Goal: Information Seeking & Learning: Learn about a topic

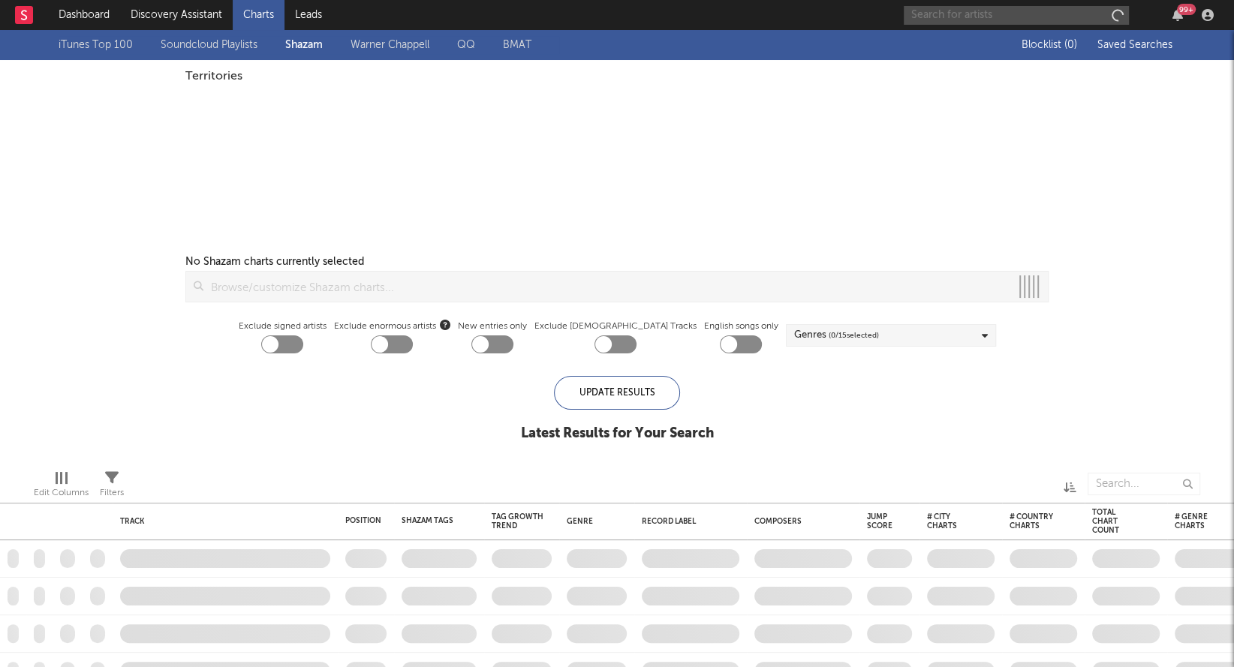
click at [923, 11] on input "text" at bounding box center [1016, 15] width 225 height 19
type input "los"
checkbox input "true"
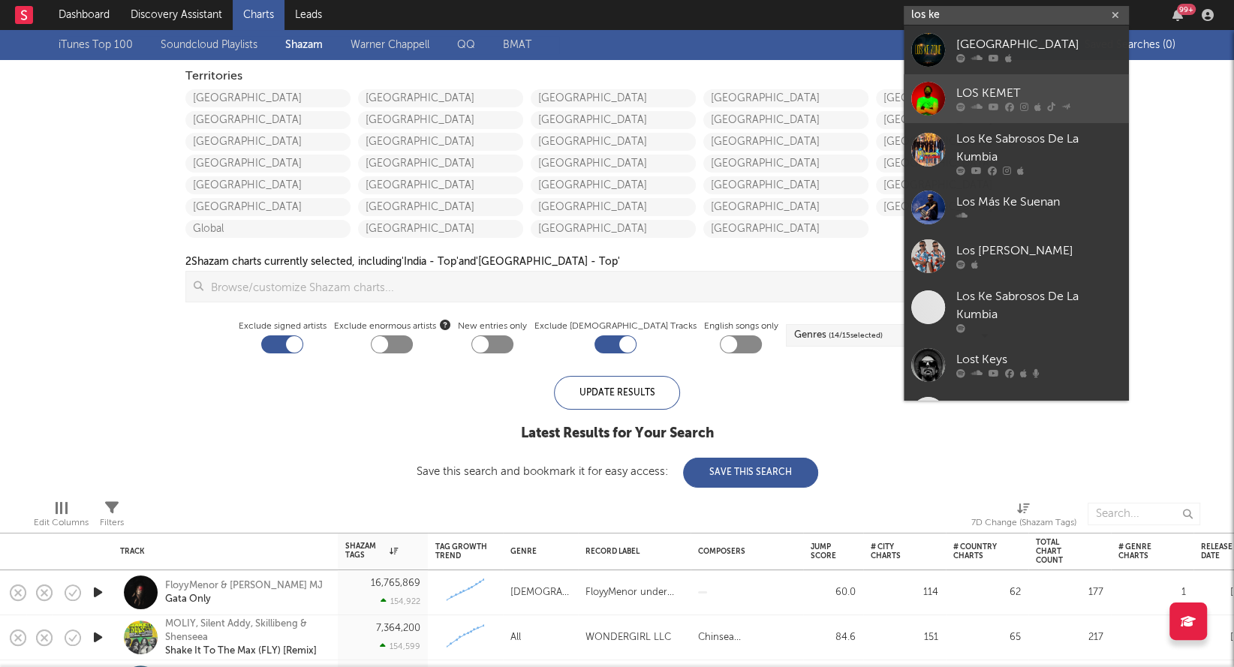
type input "los ke"
click at [932, 99] on div at bounding box center [928, 99] width 34 height 34
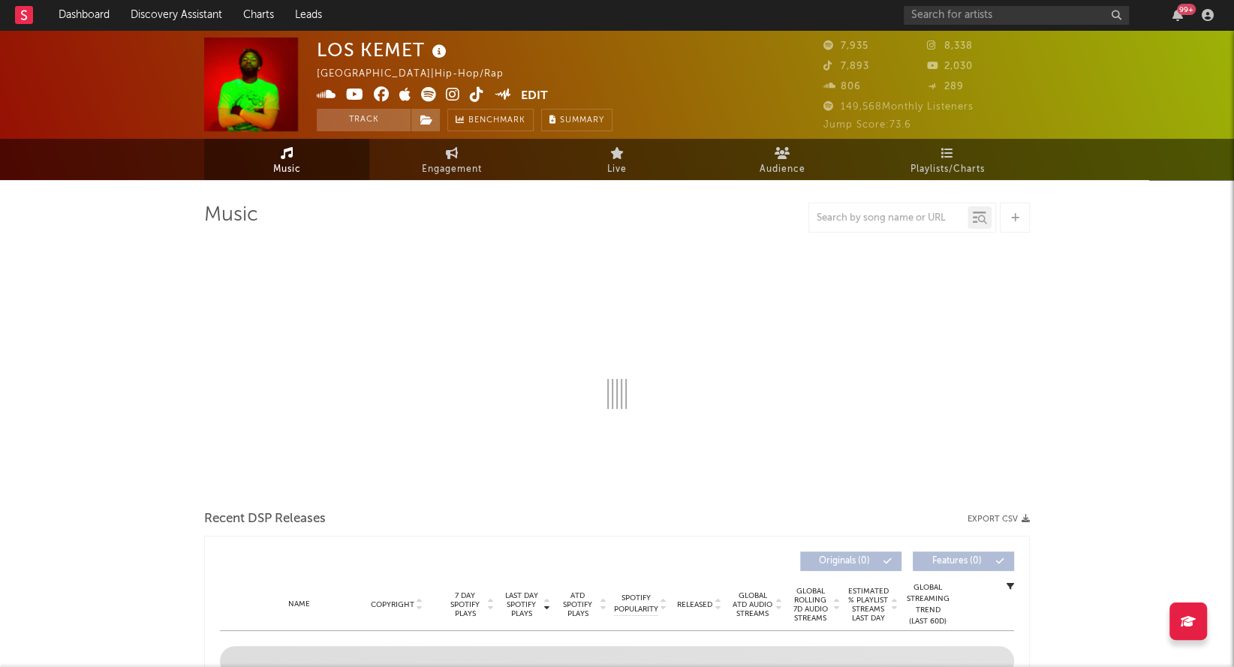
select select "6m"
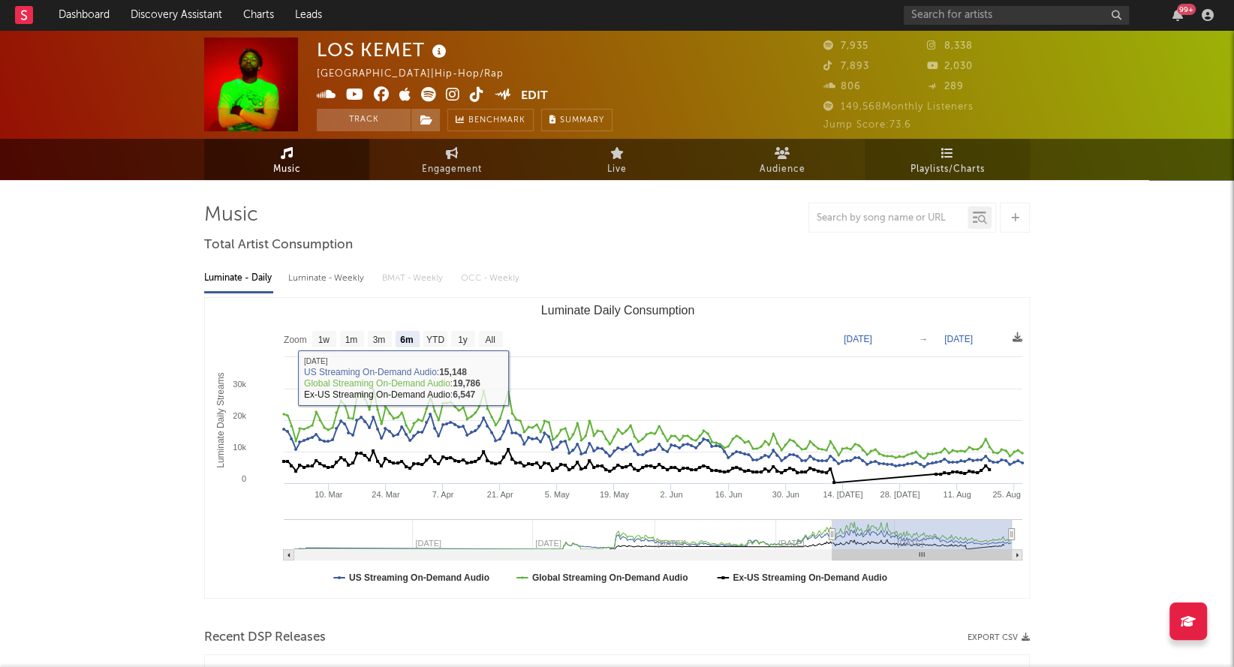
click at [919, 150] on link "Playlists/Charts" at bounding box center [947, 159] width 165 height 41
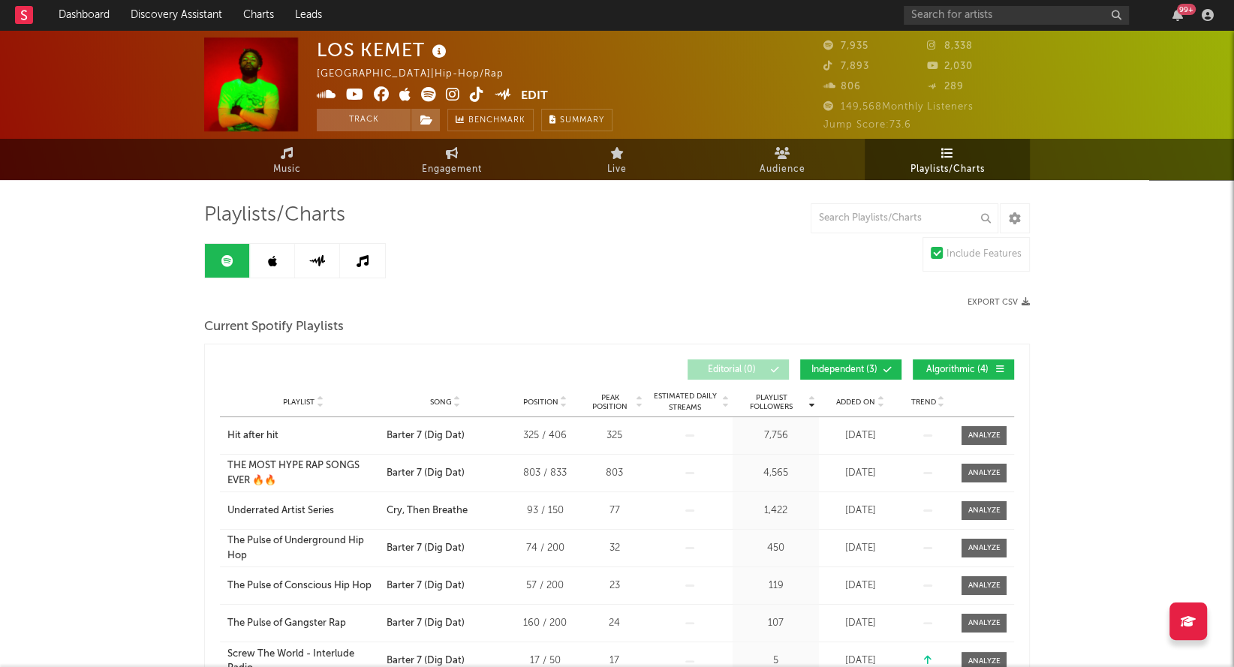
click at [268, 263] on icon at bounding box center [272, 261] width 9 height 12
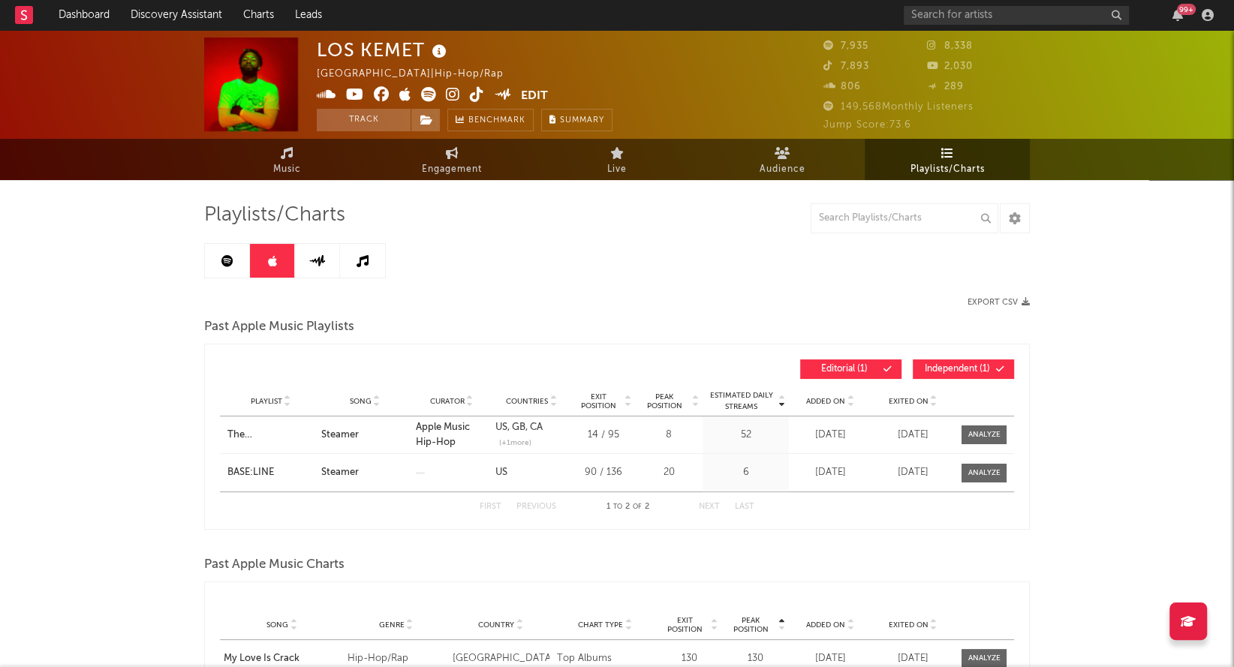
click at [309, 265] on icon at bounding box center [317, 260] width 17 height 11
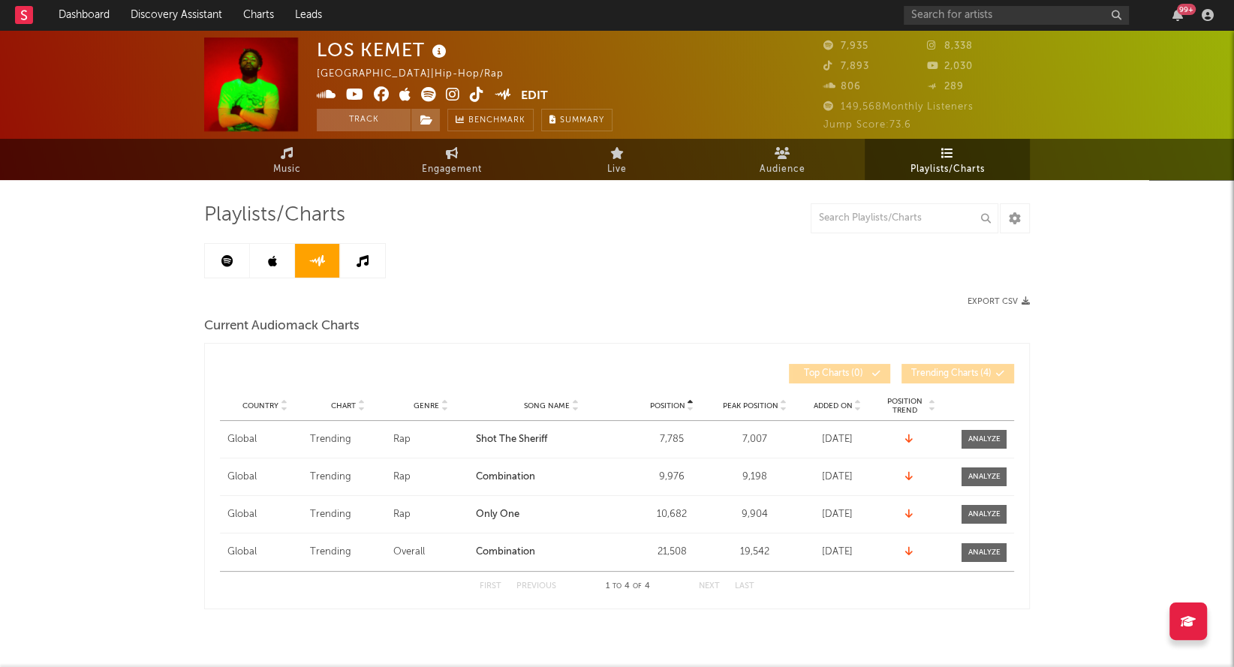
click at [291, 266] on link at bounding box center [272, 261] width 45 height 34
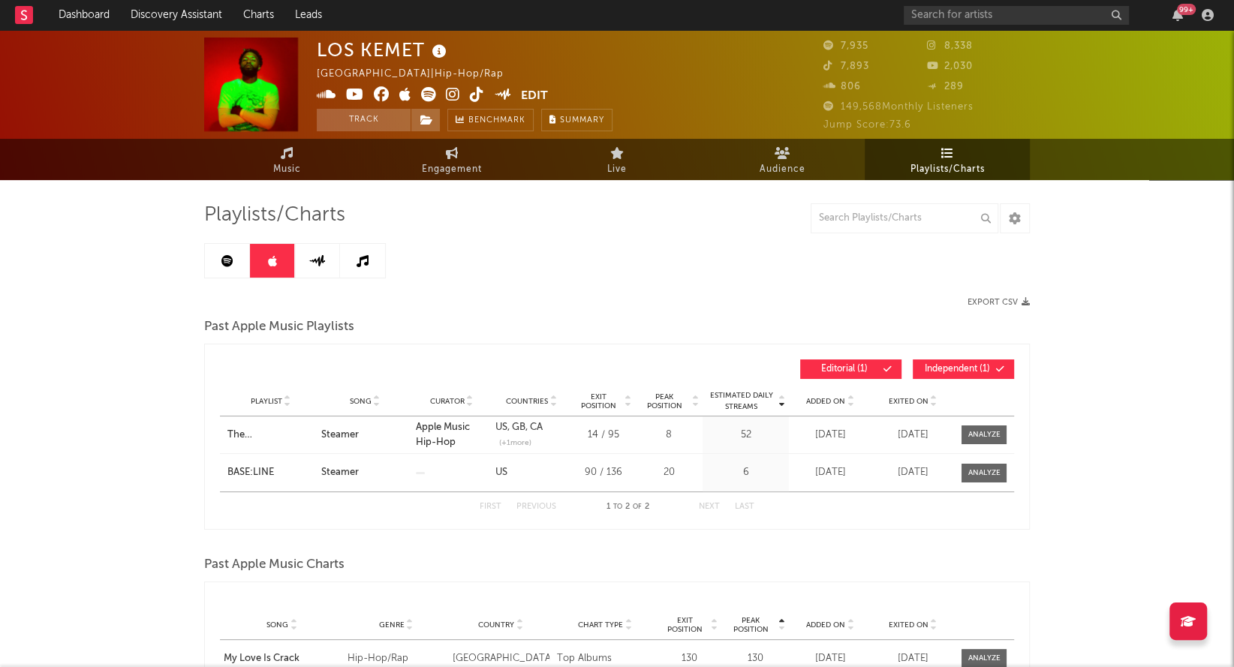
click at [345, 267] on link at bounding box center [362, 261] width 45 height 34
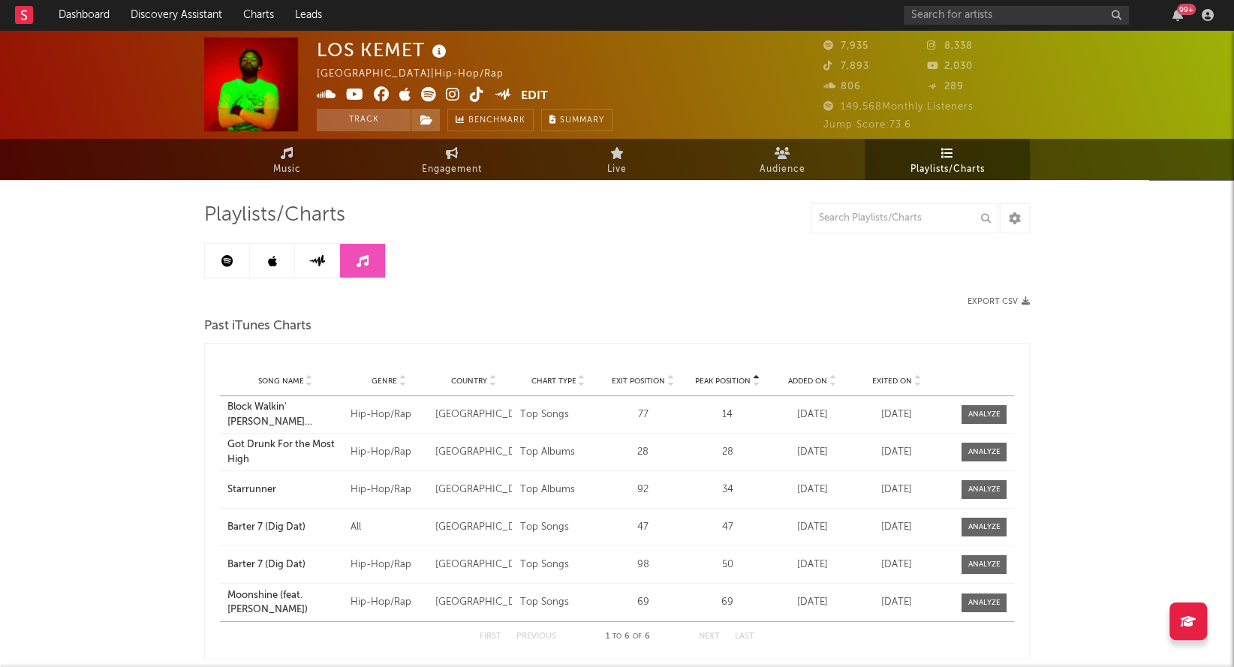
click at [272, 260] on icon at bounding box center [272, 261] width 9 height 12
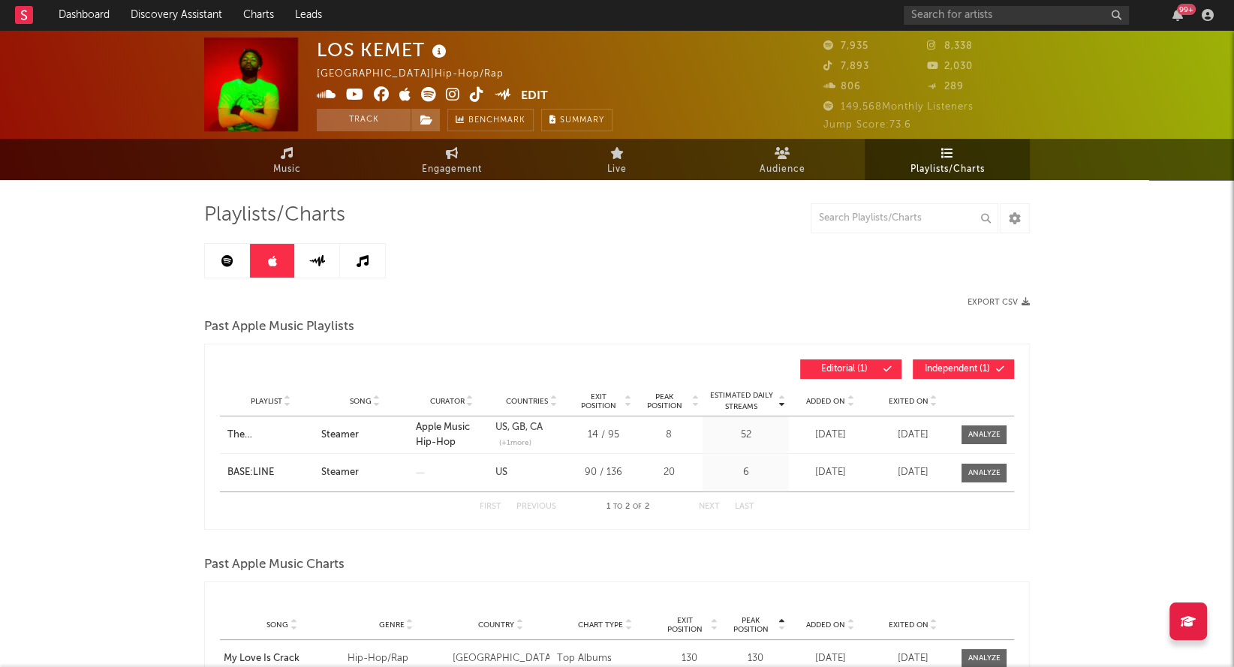
click at [235, 260] on link at bounding box center [227, 261] width 45 height 34
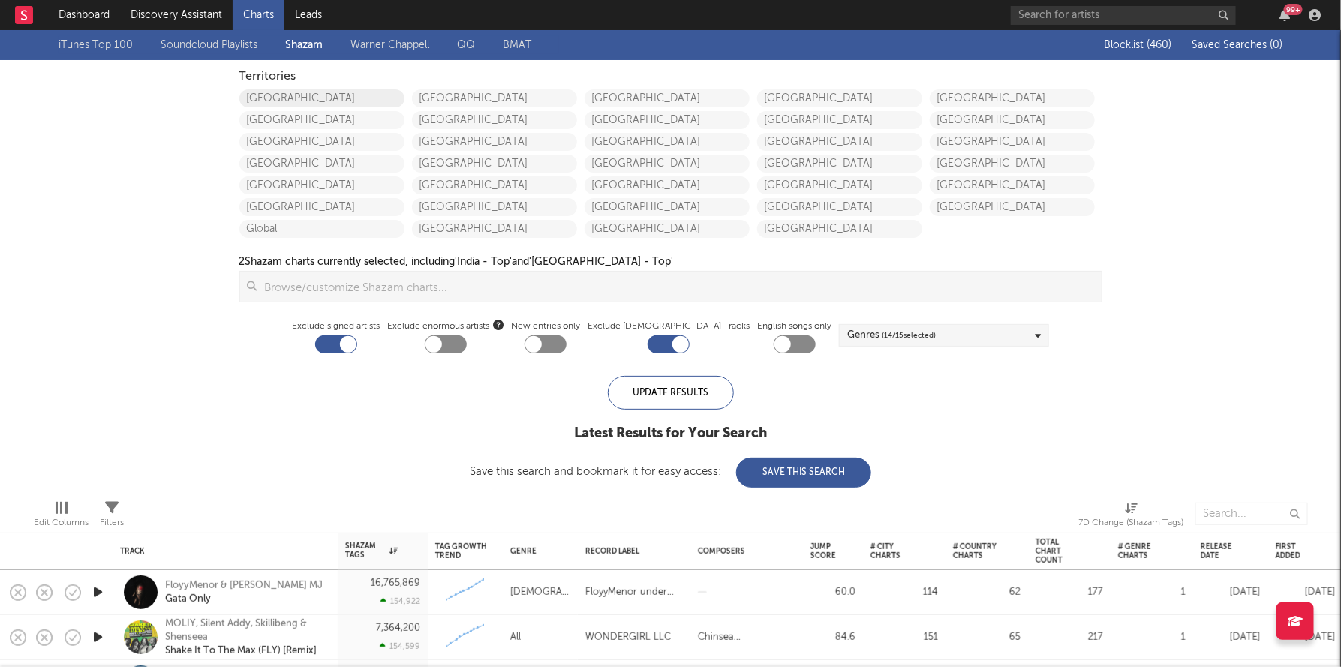
click at [366, 95] on link "[GEOGRAPHIC_DATA]" at bounding box center [321, 98] width 165 height 18
checkbox input "true"
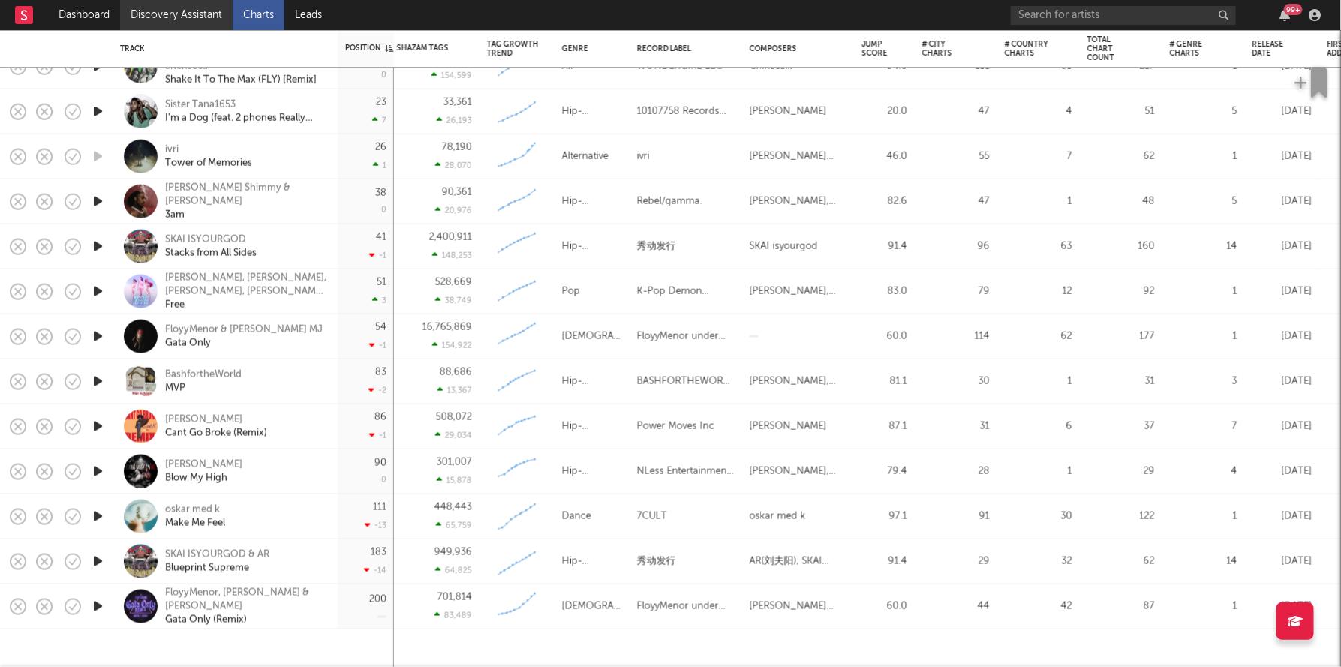
click at [167, 11] on link "Discovery Assistant" at bounding box center [176, 15] width 113 height 30
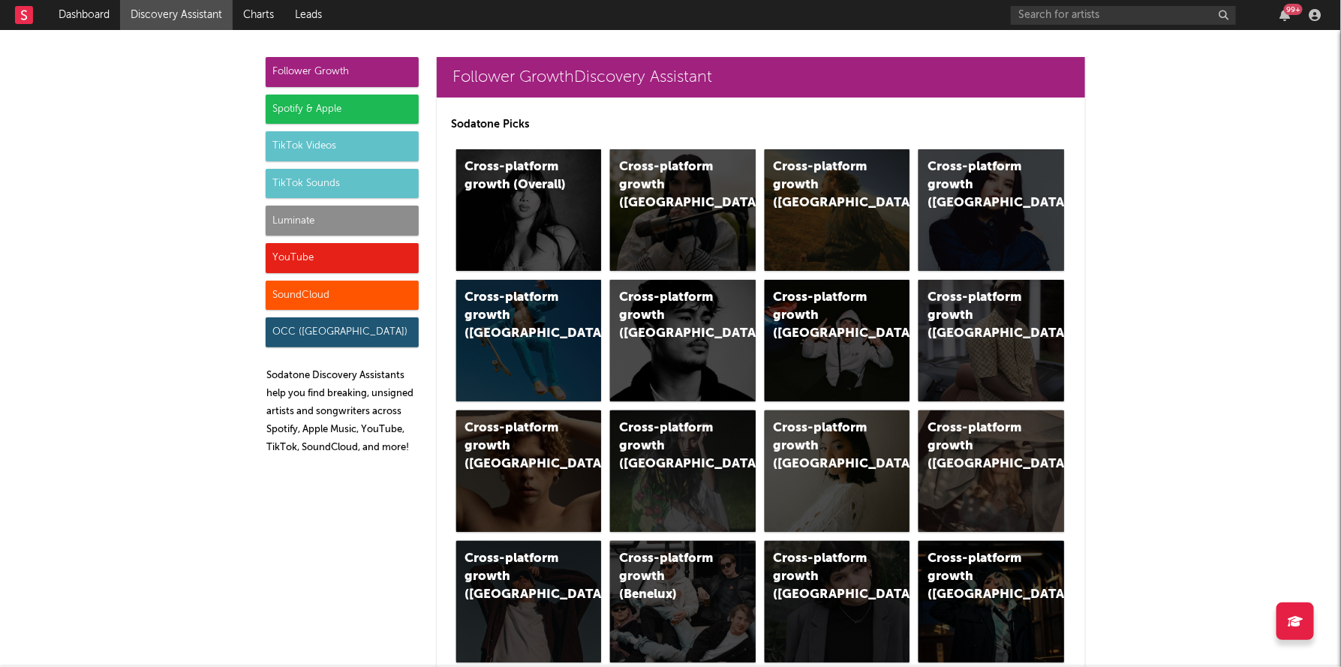
click at [292, 211] on div "Luminate" at bounding box center [342, 221] width 153 height 30
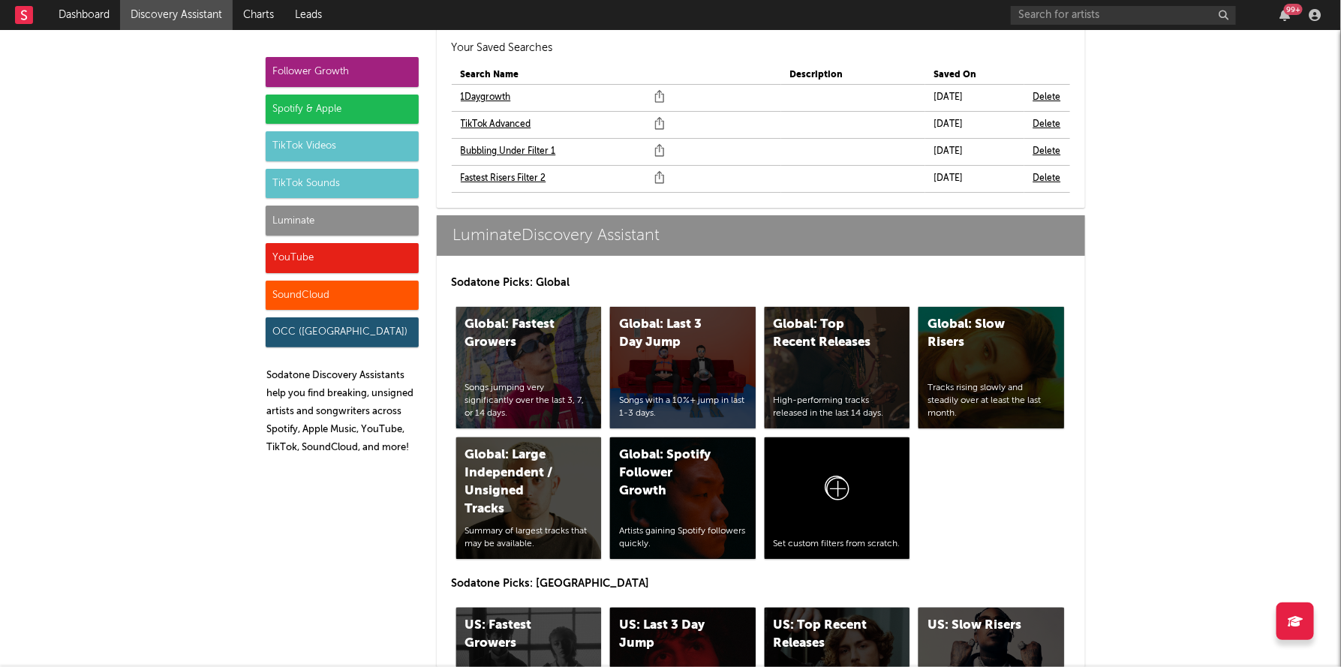
scroll to position [6846, 0]
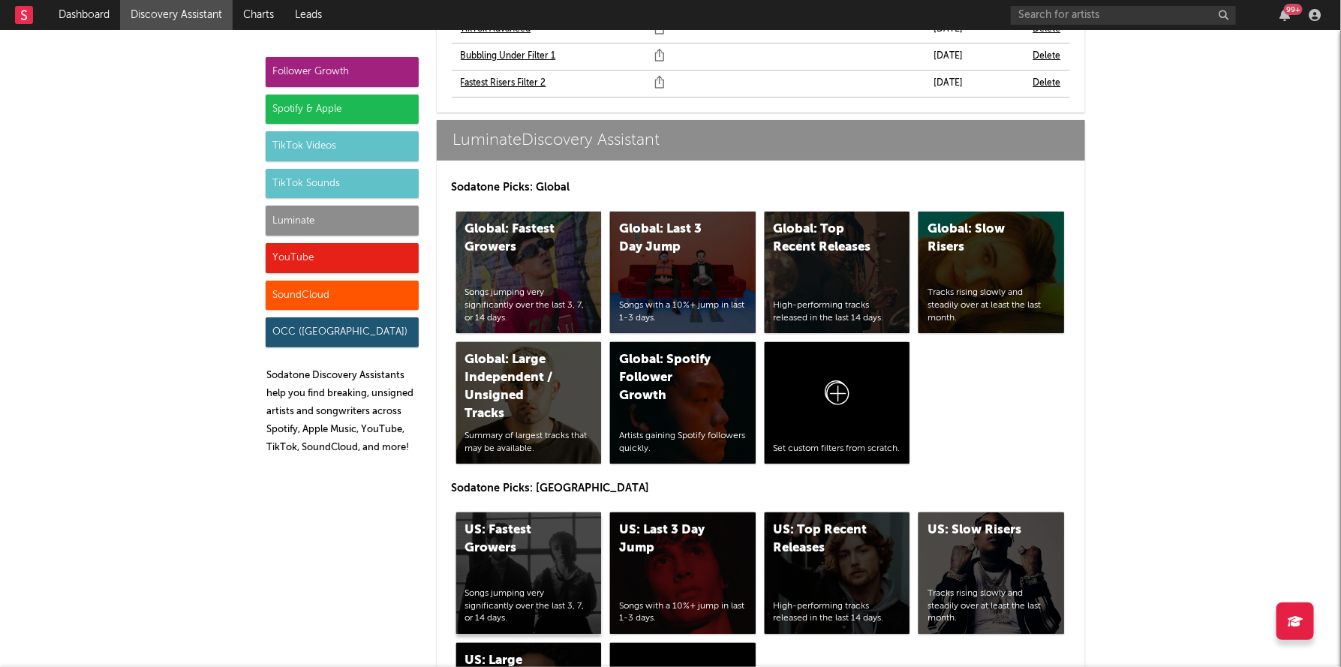
click at [524, 522] on div "US: Fastest Growers" at bounding box center [516, 540] width 102 height 36
click at [803, 522] on div "US: Top Recent Releases" at bounding box center [825, 540] width 102 height 36
click at [351, 252] on div "YouTube" at bounding box center [342, 258] width 153 height 30
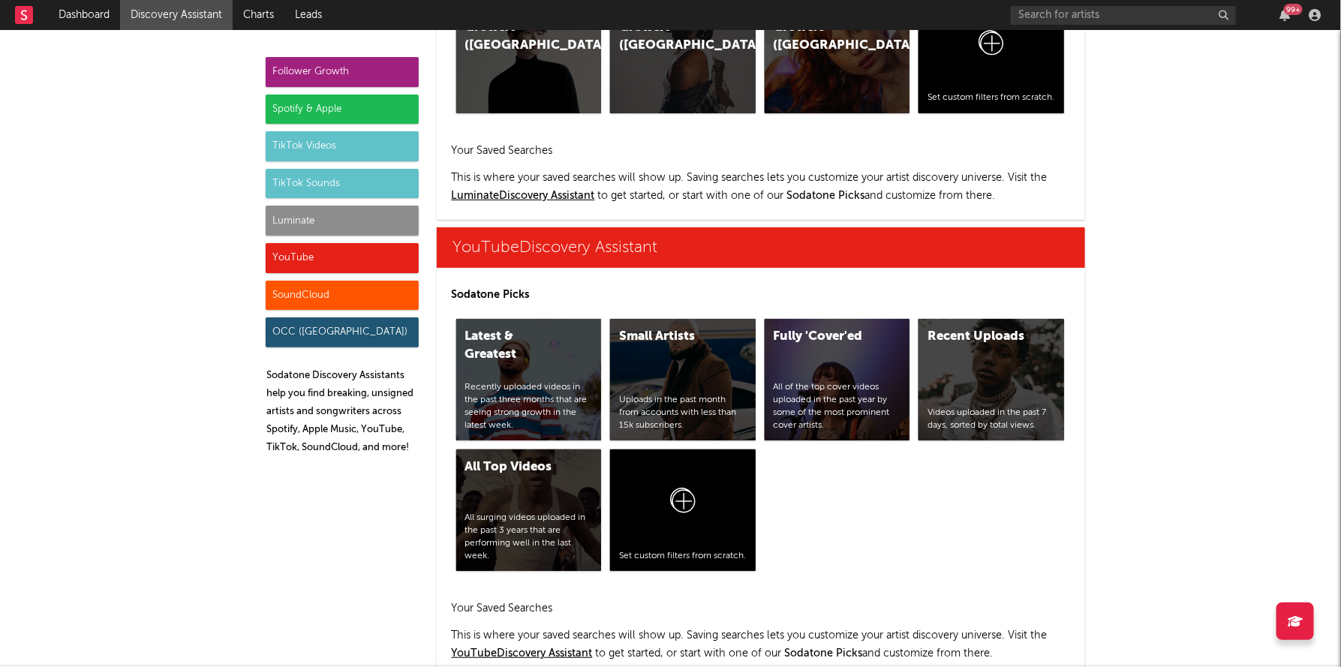
scroll to position [8729, 0]
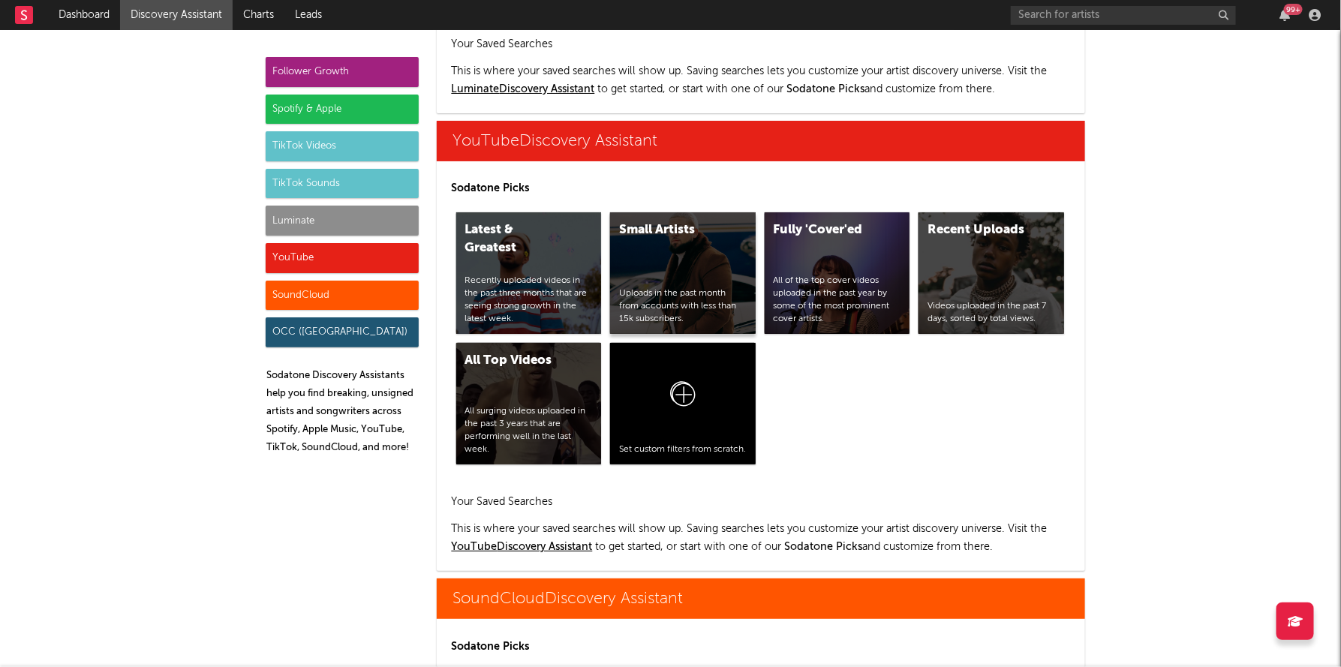
click at [690, 221] on div "Small Artists" at bounding box center [670, 230] width 102 height 18
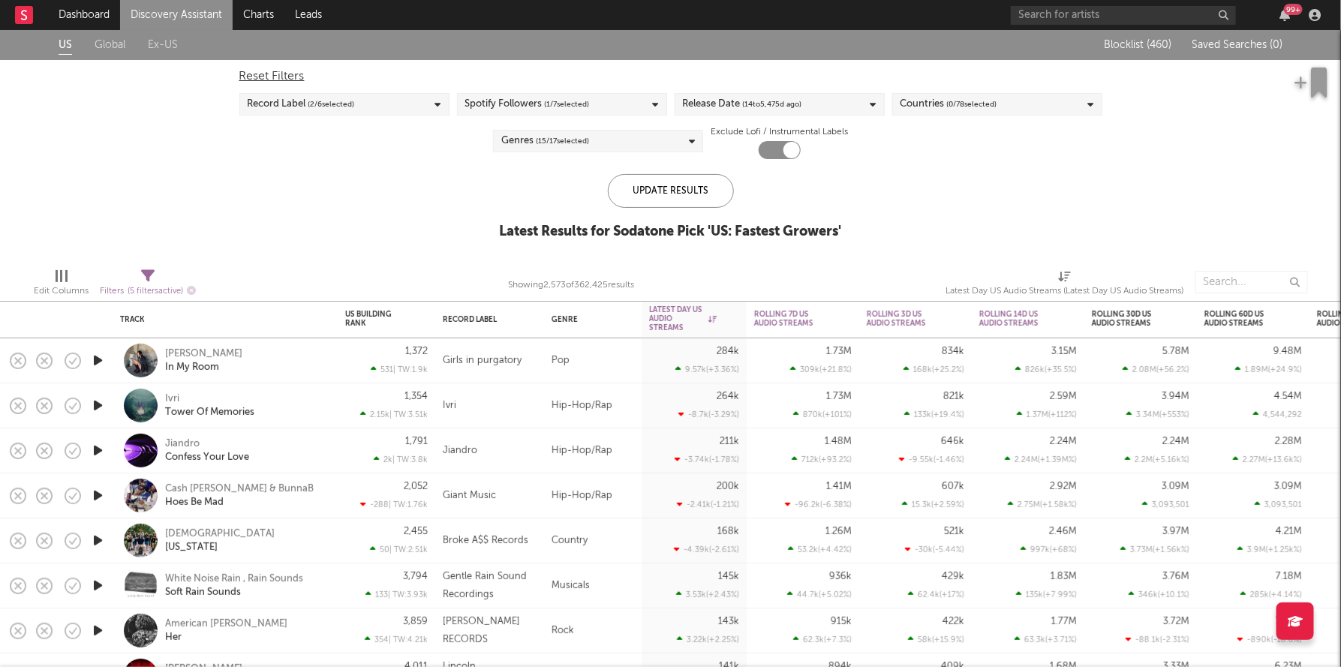
click at [774, 96] on span "( 14 to [DATE])" at bounding box center [772, 104] width 59 height 18
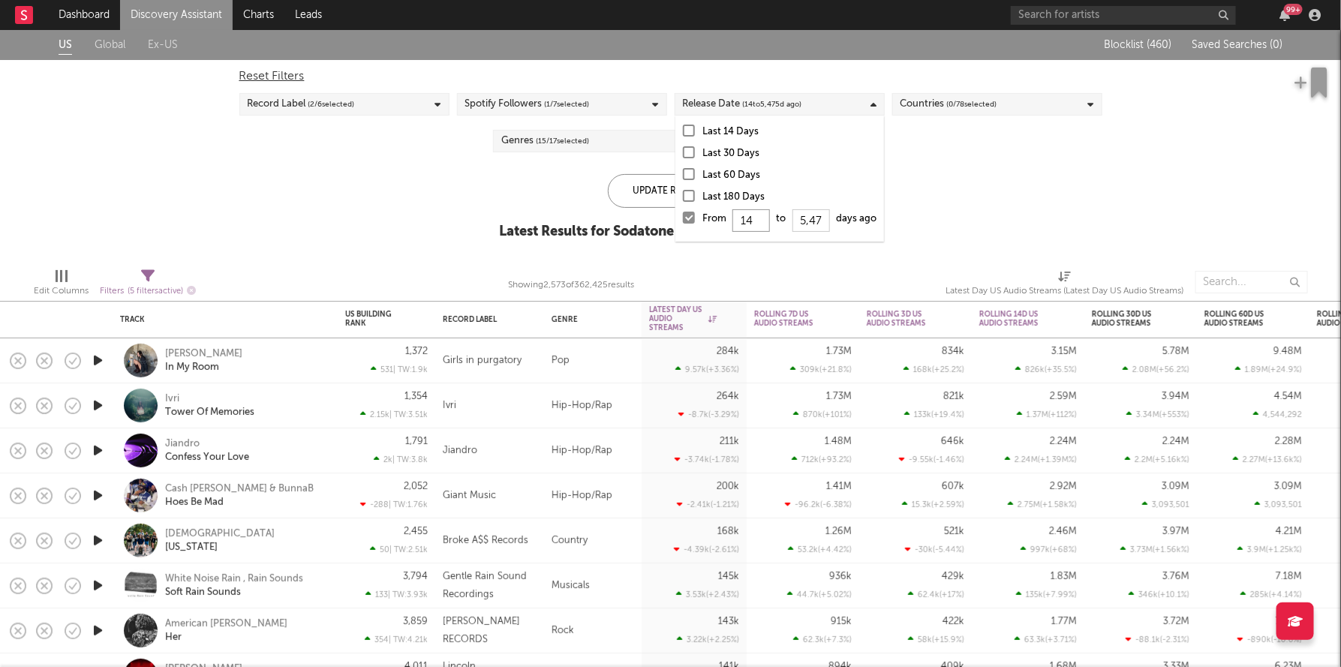
click at [758, 217] on input "14" at bounding box center [752, 220] width 38 height 23
type input "1"
type input "0"
click at [641, 192] on div "Update Results" at bounding box center [671, 191] width 126 height 34
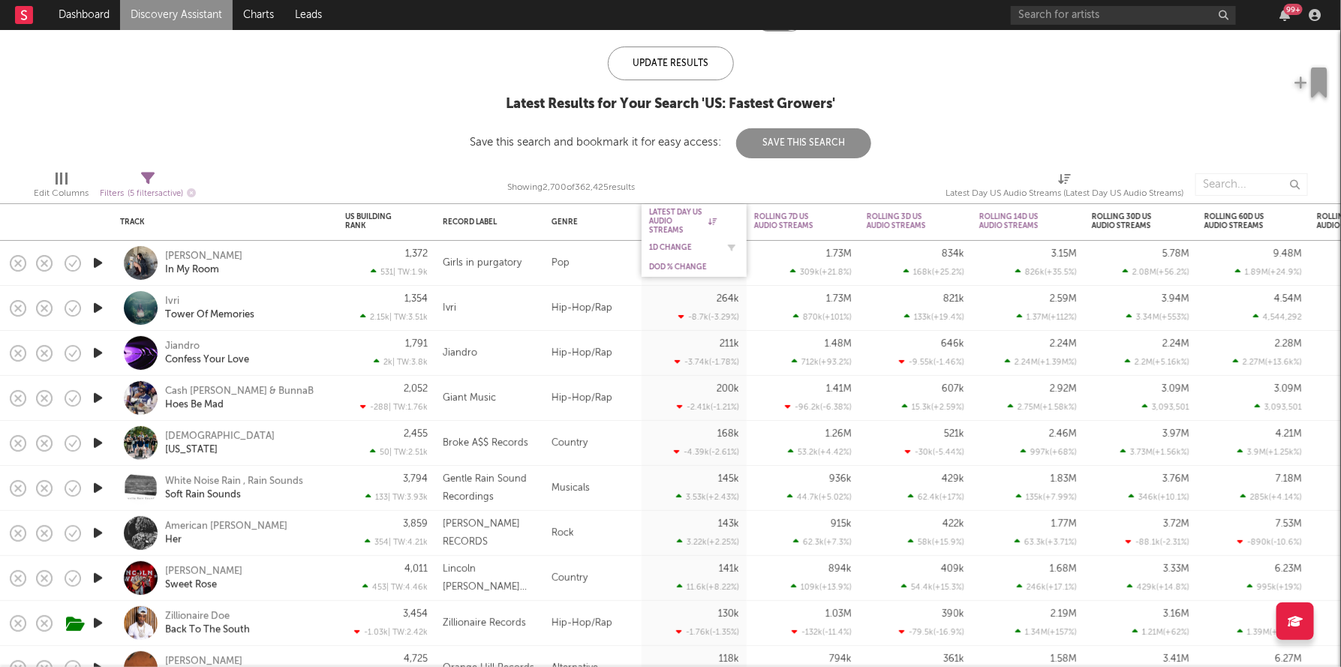
click at [669, 246] on div "1D Change" at bounding box center [683, 247] width 68 height 9
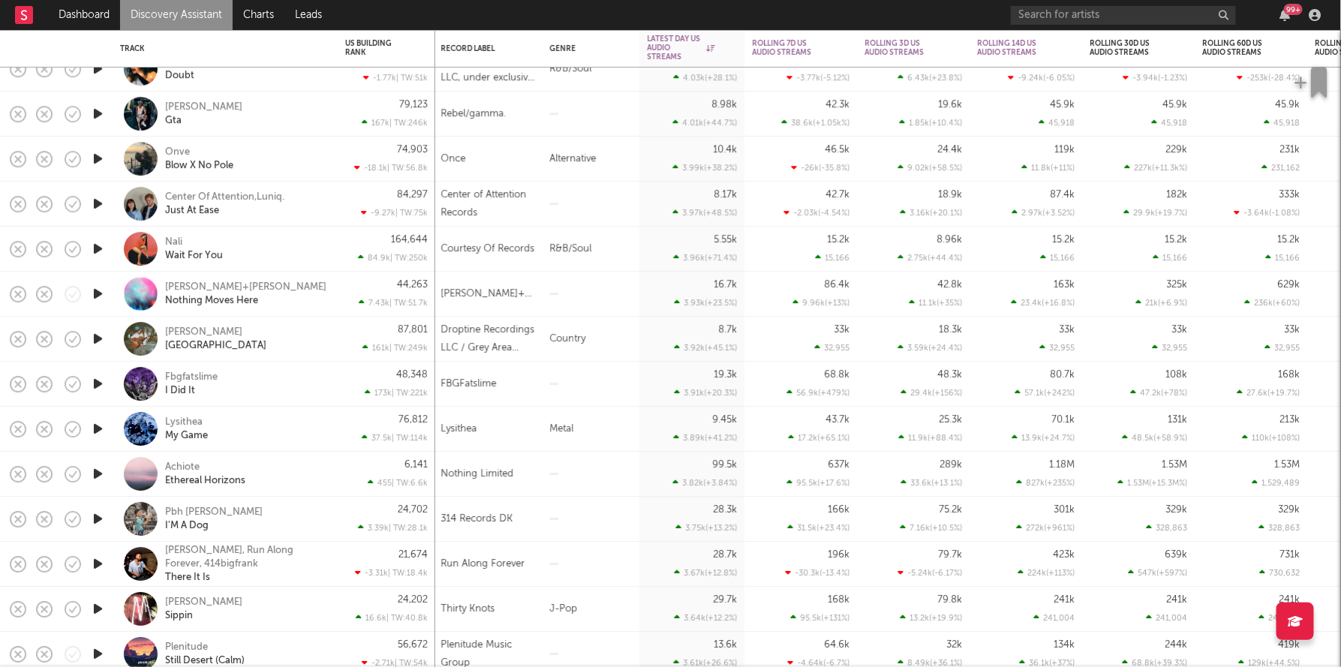
click at [102, 116] on icon "button" at bounding box center [98, 113] width 16 height 19
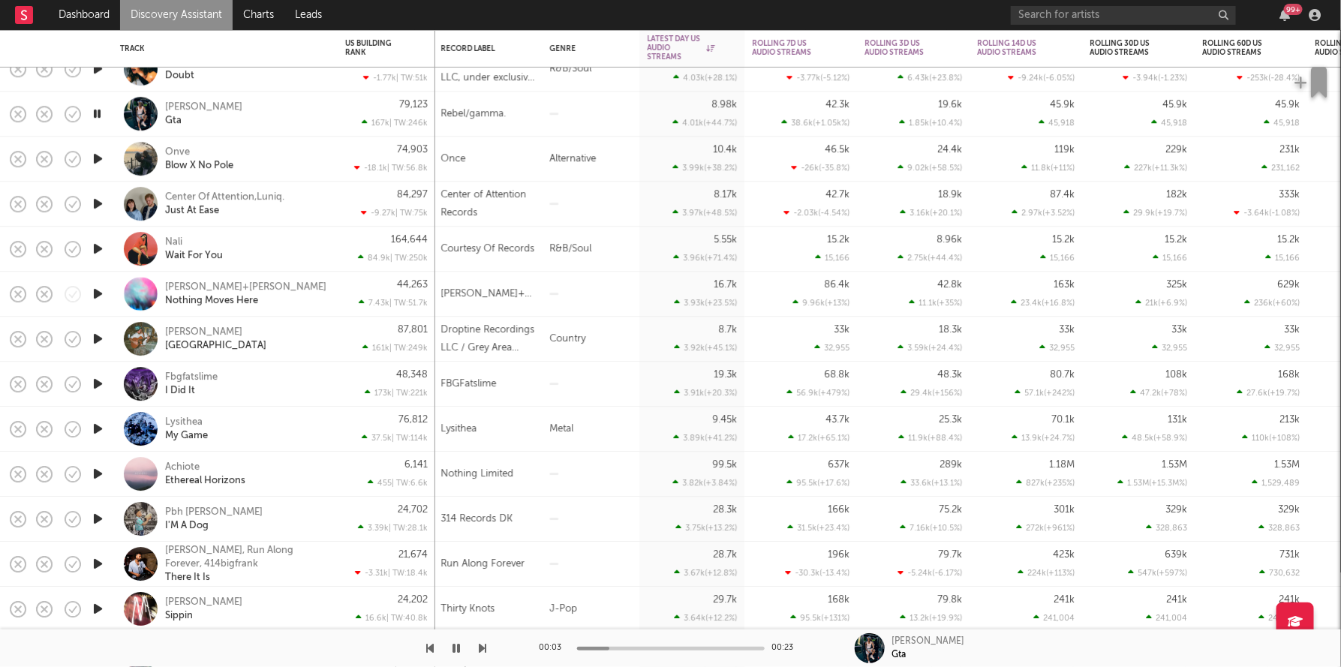
click at [102, 116] on icon "button" at bounding box center [97, 113] width 14 height 19
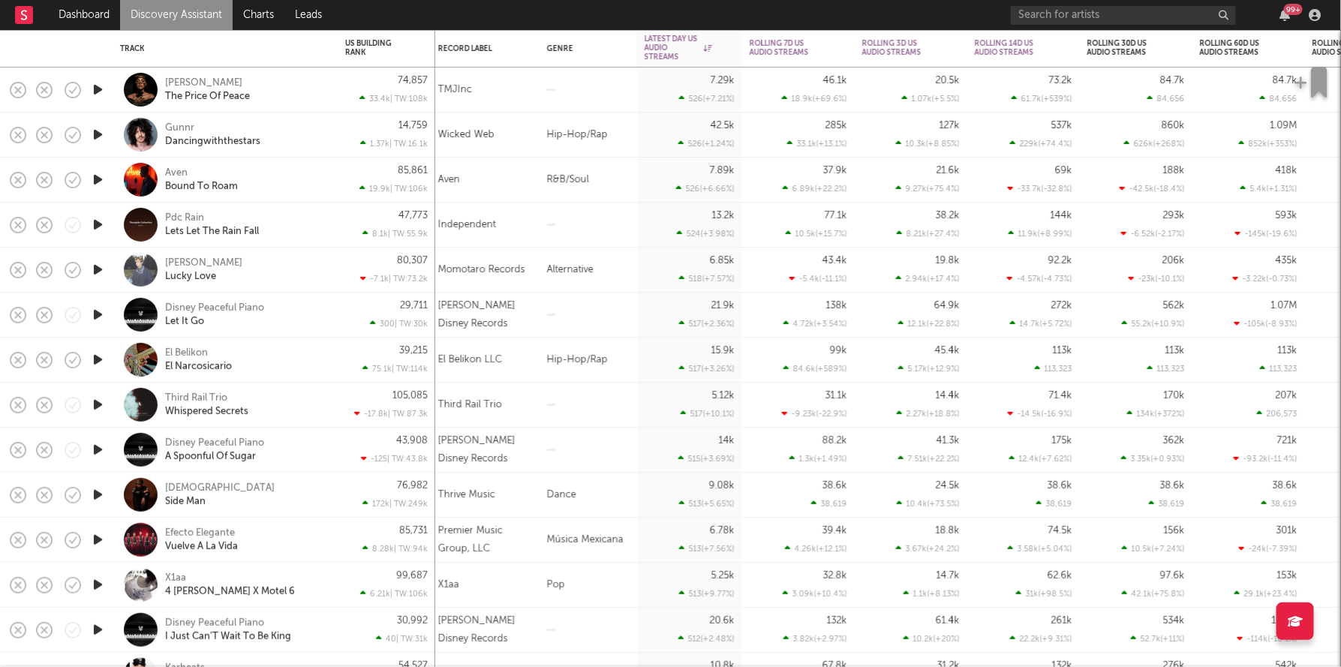
click at [100, 182] on icon "button" at bounding box center [98, 179] width 16 height 19
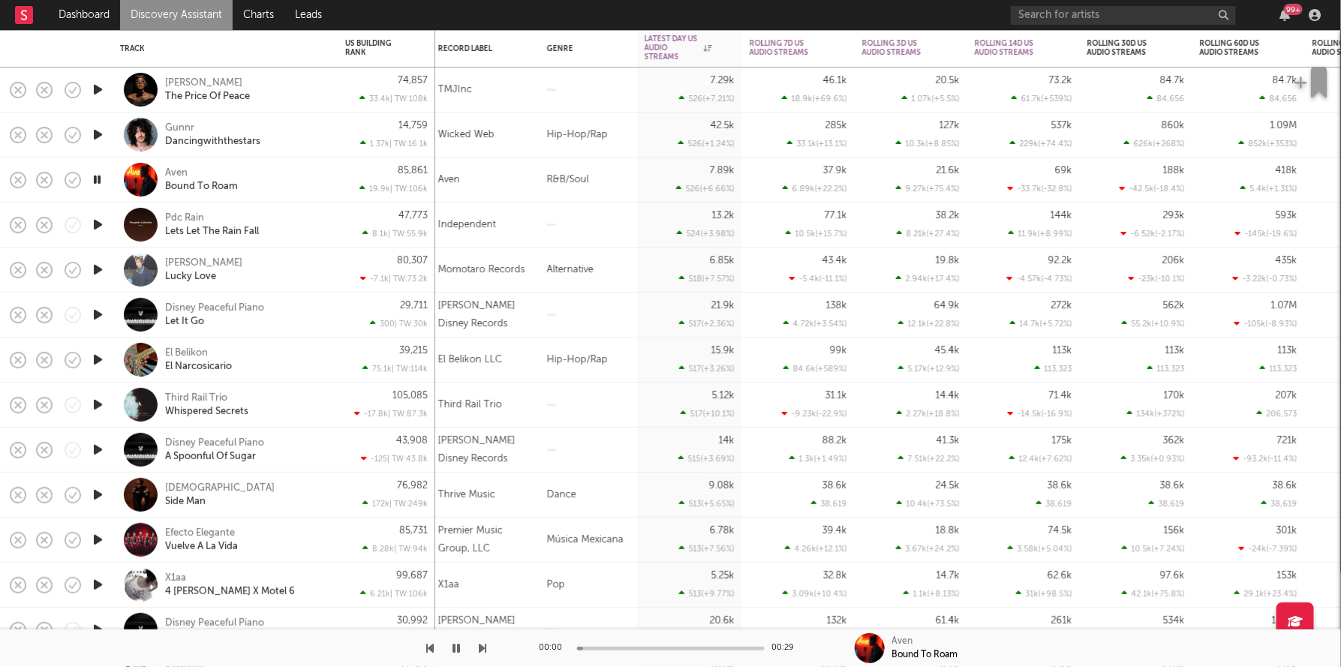
click at [100, 182] on icon "button" at bounding box center [97, 179] width 14 height 19
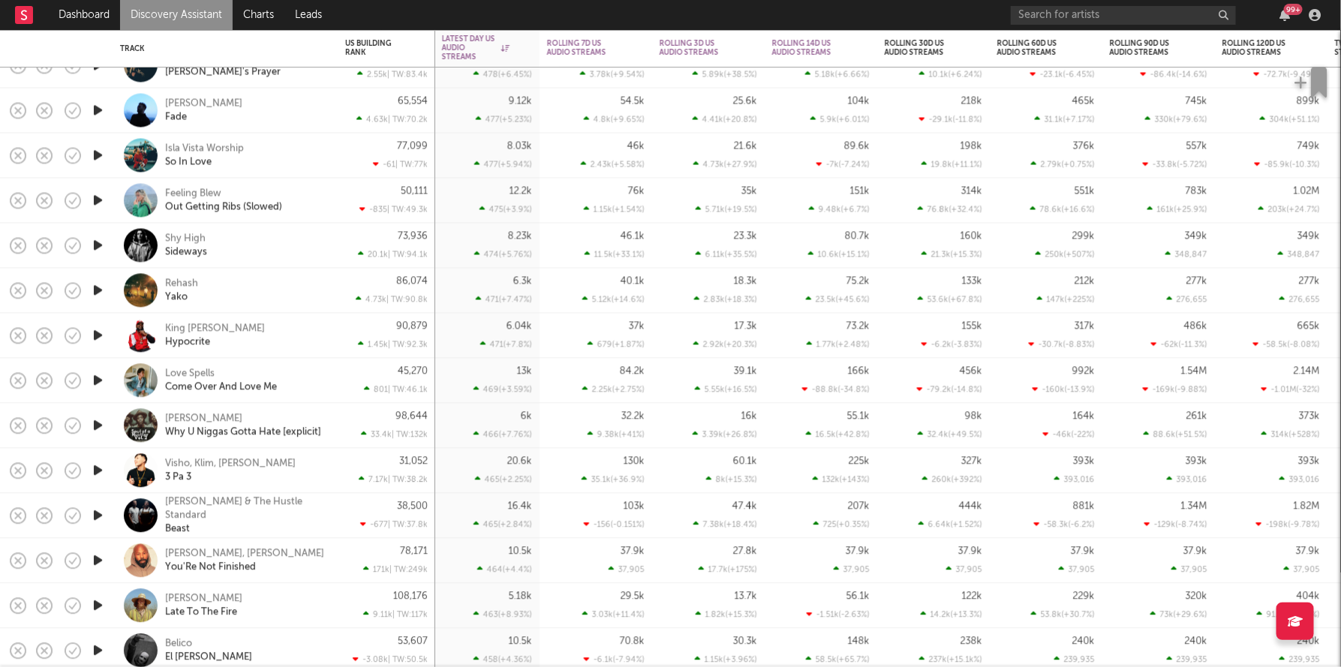
click at [455, 278] on div "6.3k 471 ( +7.47 % )" at bounding box center [487, 291] width 90 height 44
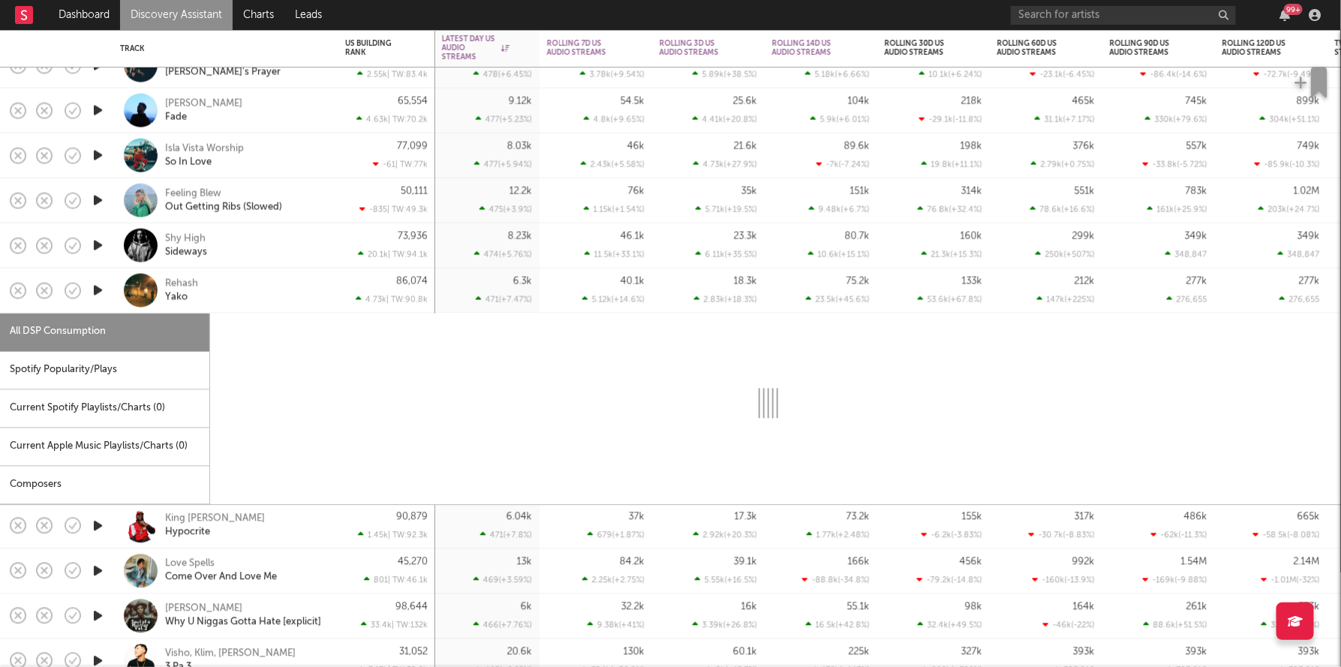
click at [455, 278] on div "6.3k 471 ( +7.47 % )" at bounding box center [487, 291] width 90 height 44
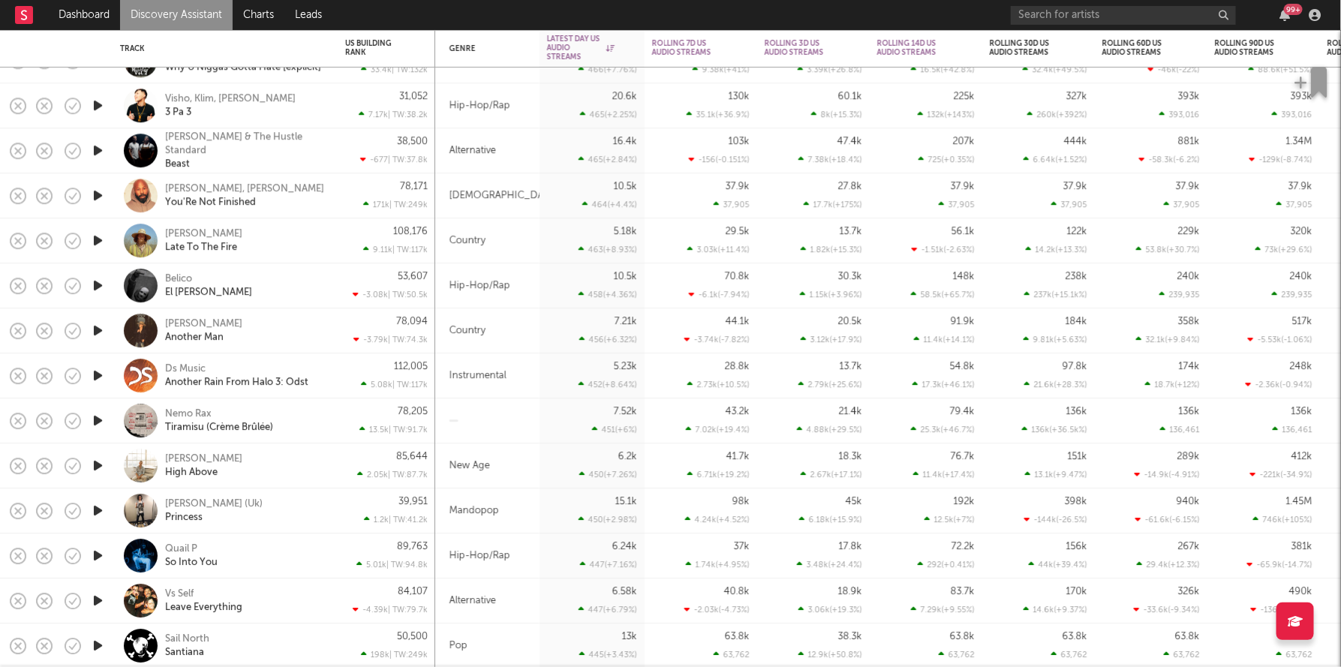
click at [549, 110] on div "20.6k 465 ( +2.25 % )" at bounding box center [592, 105] width 90 height 44
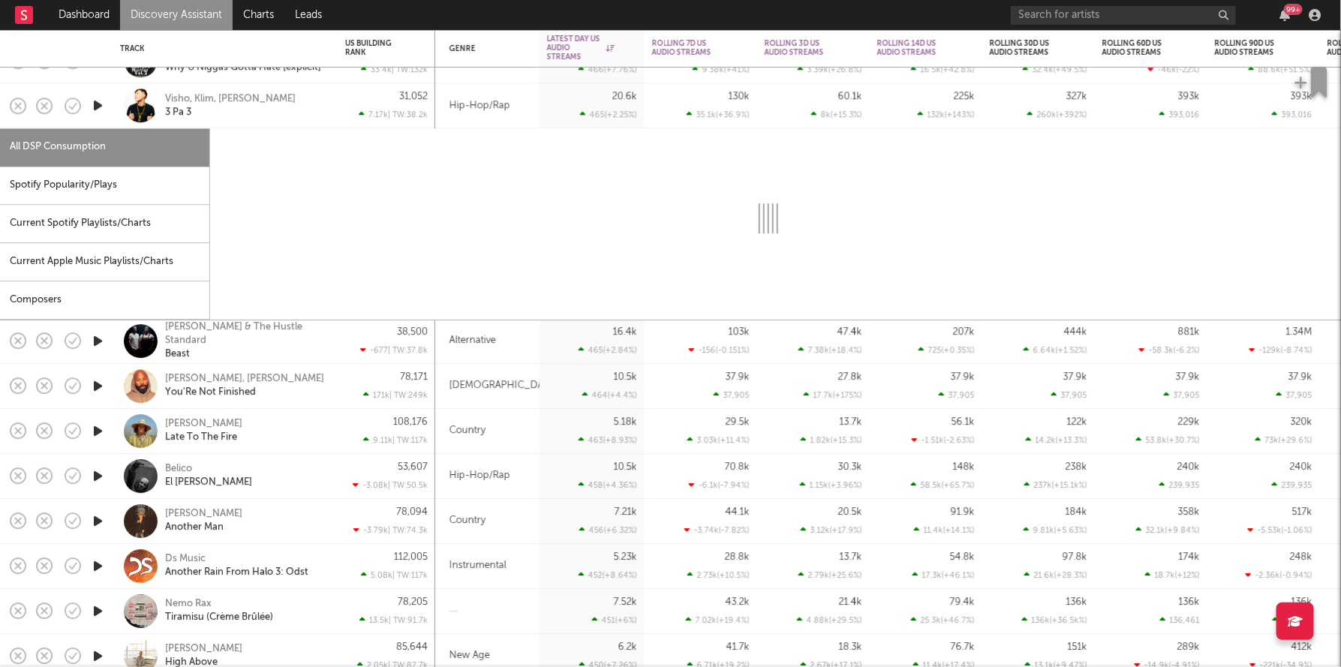
click at [549, 110] on div "20.6k 465 ( +2.25 % )" at bounding box center [592, 105] width 90 height 44
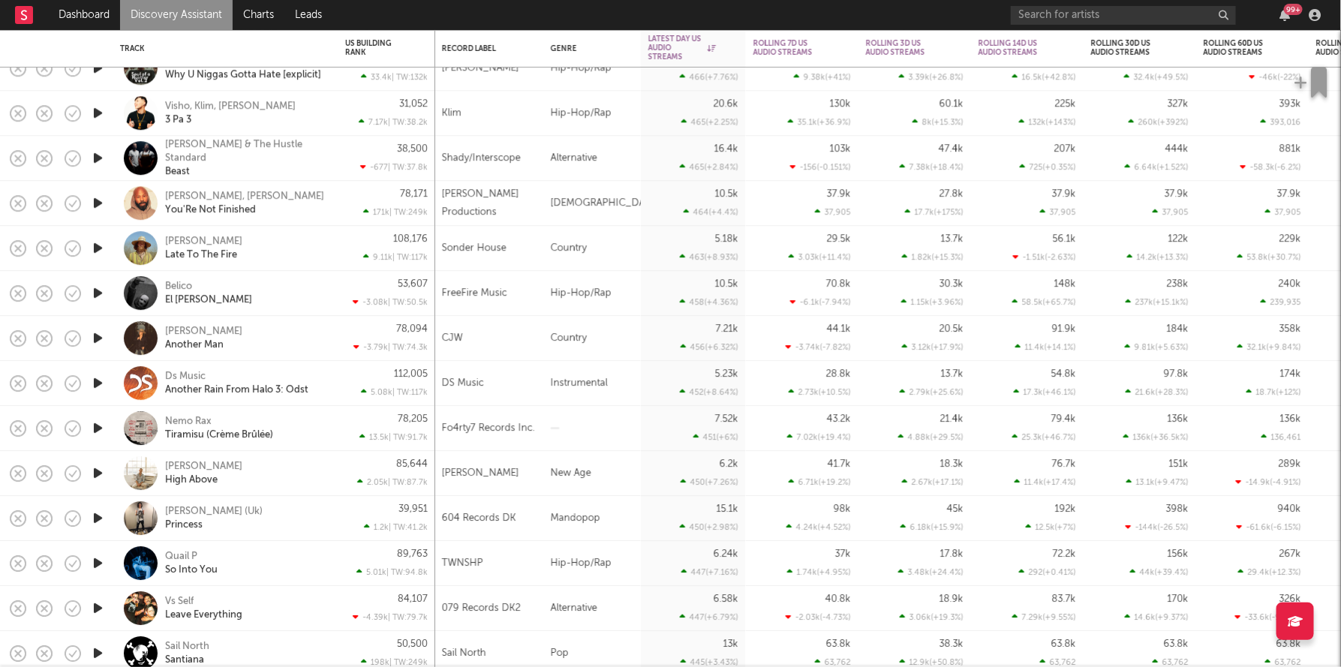
click at [501, 118] on div "Klim" at bounding box center [489, 113] width 94 height 18
select select "1w"
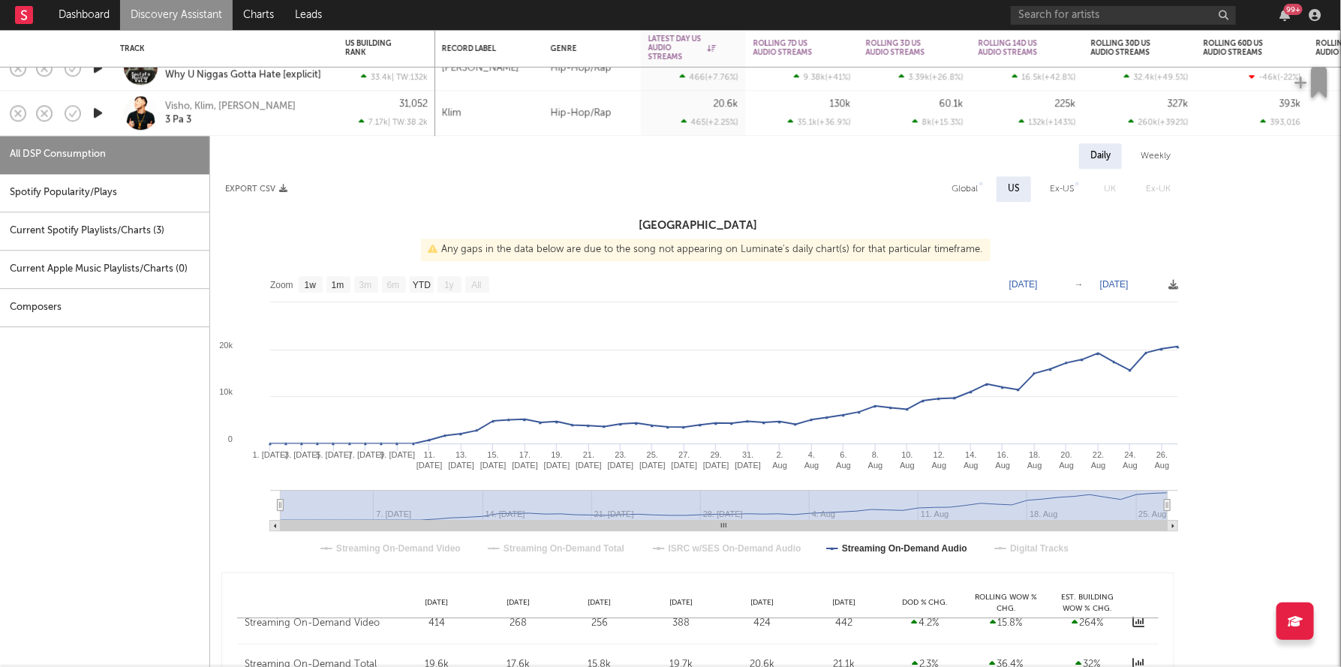
click at [501, 118] on div "Klim" at bounding box center [489, 113] width 94 height 18
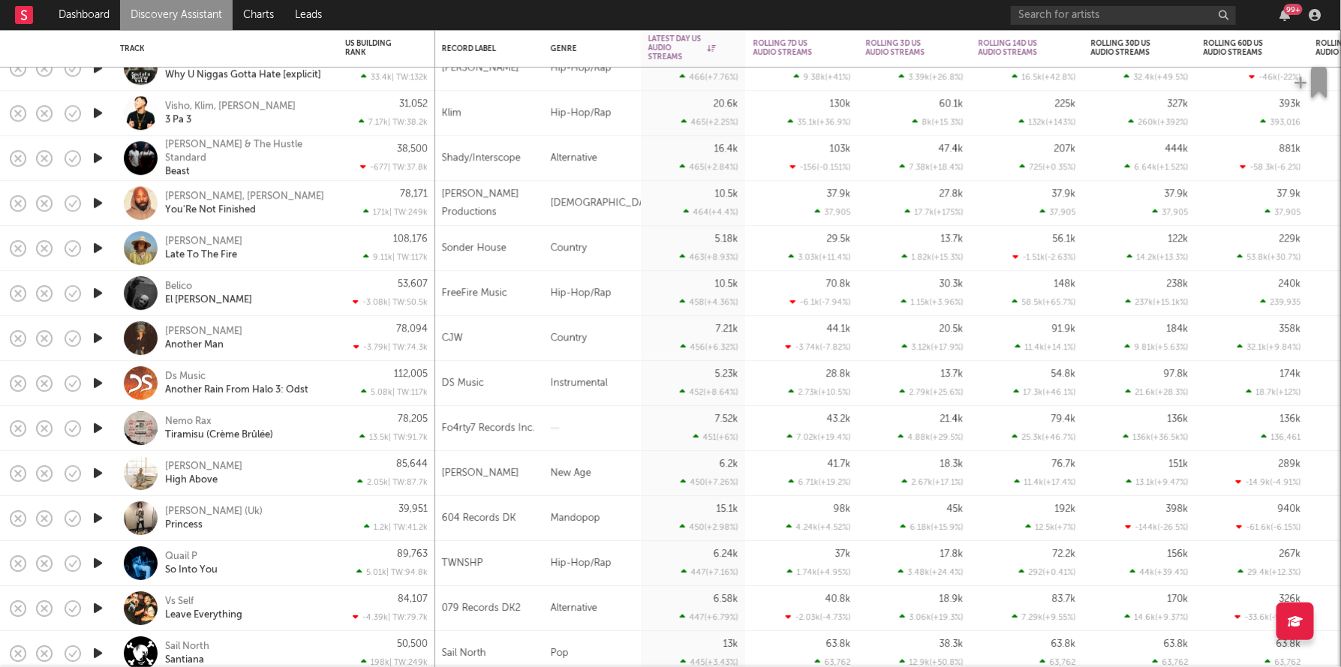
click at [501, 118] on div "Klim" at bounding box center [489, 113] width 94 height 18
select select "1w"
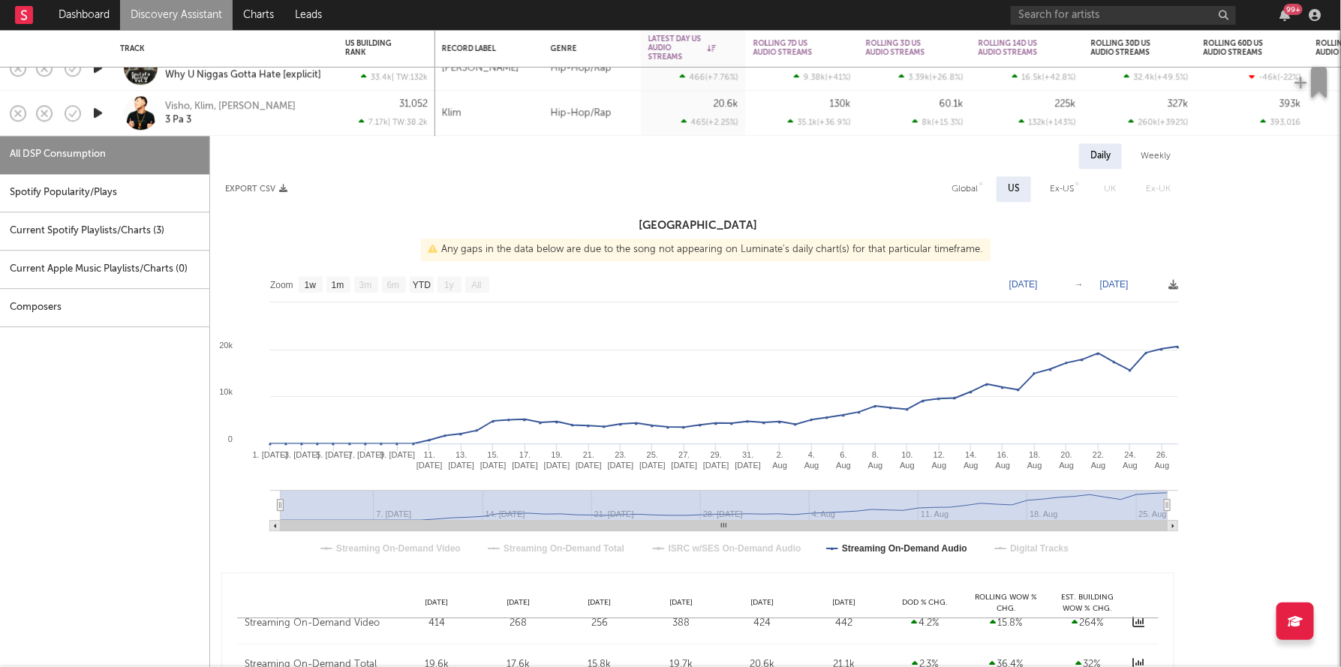
click at [501, 118] on div "Klim" at bounding box center [489, 113] width 94 height 18
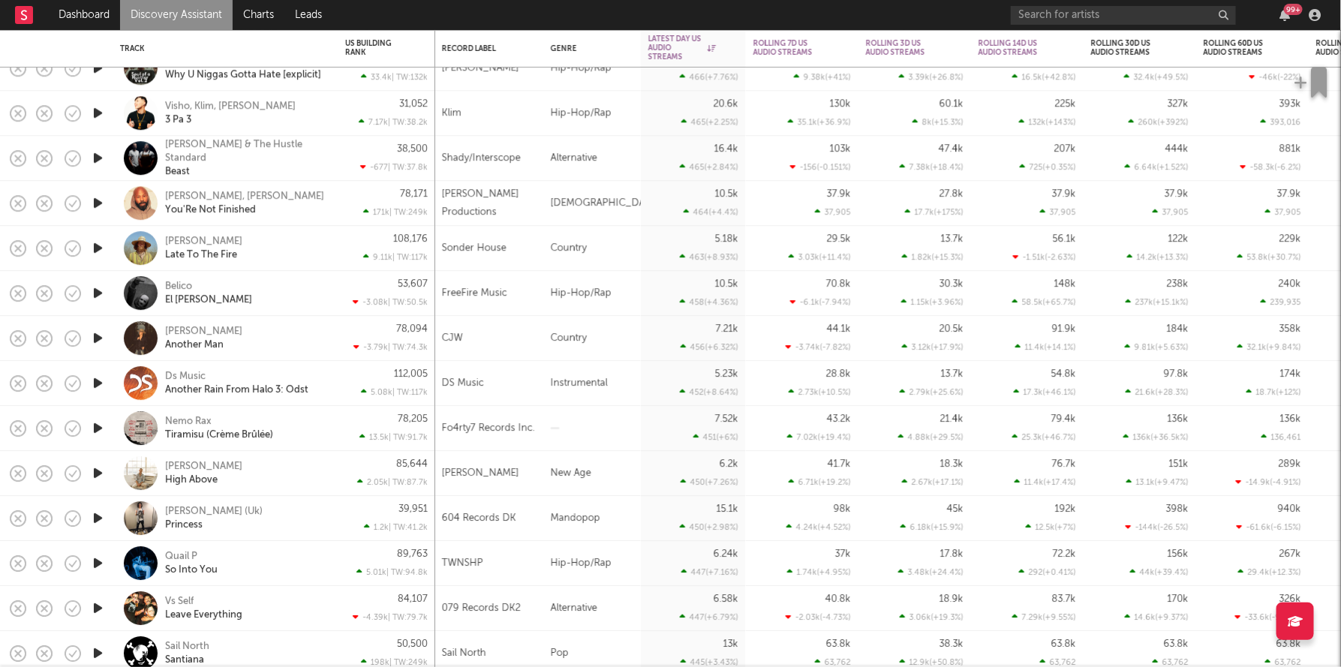
click at [339, 153] on div "38,500 -677 | TW: 37.8k" at bounding box center [387, 158] width 98 height 45
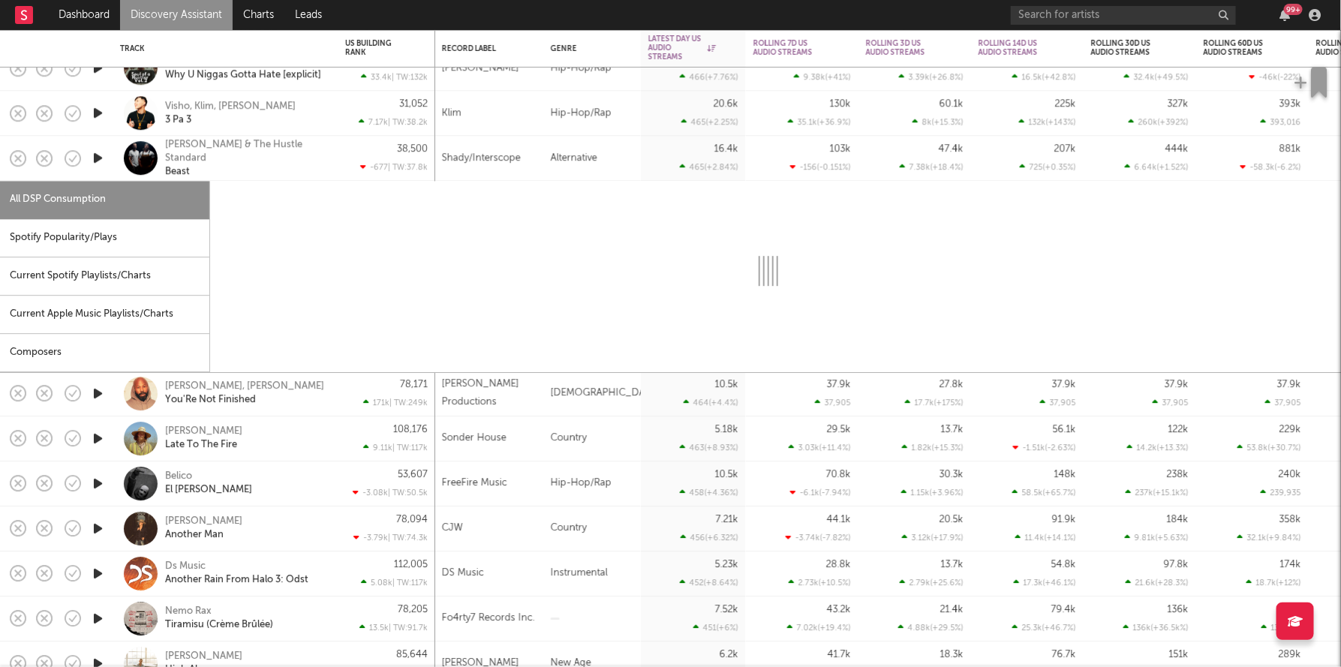
click at [339, 153] on div "38,500 -677 | TW: 37.8k" at bounding box center [387, 158] width 98 height 45
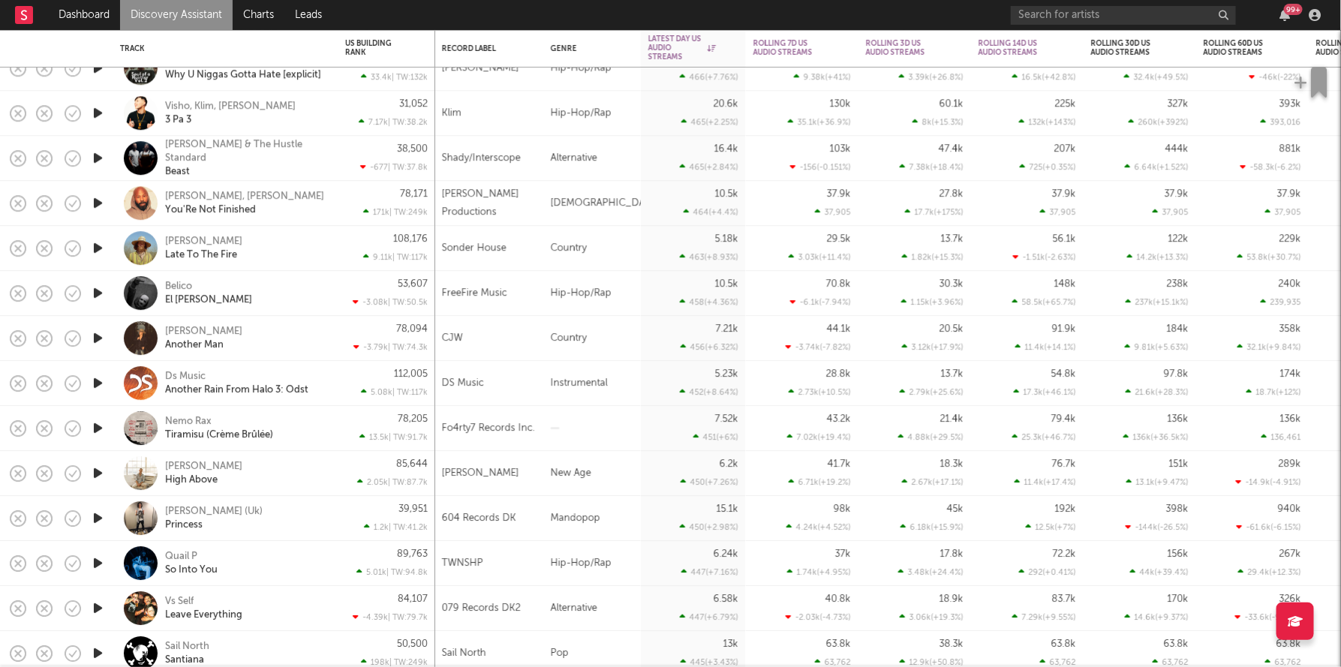
click at [334, 208] on div "Kaleb Carson, Anthony Evans You'Re Not Finished" at bounding box center [225, 203] width 225 height 45
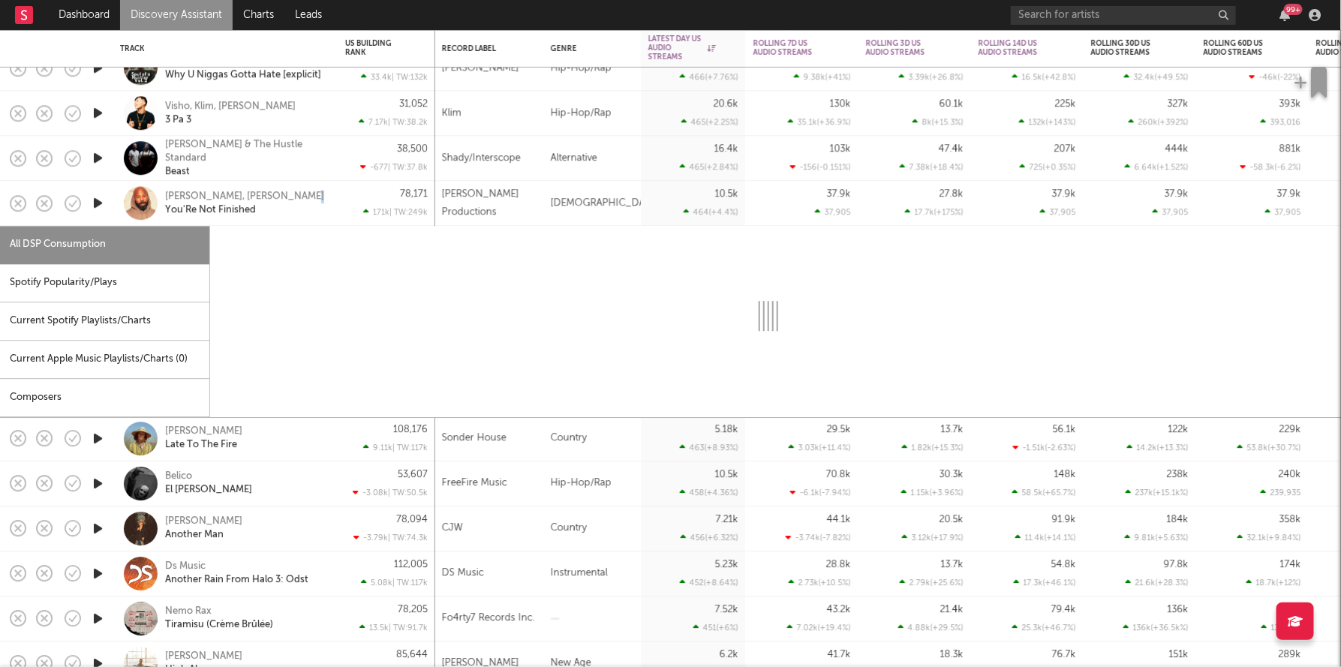
click at [334, 207] on div "Kaleb Carson, Anthony Evans You'Re Not Finished" at bounding box center [225, 203] width 225 height 45
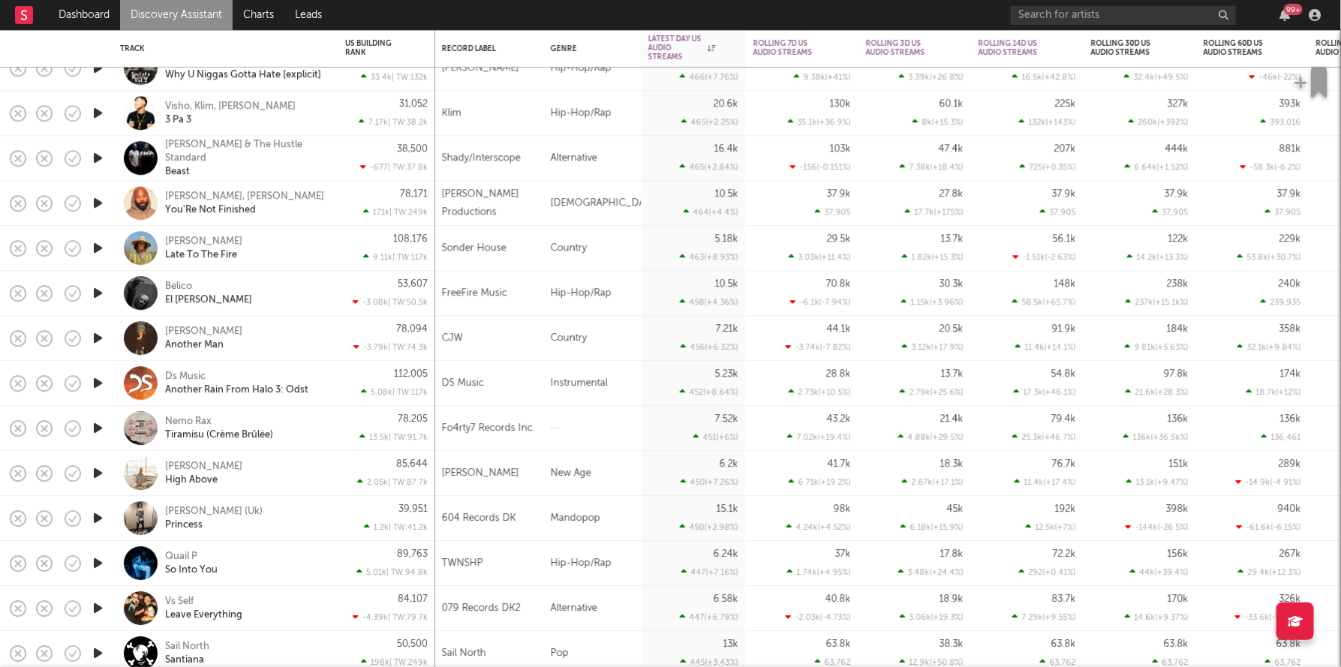
click at [333, 301] on div "Belico El Fierros" at bounding box center [225, 293] width 225 height 45
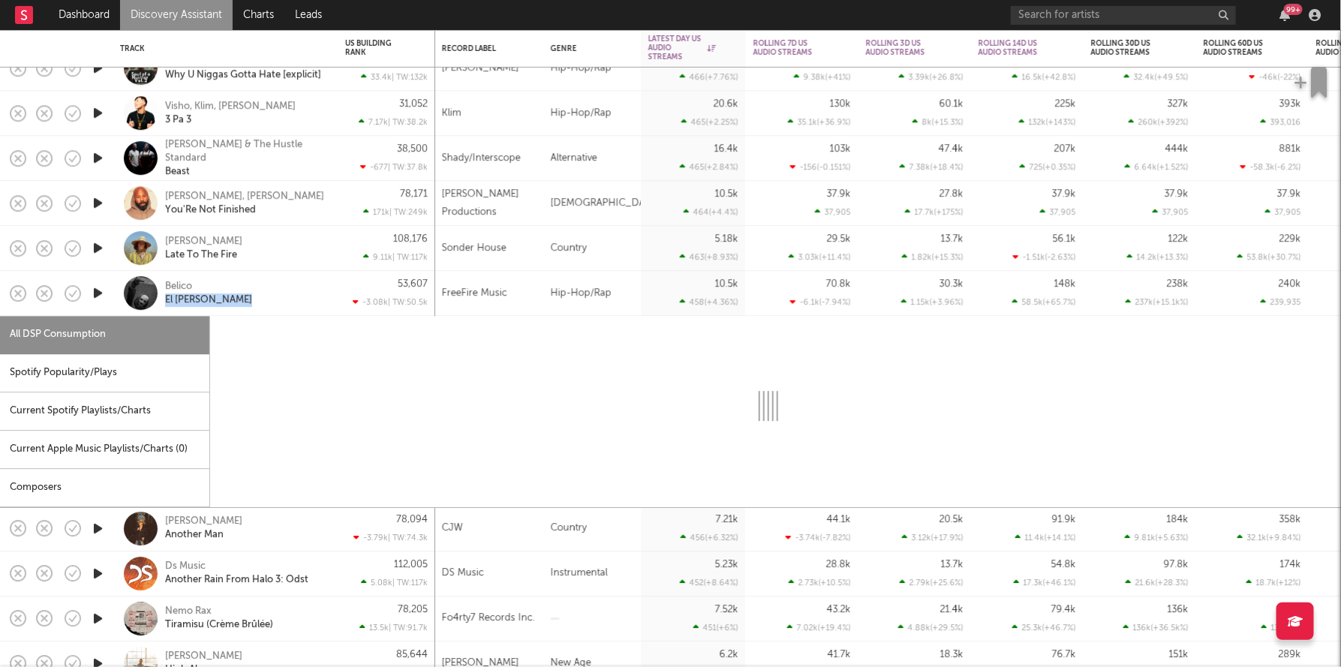
click at [333, 301] on div "Belico El Fierros" at bounding box center [225, 293] width 225 height 45
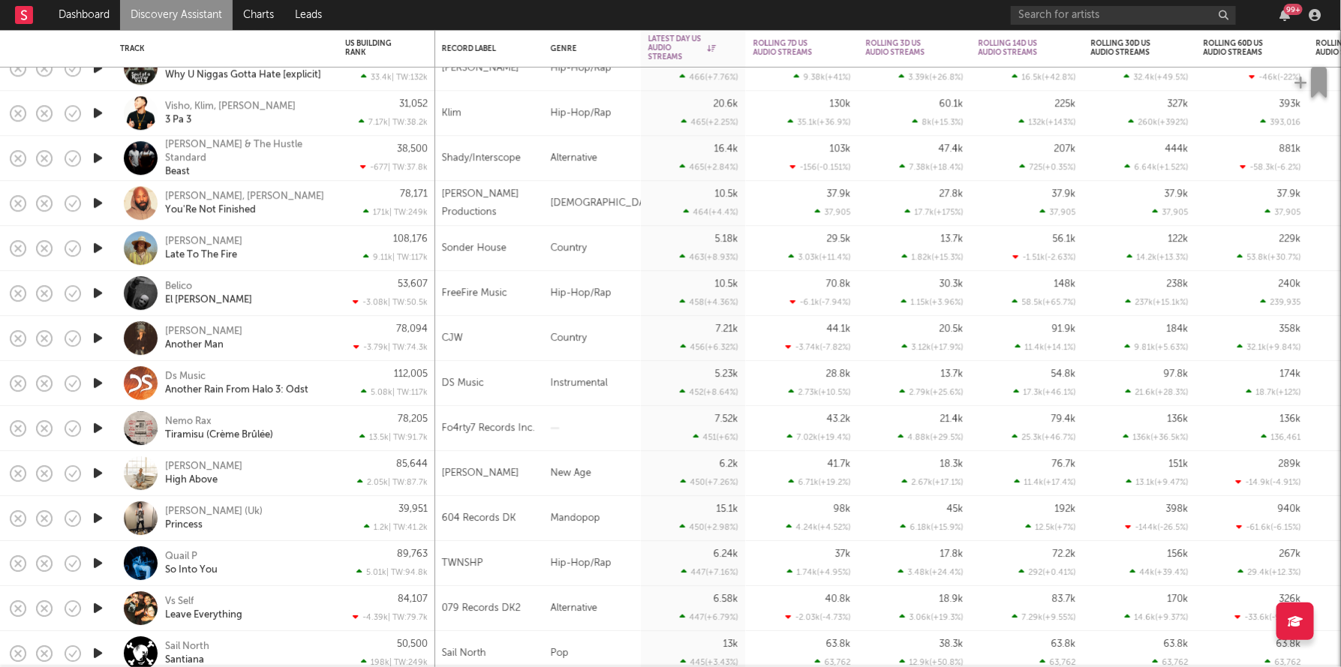
click at [322, 381] on div "Ds Music Another Rain From Halo 3: Odst" at bounding box center [245, 383] width 161 height 27
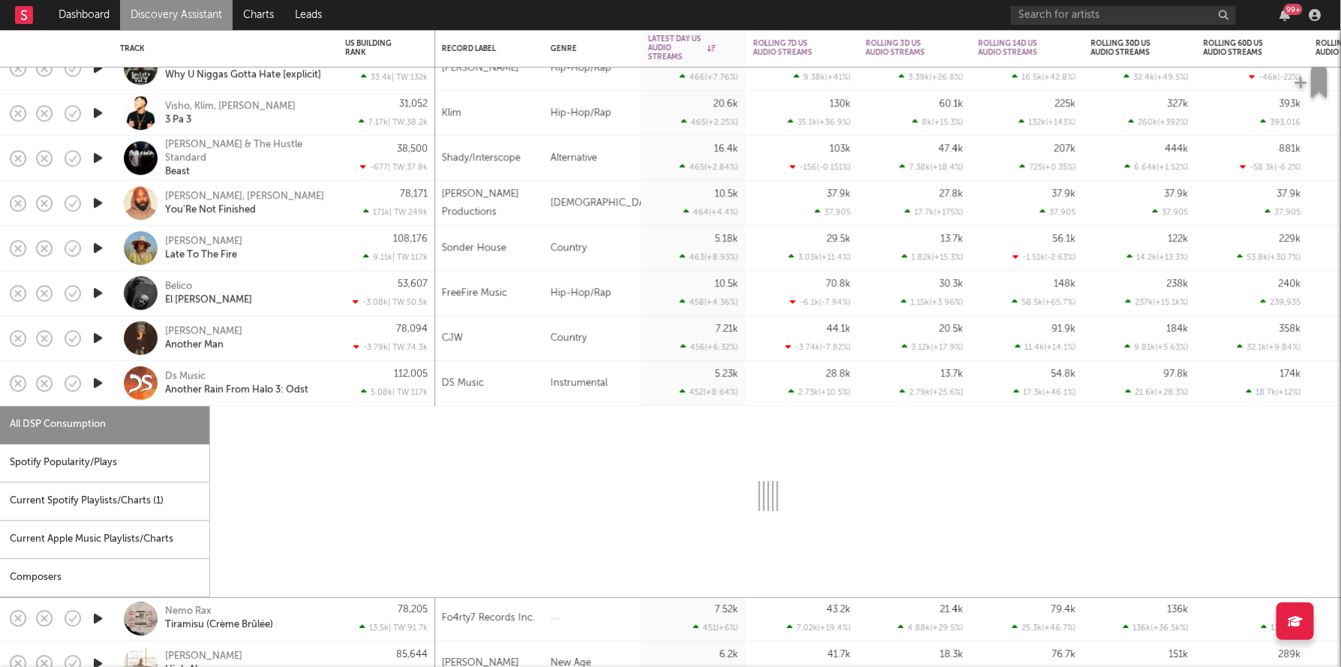
click at [327, 393] on div "Ds Music Another Rain From Halo 3: Odst" at bounding box center [225, 383] width 210 height 44
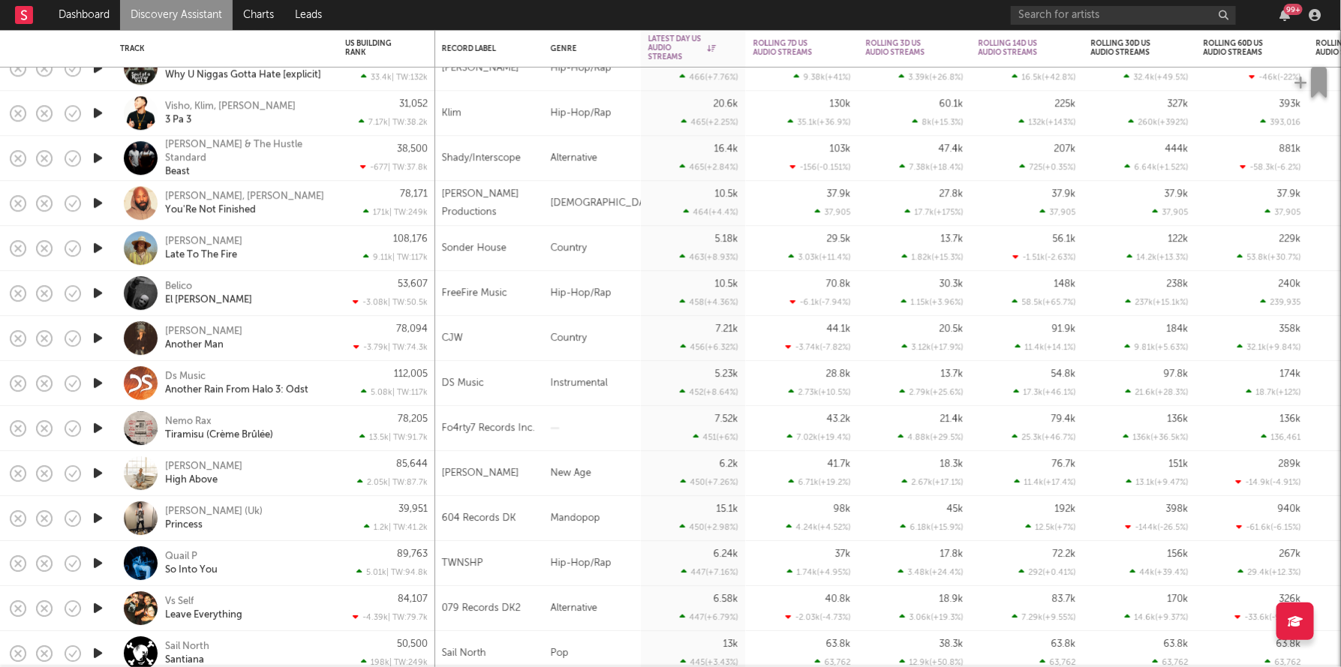
click at [333, 426] on div "Nemo Rax Tiramisu (Crème Brûlée)" at bounding box center [225, 428] width 225 height 45
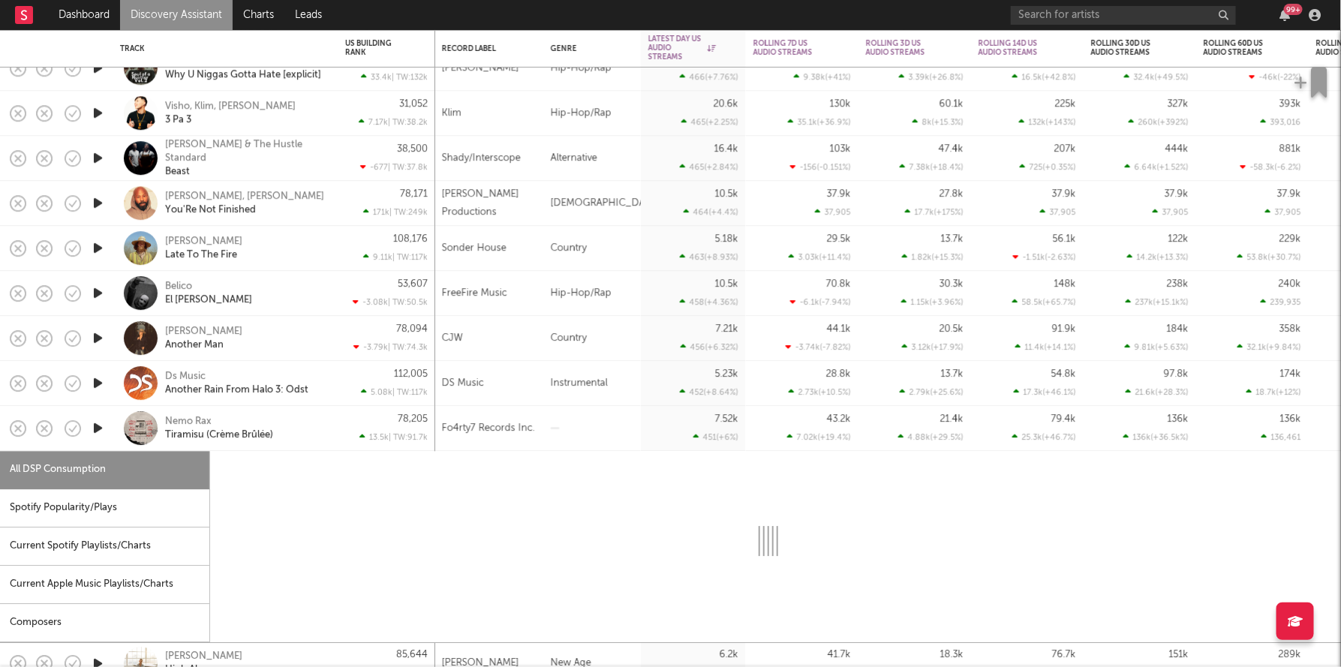
click at [333, 426] on div "Nemo Rax Tiramisu (Crème Brûlée)" at bounding box center [225, 428] width 225 height 45
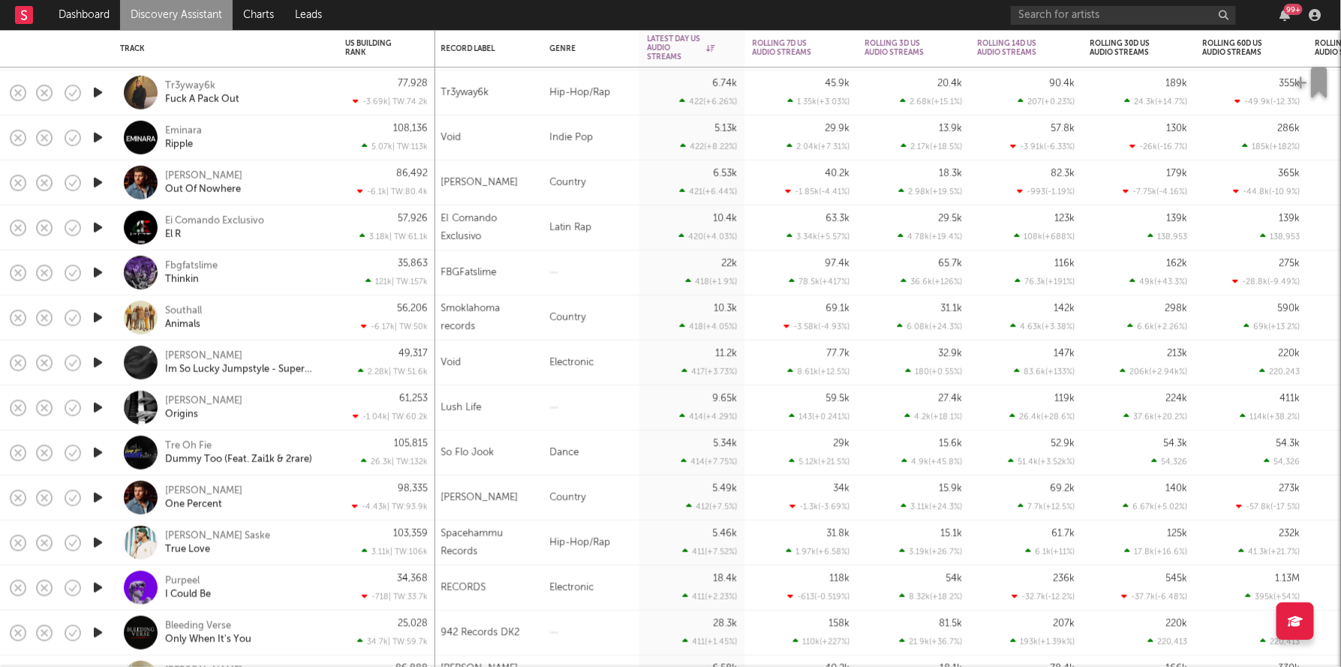
click at [334, 450] on div "Tre Oh Fie Dummy Too (Feat. Zai1k & 2rare)" at bounding box center [225, 453] width 225 height 45
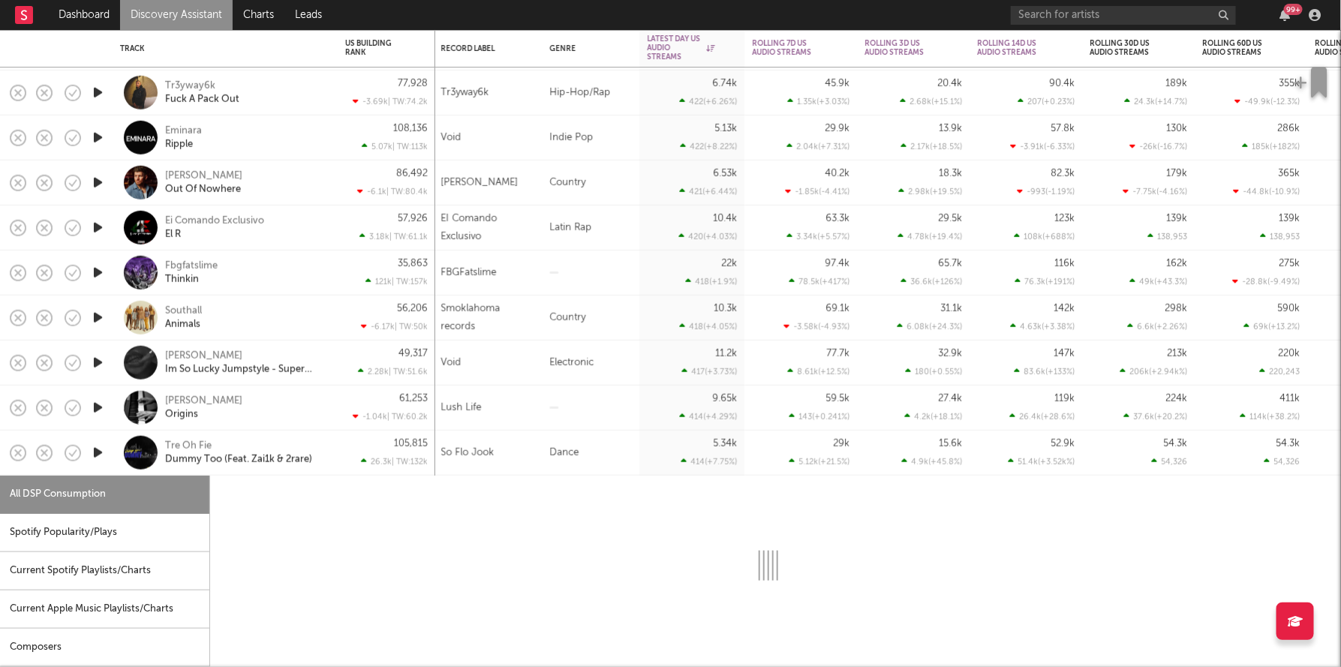
select select "1w"
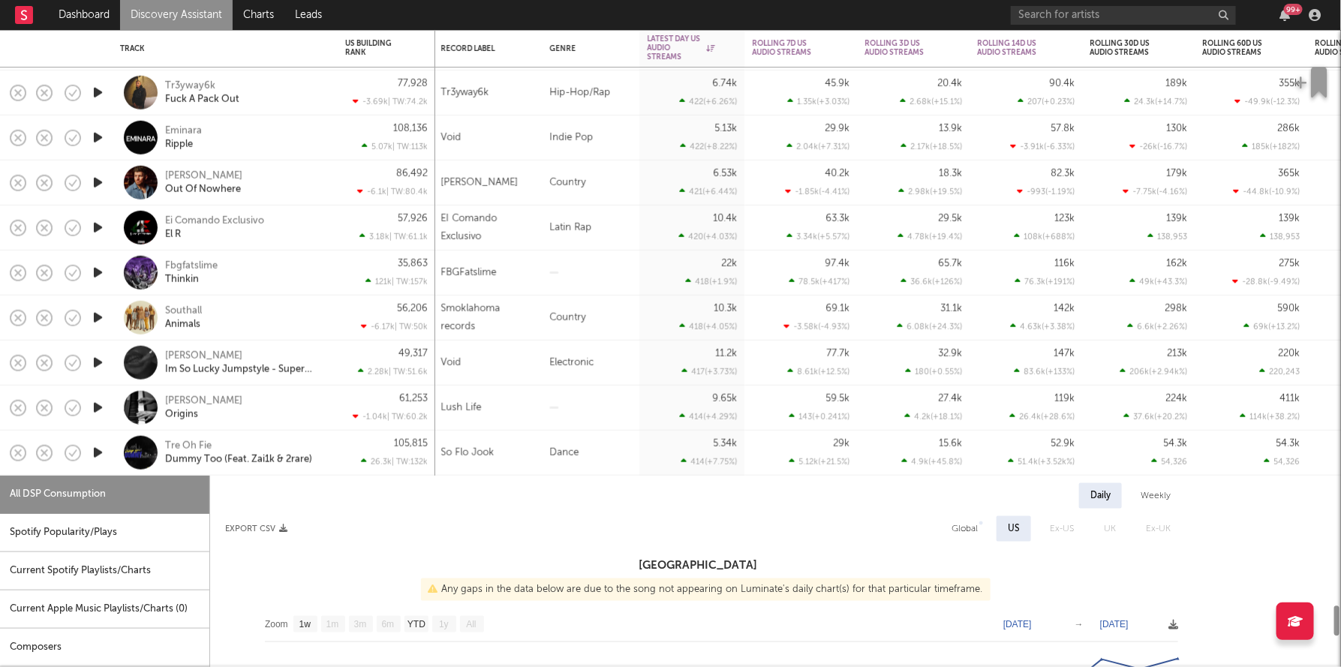
click at [340, 369] on div "49,317 2.28k | TW: 51.6k" at bounding box center [387, 363] width 98 height 45
select select "1w"
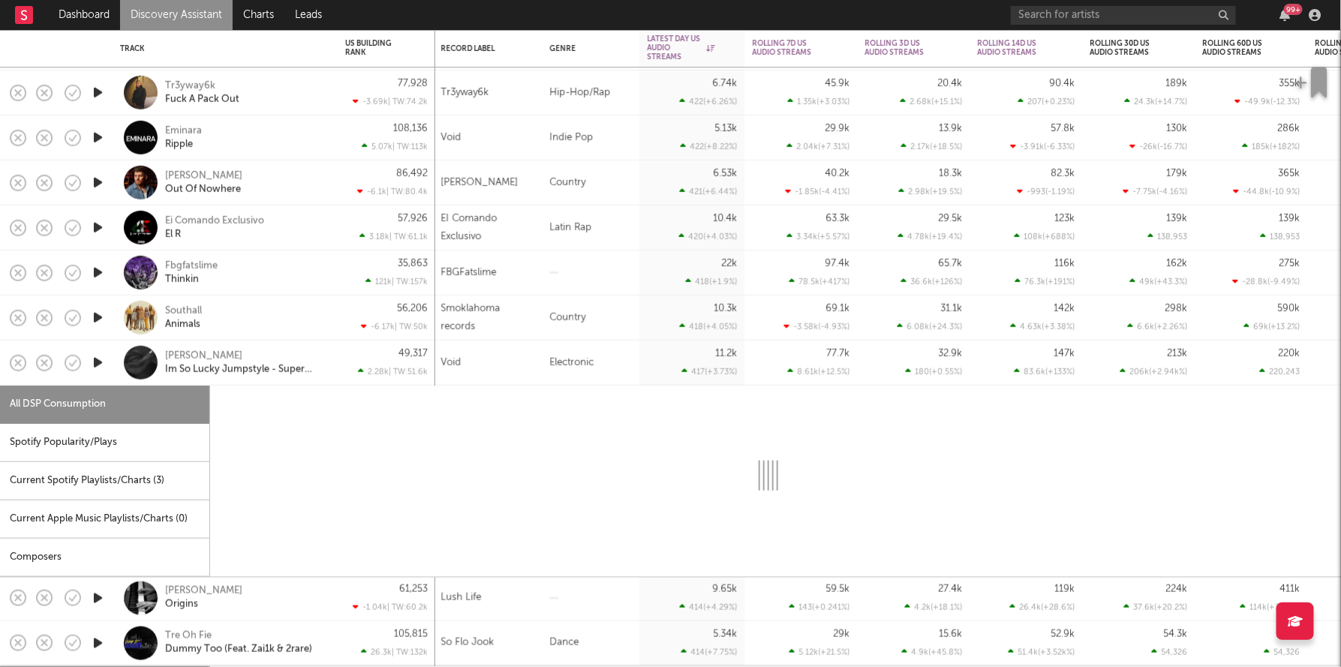
click at [340, 369] on div "49,317 2.28k | TW: 51.6k" at bounding box center [387, 363] width 98 height 45
select select "1w"
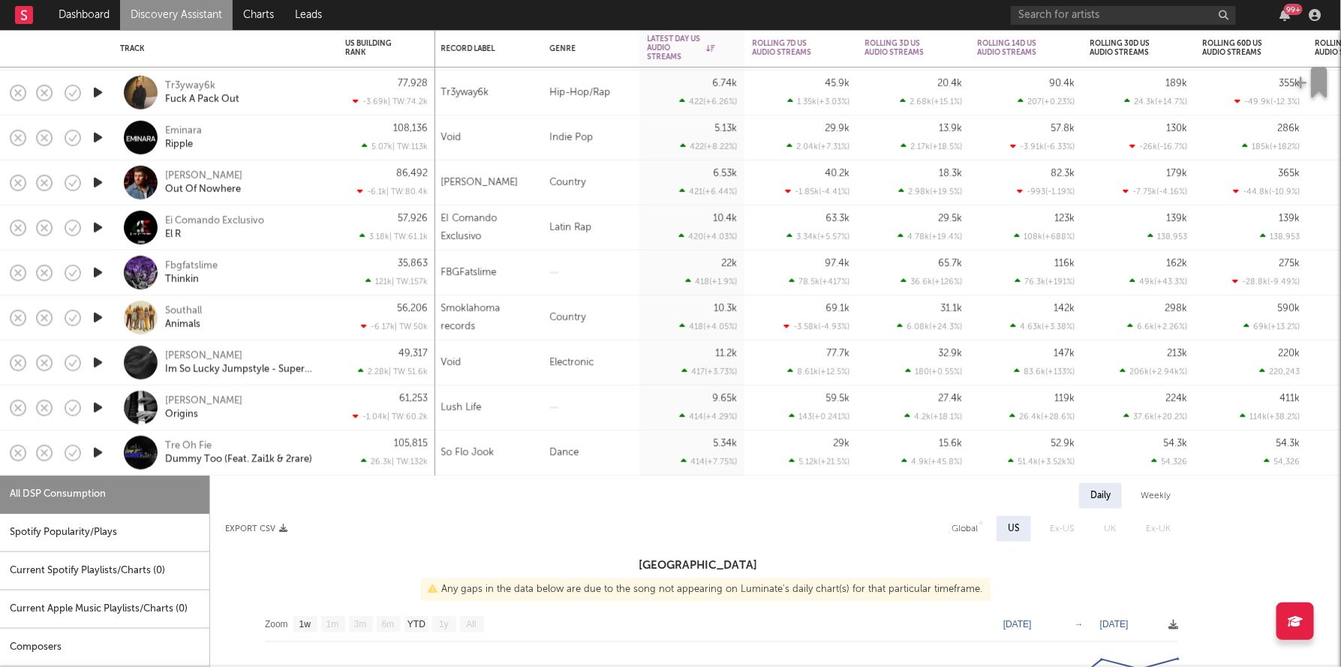
click at [330, 462] on div "Tre Oh Fie Dummy Too (Feat. Zai1k & 2rare)" at bounding box center [225, 453] width 225 height 45
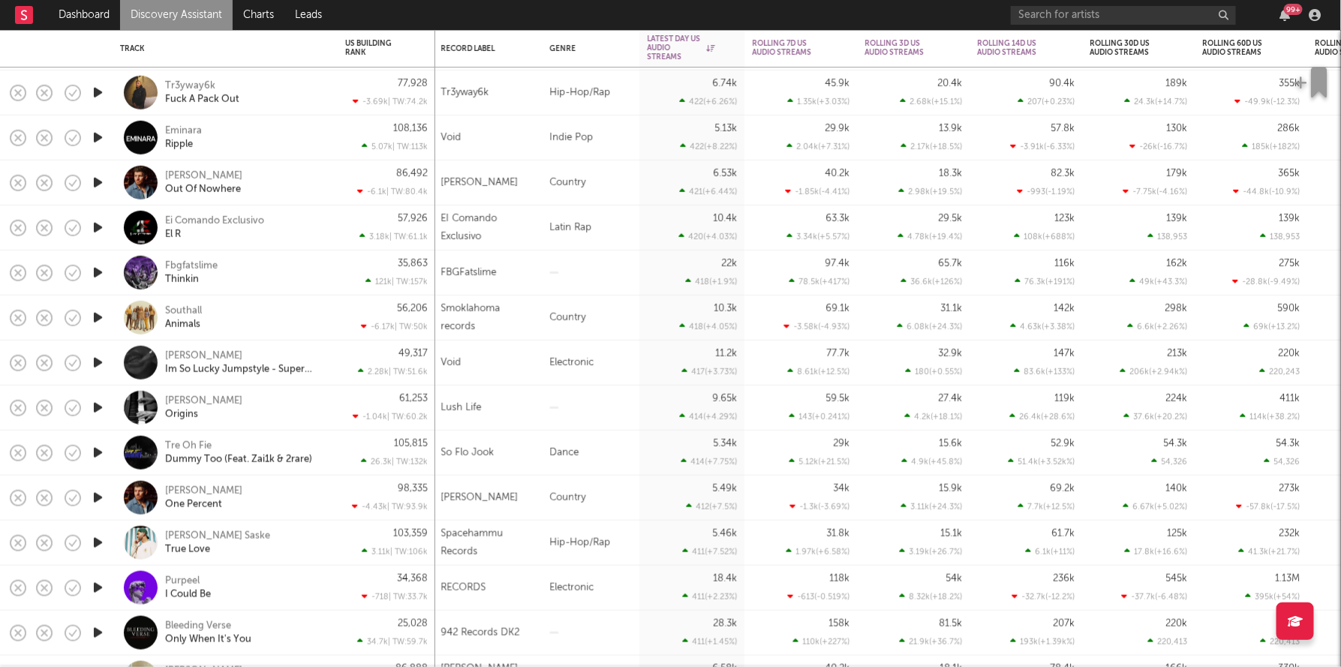
click at [330, 504] on div "Canaan Cox One Percent" at bounding box center [225, 498] width 210 height 44
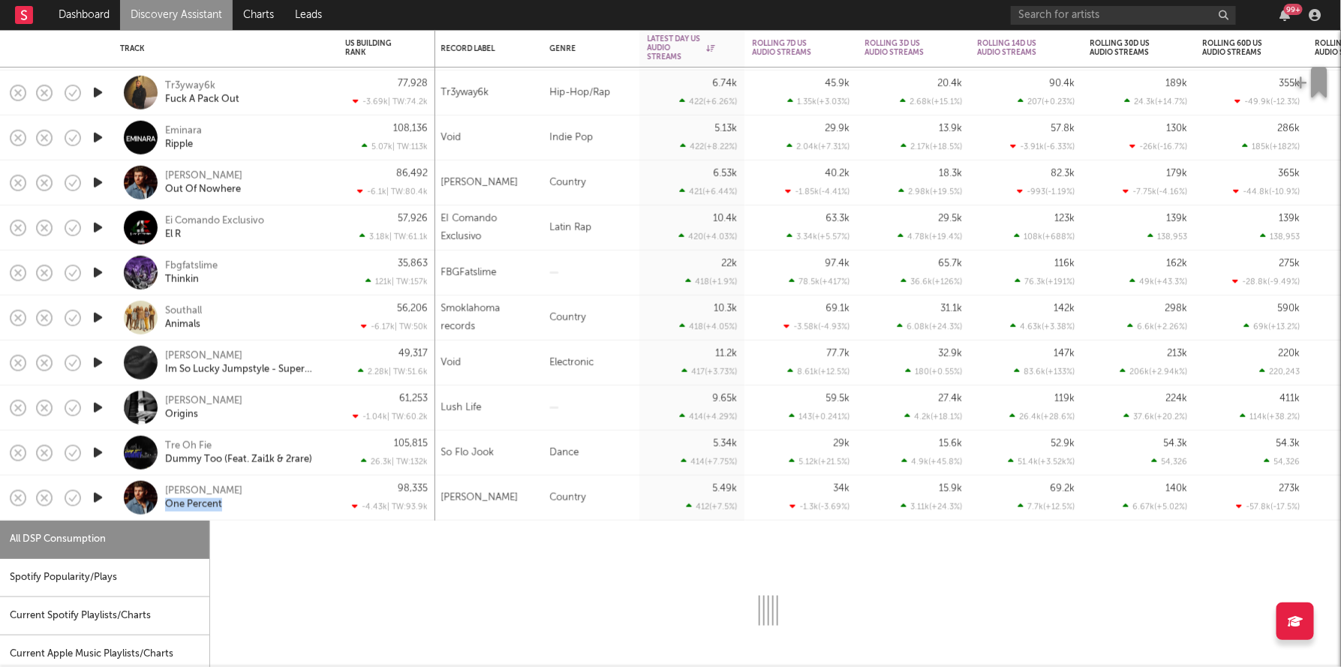
click at [330, 504] on div "Canaan Cox One Percent" at bounding box center [225, 498] width 210 height 44
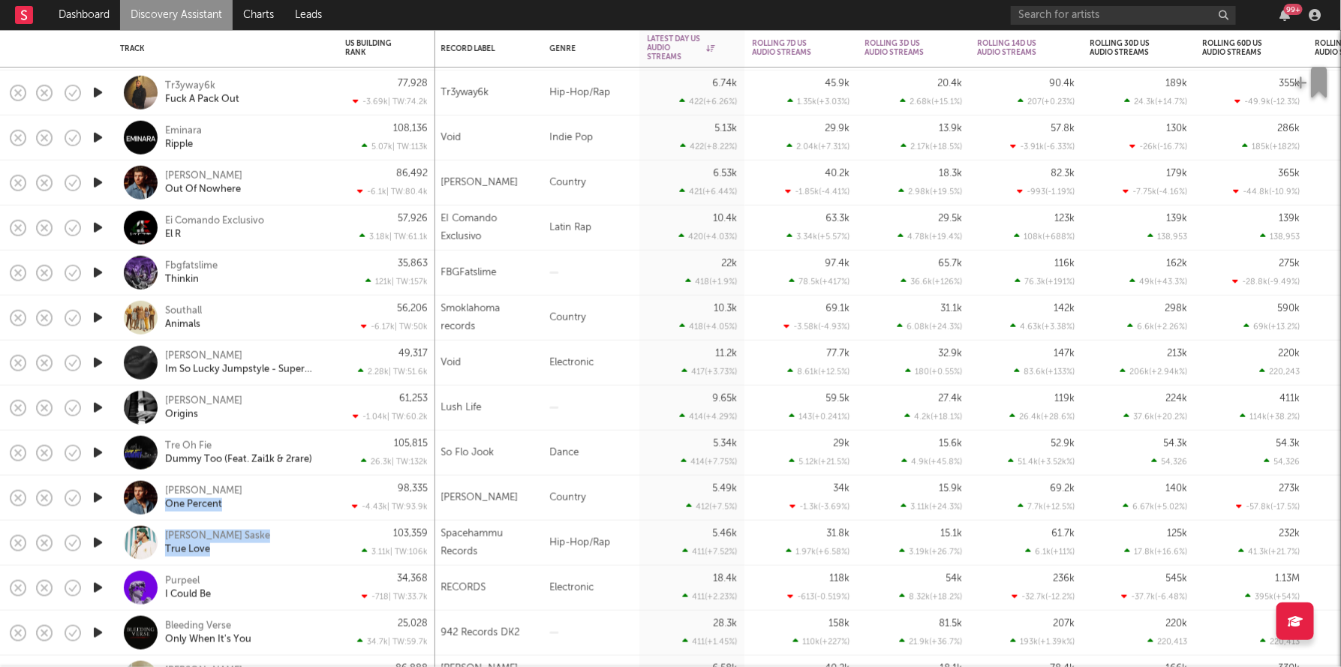
click at [327, 501] on div "Canaan Cox One Percent" at bounding box center [225, 498] width 210 height 44
select select "6m"
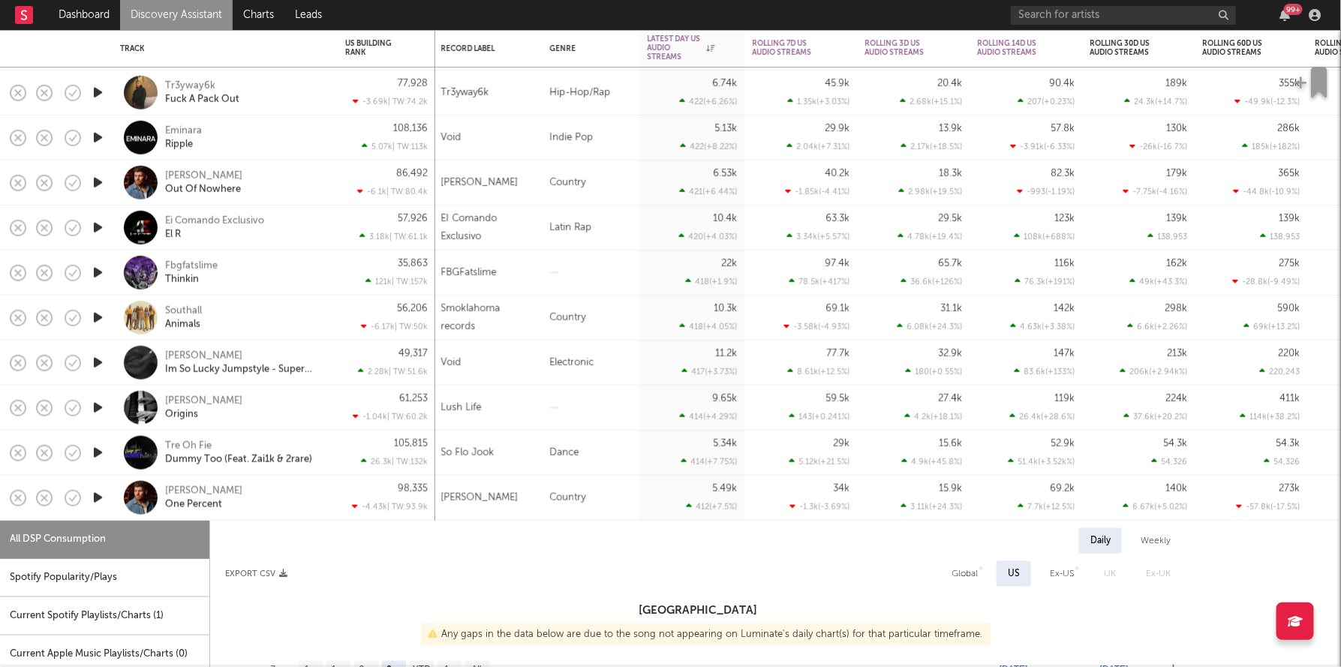
click at [327, 497] on div "Canaan Cox One Percent" at bounding box center [225, 498] width 210 height 44
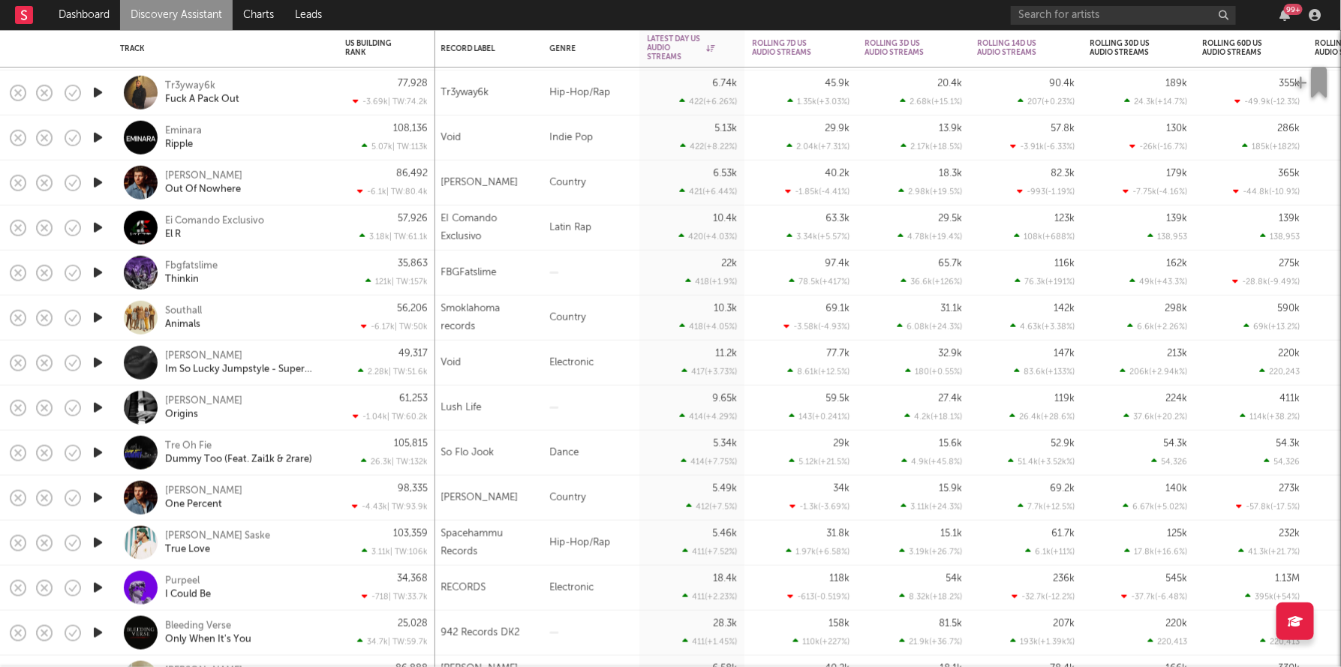
click at [333, 374] on div "Jeff Germita Im So Lucky Jumpstyle - Super Slowed" at bounding box center [225, 363] width 225 height 45
select select "1w"
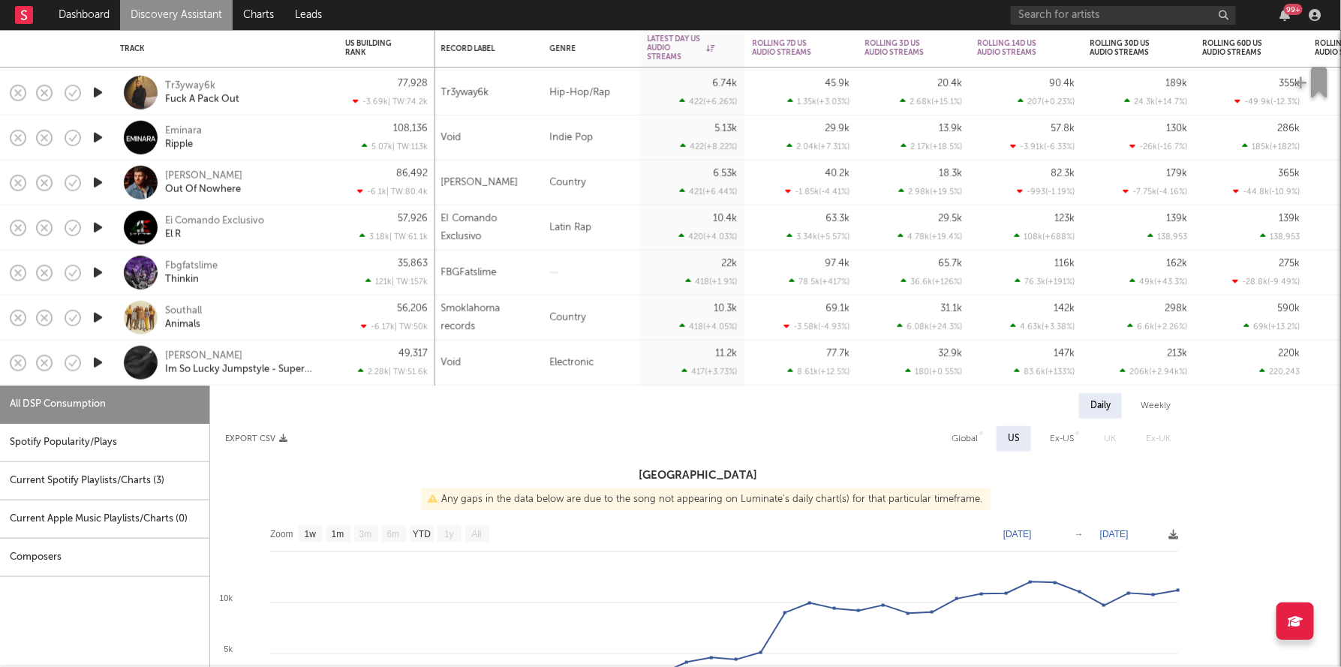
click at [333, 374] on div "Jeff Germita Im So Lucky Jumpstyle - Super Slowed" at bounding box center [225, 363] width 225 height 45
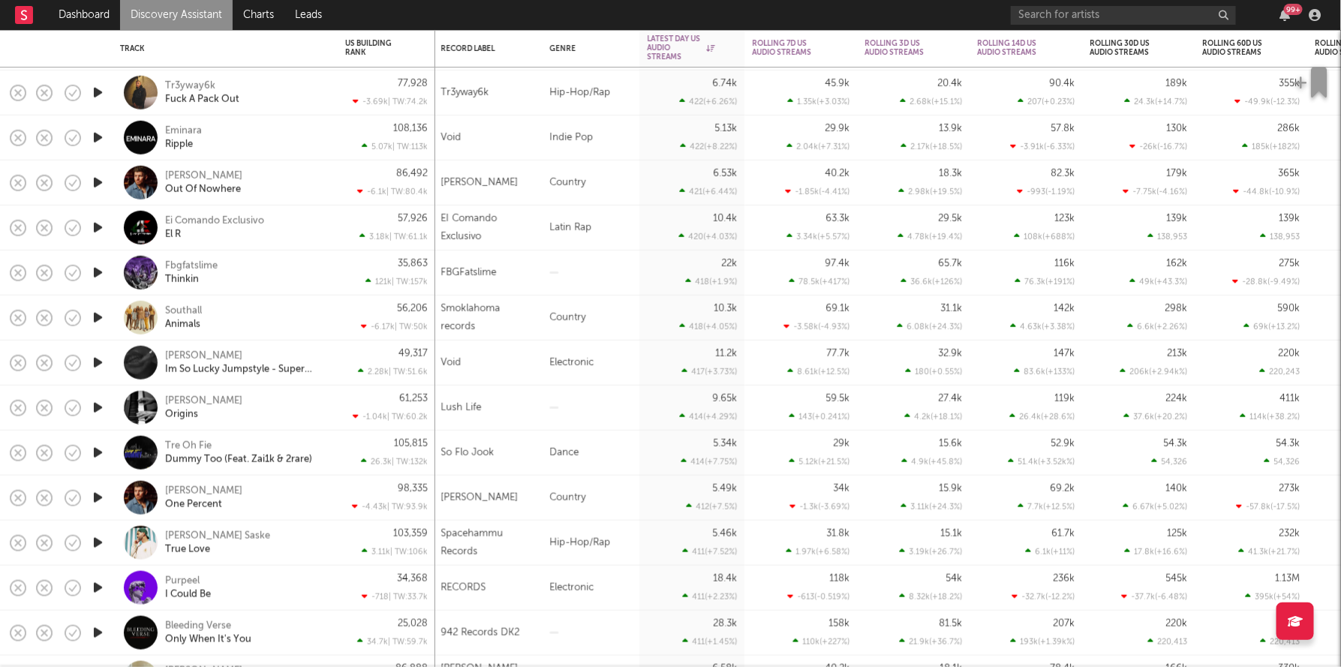
click at [330, 510] on div "Canaan Cox One Percent" at bounding box center [225, 498] width 225 height 45
select select "6m"
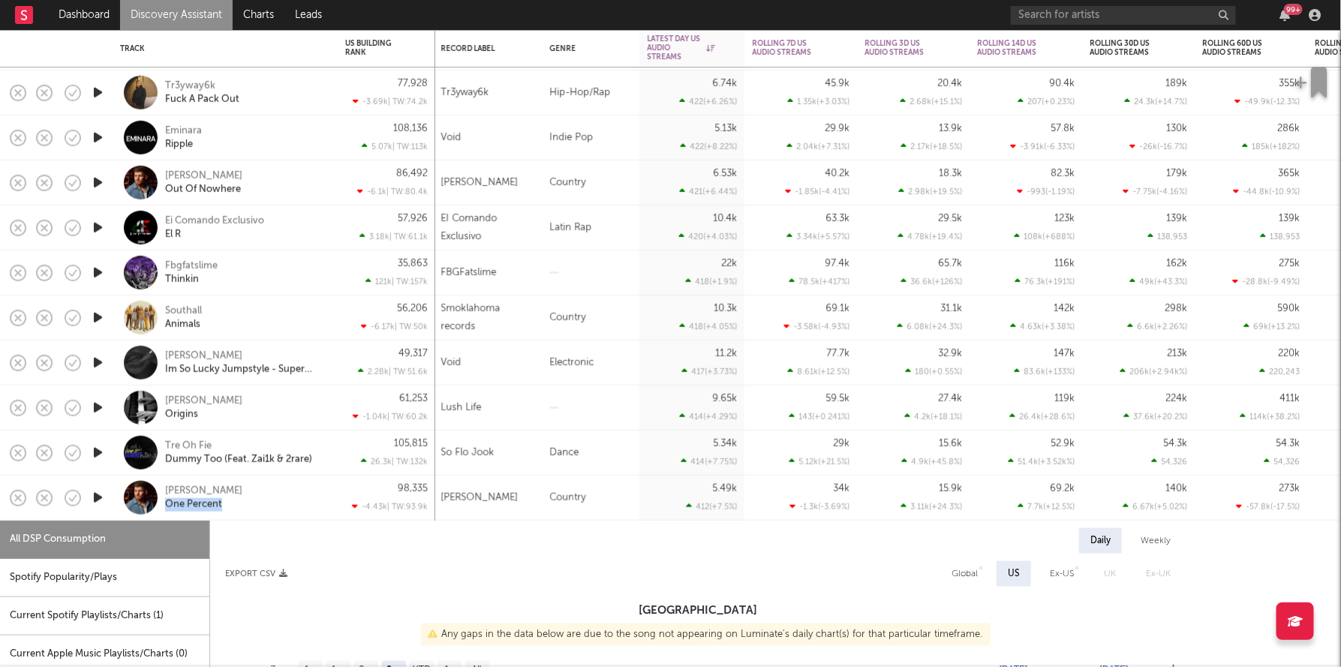
click at [330, 510] on div "Canaan Cox One Percent" at bounding box center [225, 498] width 225 height 45
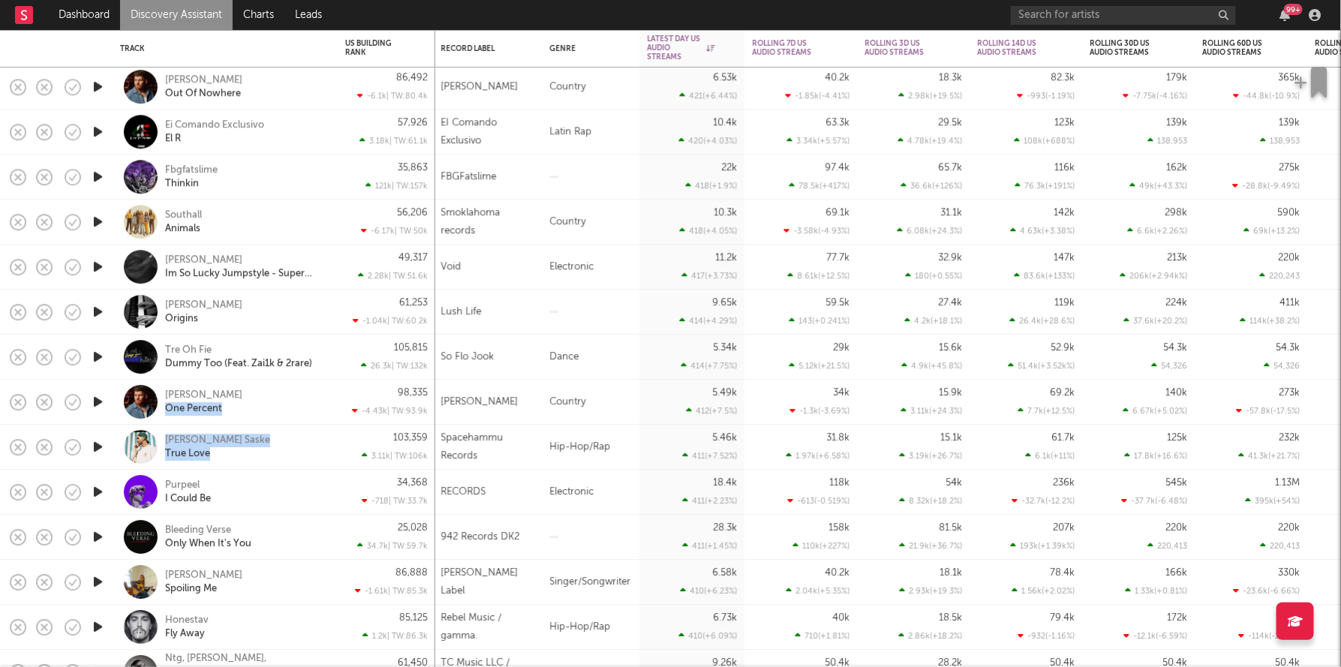
click at [321, 463] on div "Carrion Saske True Love" at bounding box center [225, 447] width 210 height 44
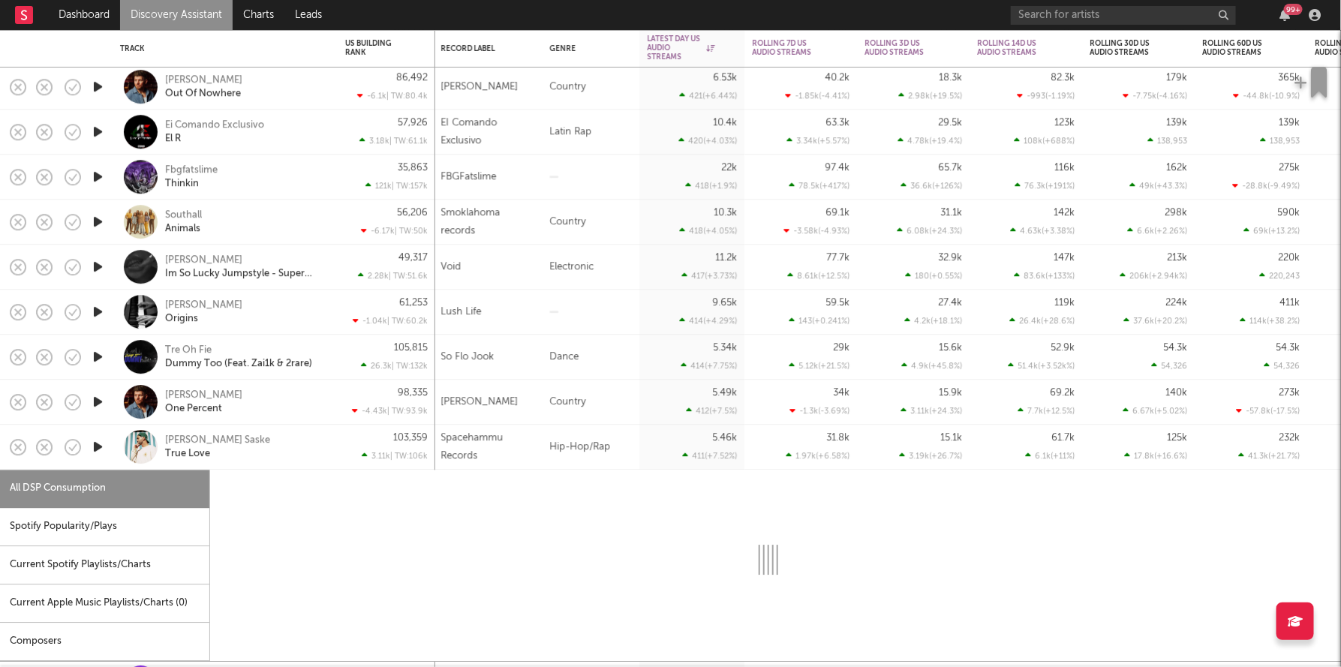
click at [321, 463] on div "Carrion Saske True Love" at bounding box center [225, 447] width 210 height 44
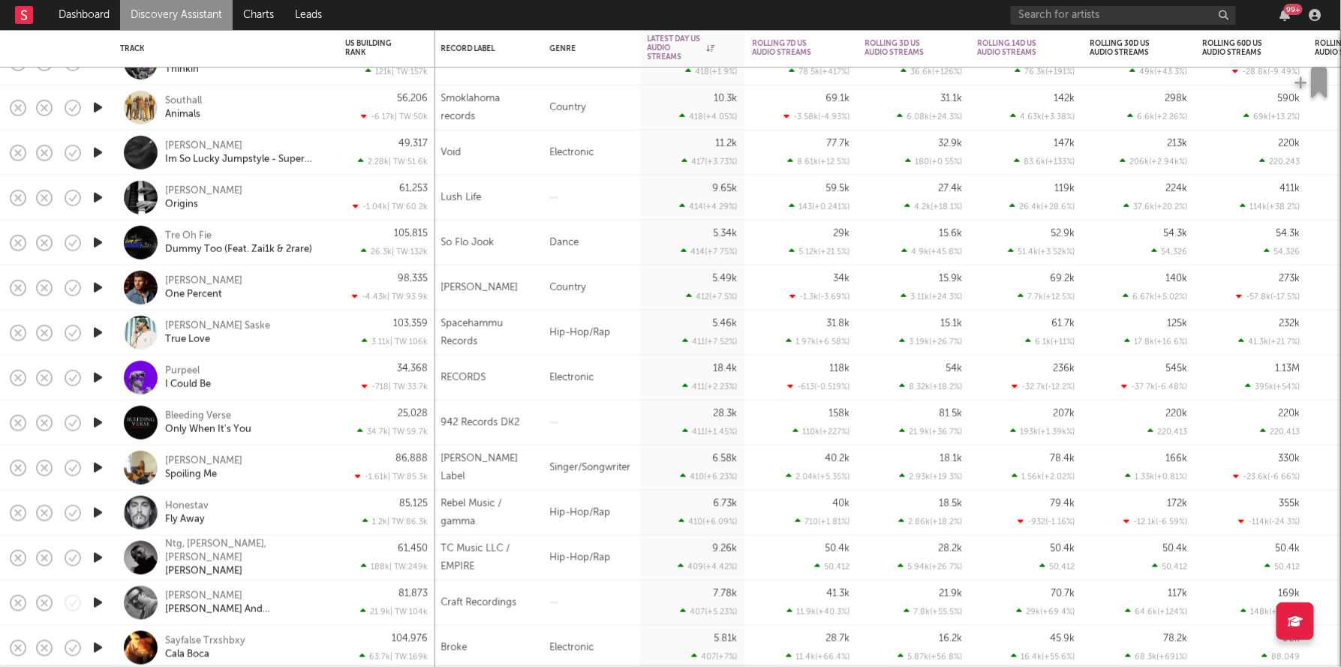
click at [321, 463] on div "Abby Powledge Spoiling Me" at bounding box center [245, 467] width 161 height 27
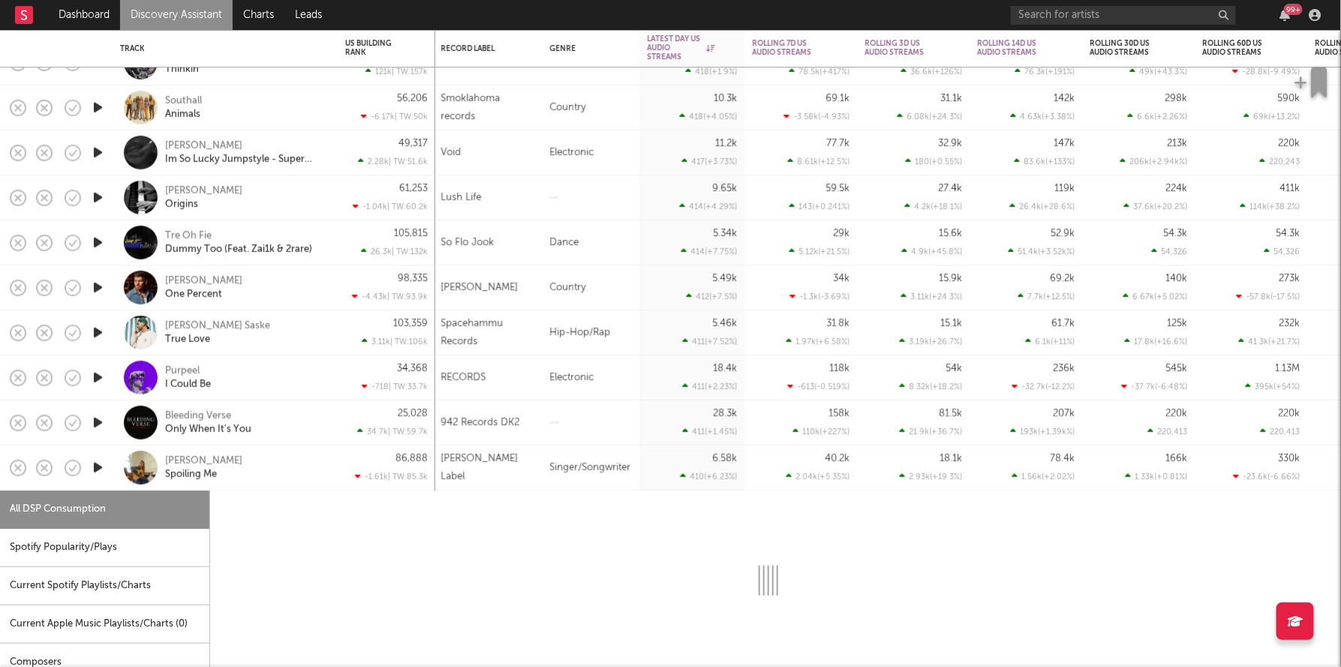
click at [321, 463] on div "Abby Powledge Spoiling Me" at bounding box center [245, 467] width 161 height 27
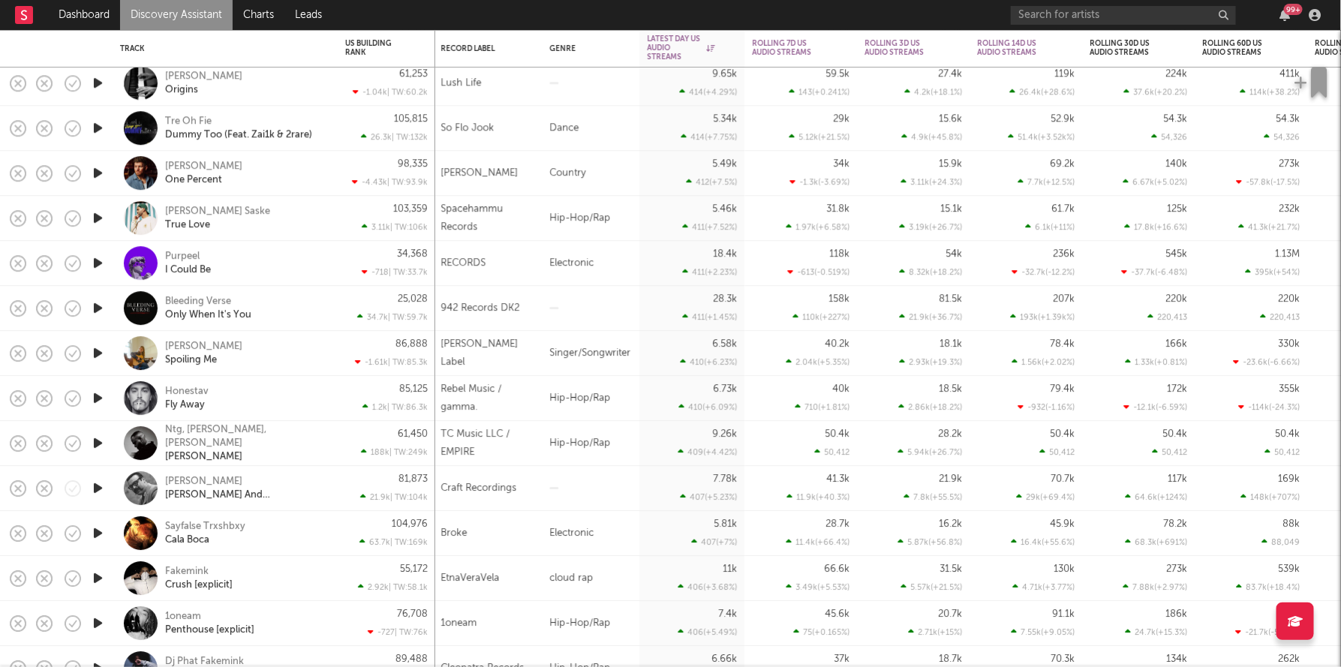
click at [324, 453] on div "Ntg, Danny Towers, Amenazzy Rosita" at bounding box center [245, 443] width 161 height 41
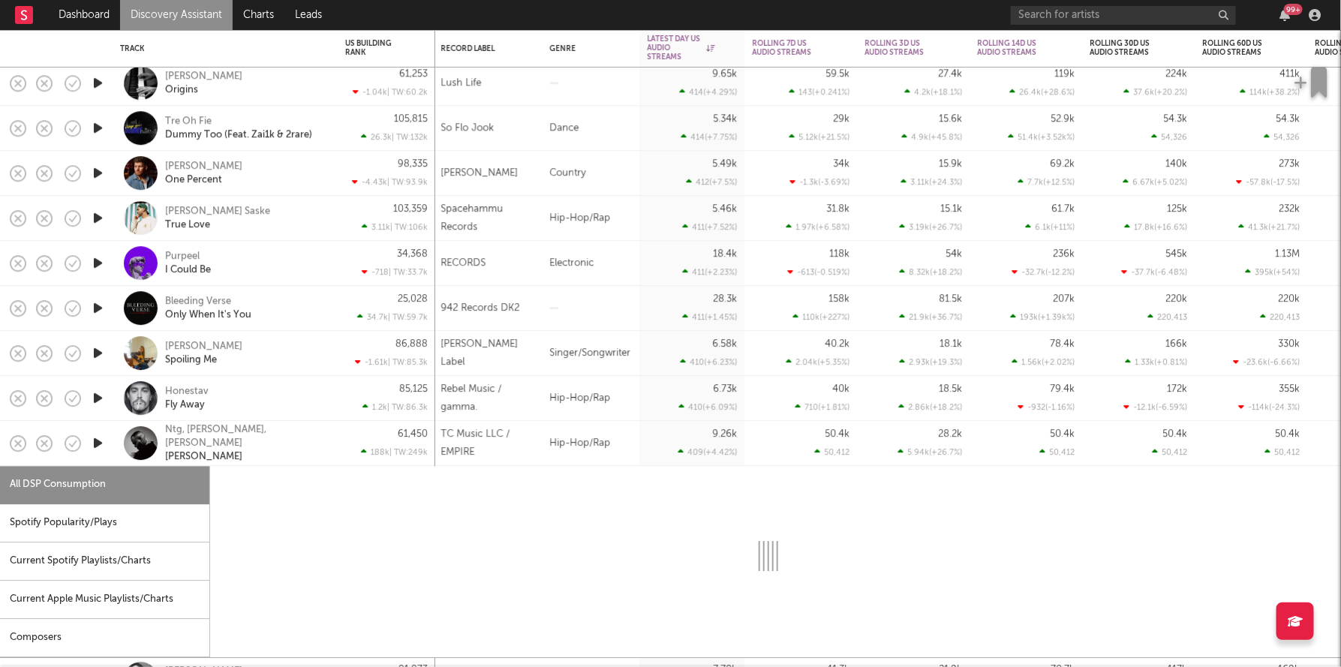
select select "1w"
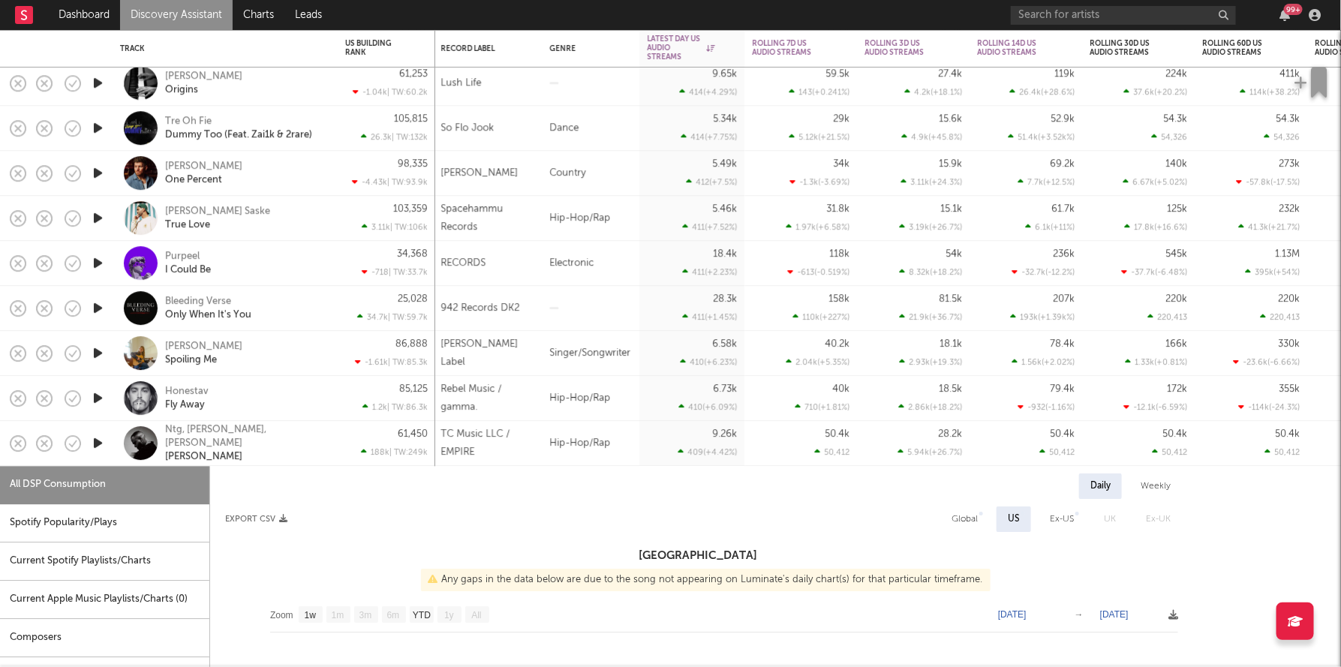
click at [331, 439] on div "Ntg, Danny Towers, Amenazzy Rosita" at bounding box center [225, 443] width 225 height 45
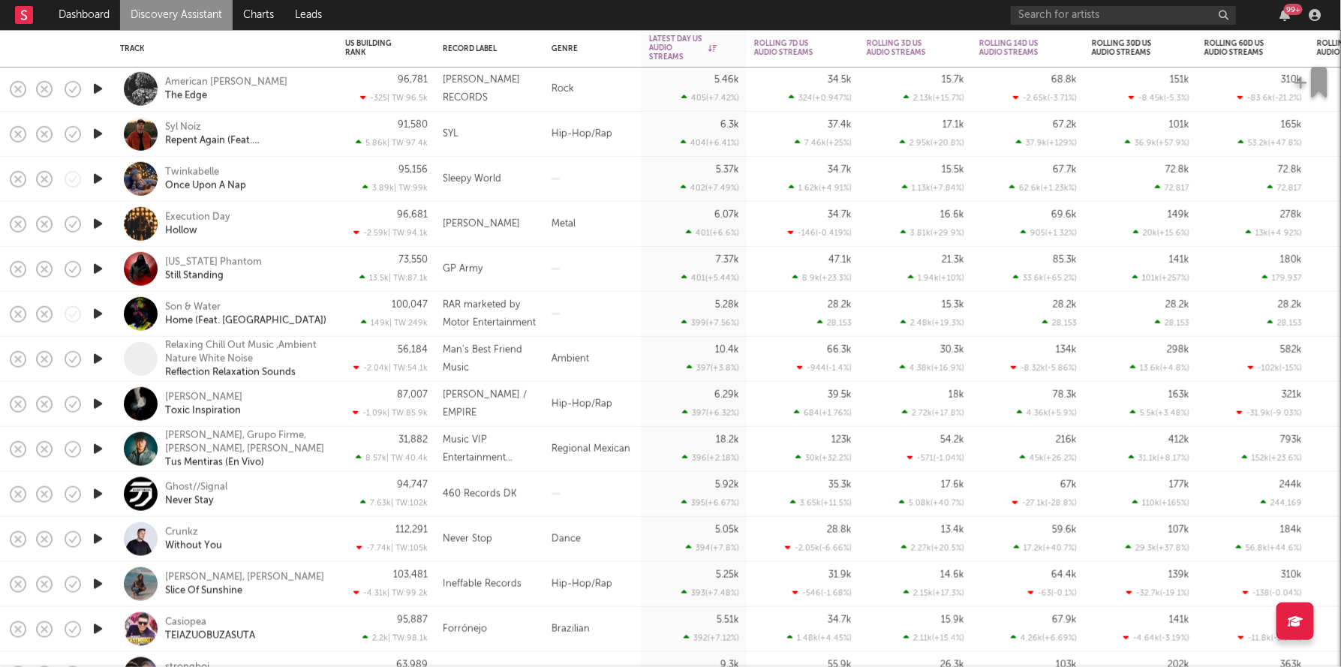
click at [330, 359] on div "Relaxing Chill Out Music ,Ambient Nature White Noise Reflection Relaxation Soun…" at bounding box center [225, 359] width 225 height 45
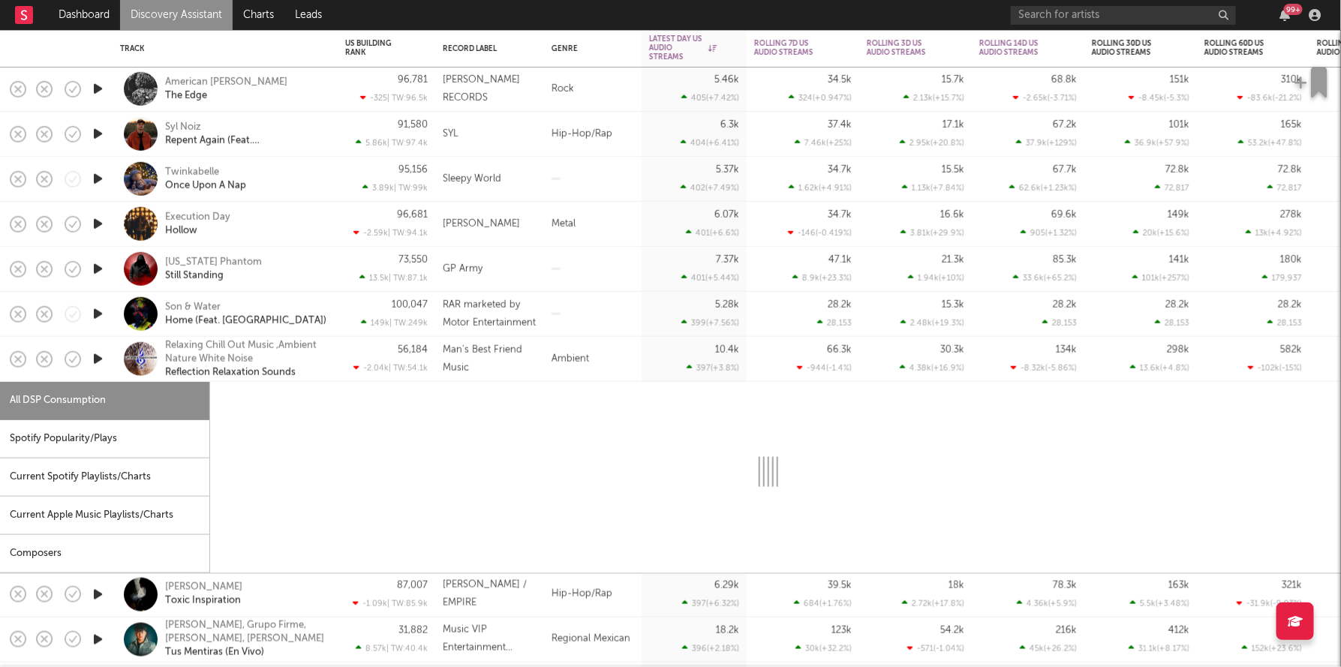
click at [330, 359] on div "Relaxing Chill Out Music ,Ambient Nature White Noise Reflection Relaxation Soun…" at bounding box center [225, 359] width 225 height 45
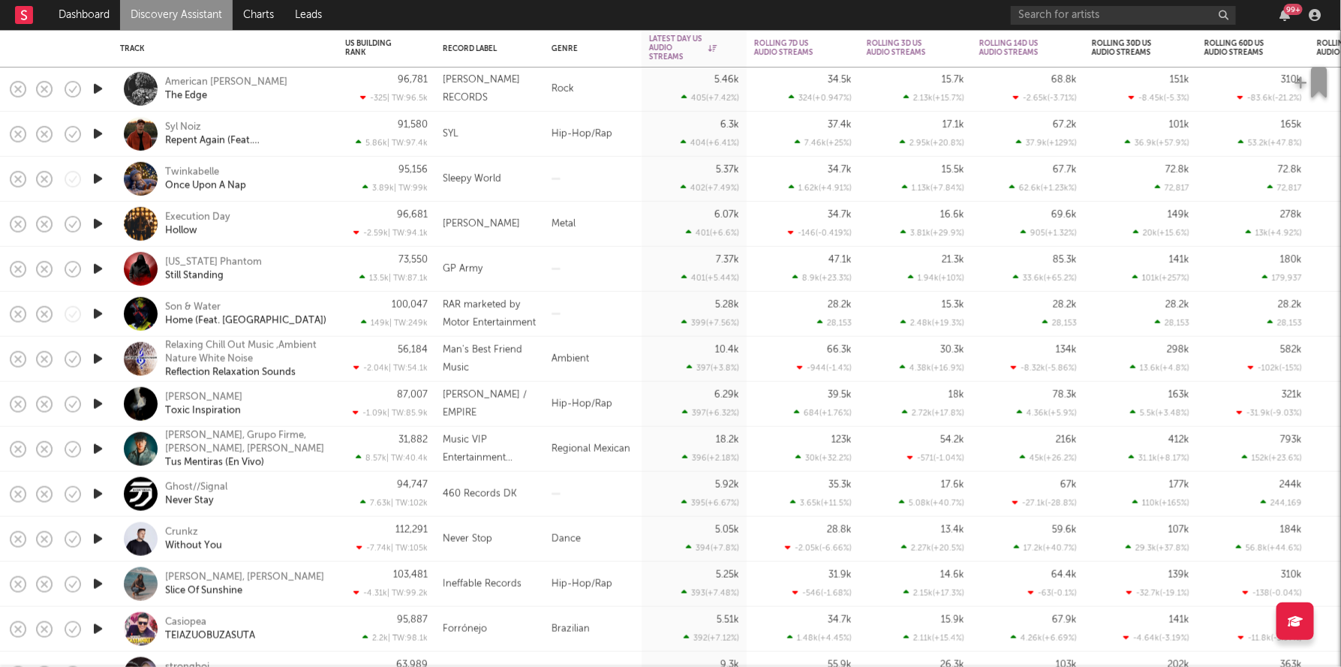
click at [332, 580] on div "Shwayze, Claire Wright Slice Of Sunshine" at bounding box center [225, 584] width 225 height 45
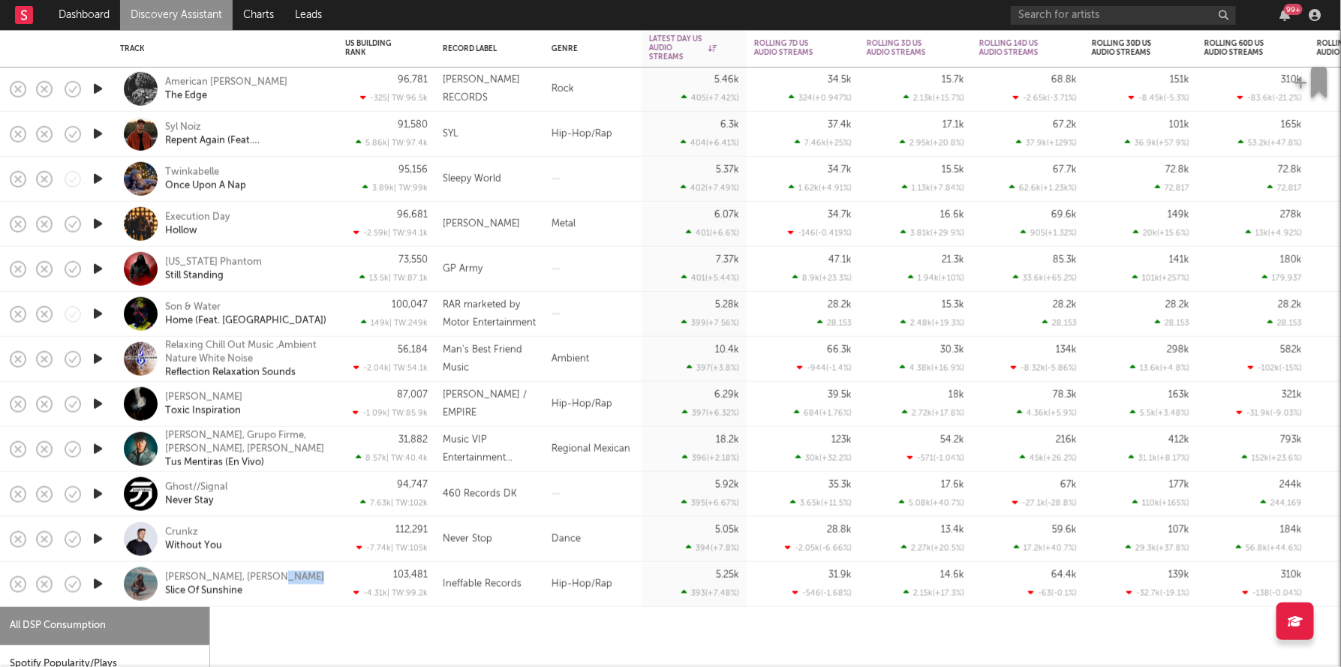
click at [332, 580] on div "Shwayze, Claire Wright Slice Of Sunshine" at bounding box center [225, 584] width 225 height 45
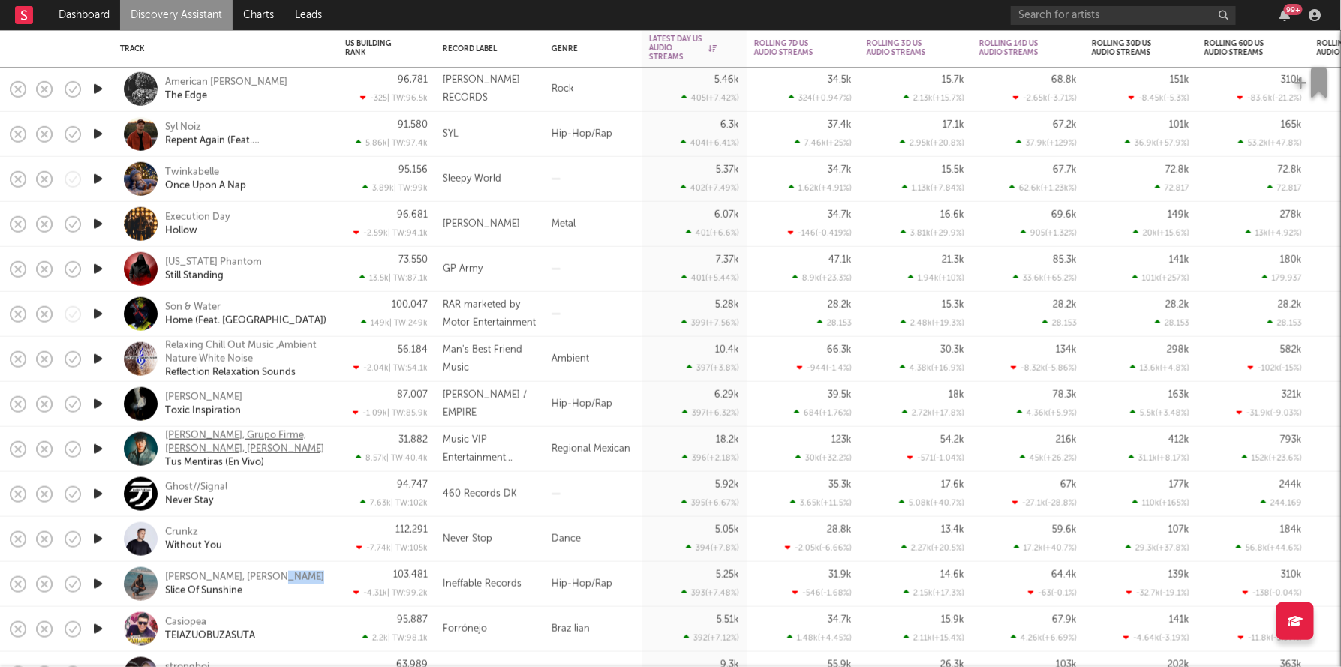
click at [326, 448] on div "Moy Bobadilla, Grupo Firme, Hernan Sepulveda, Max Peraza" at bounding box center [245, 442] width 161 height 27
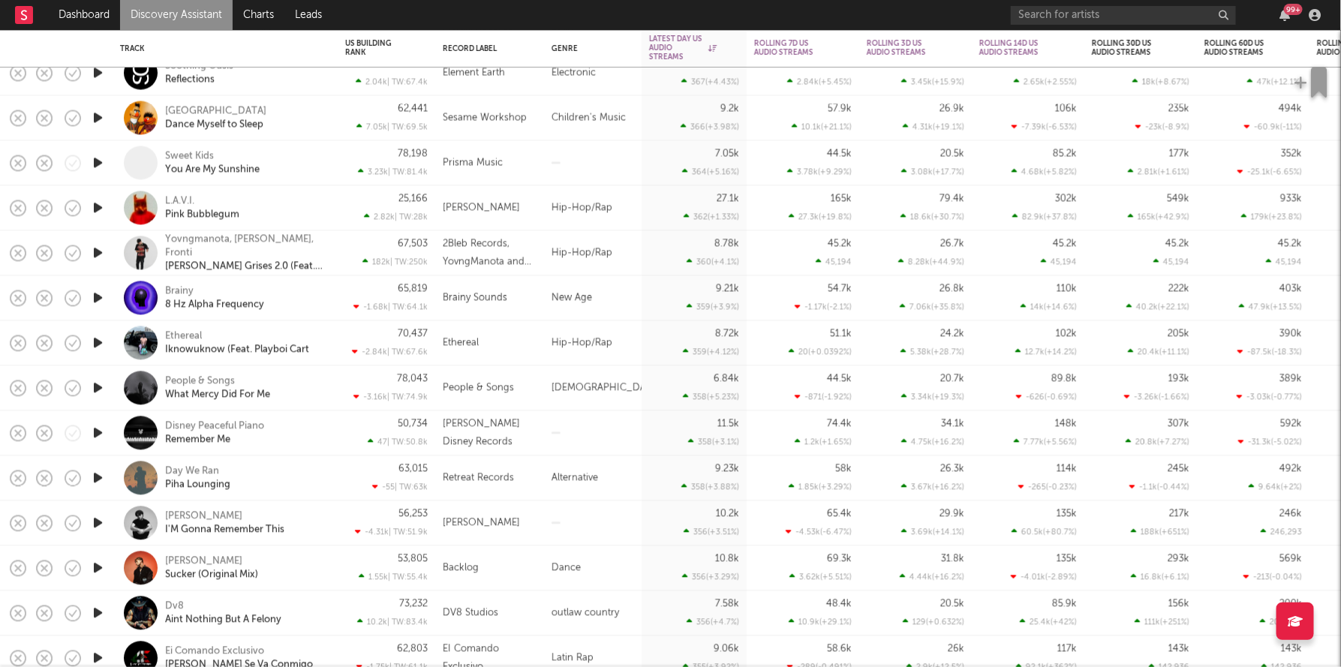
click at [339, 264] on div "67,503 182k | TW: 250k" at bounding box center [387, 253] width 98 height 45
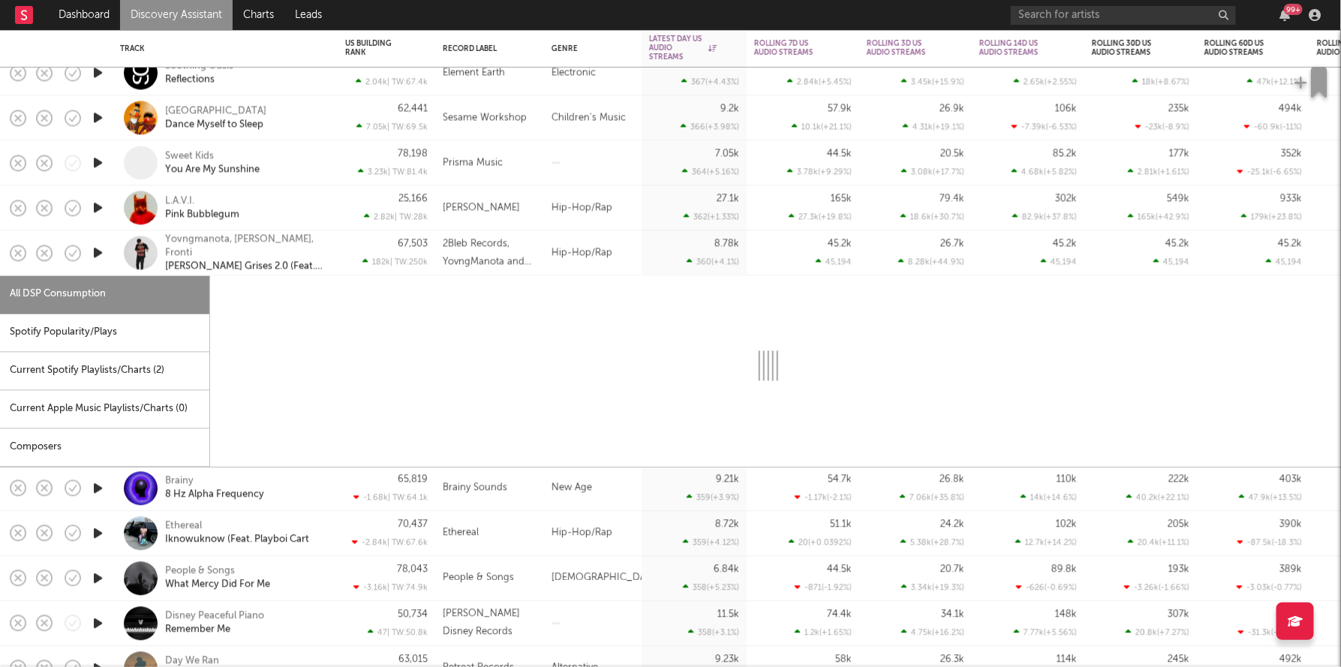
click at [339, 264] on div "67,503 182k | TW: 250k" at bounding box center [387, 253] width 98 height 45
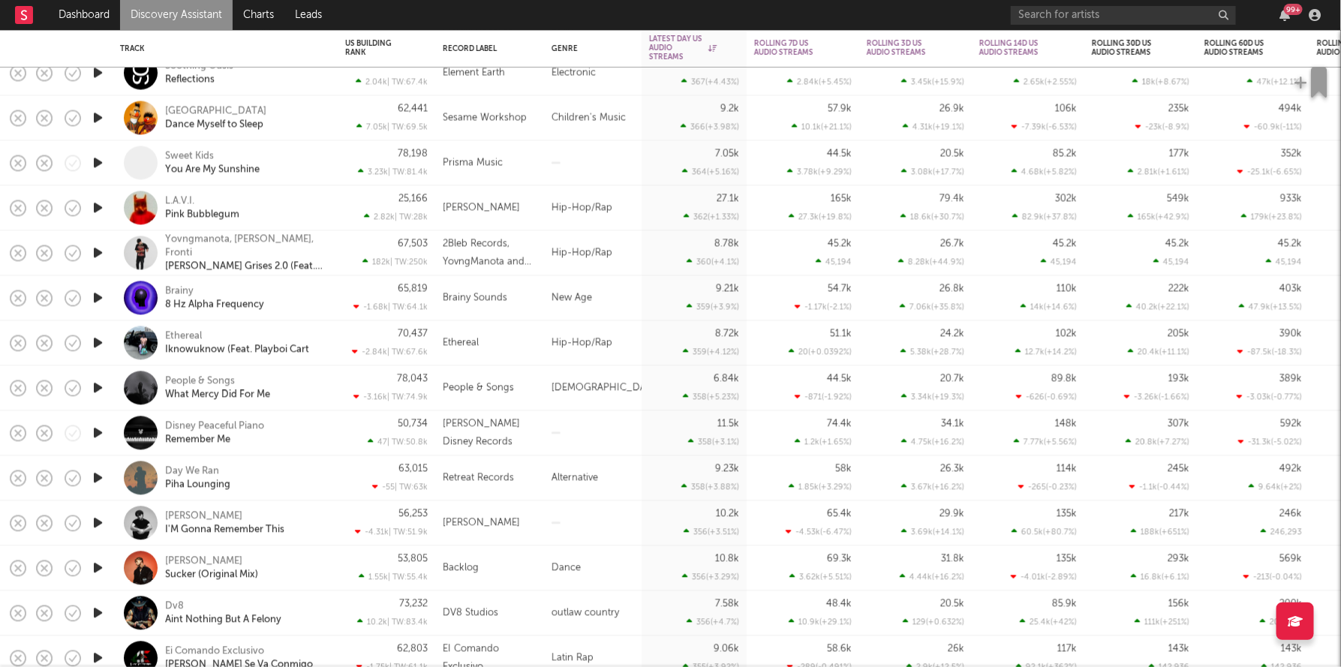
click at [332, 347] on div "Ethereal Iknowuknow (Feat. Playboi Cart" at bounding box center [225, 343] width 225 height 45
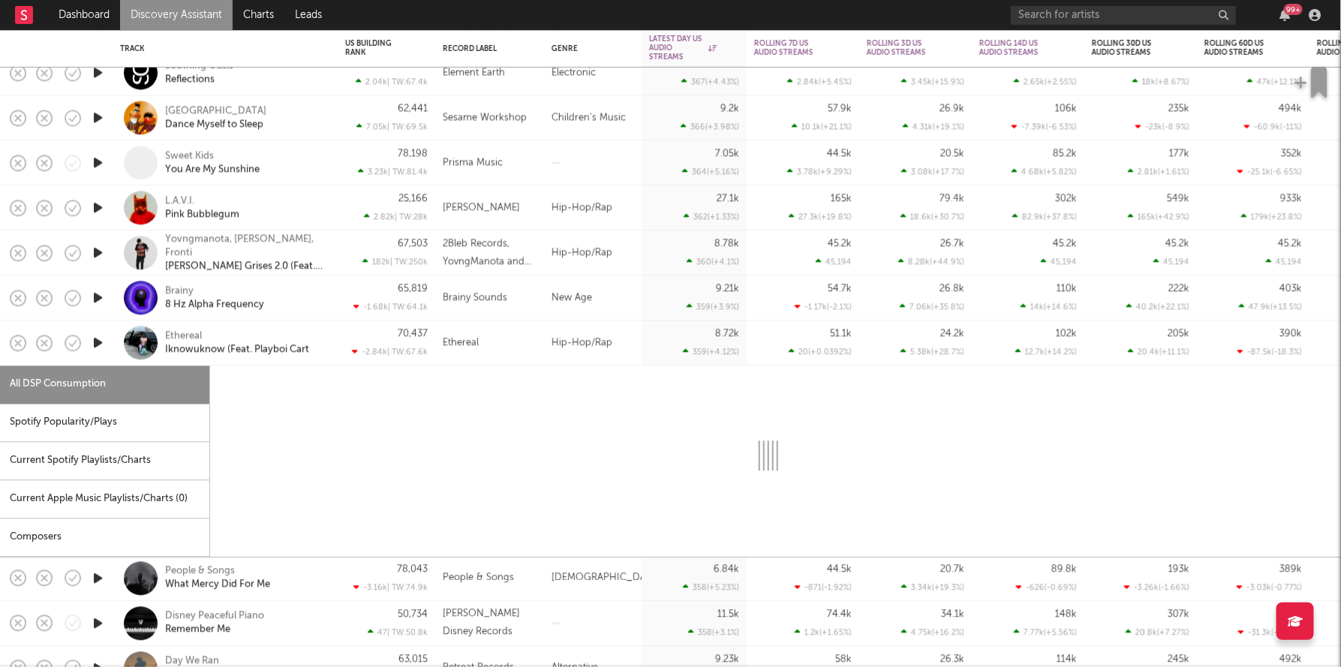
click at [332, 347] on div "Ethereal Iknowuknow (Feat. Playboi Cart" at bounding box center [225, 343] width 225 height 45
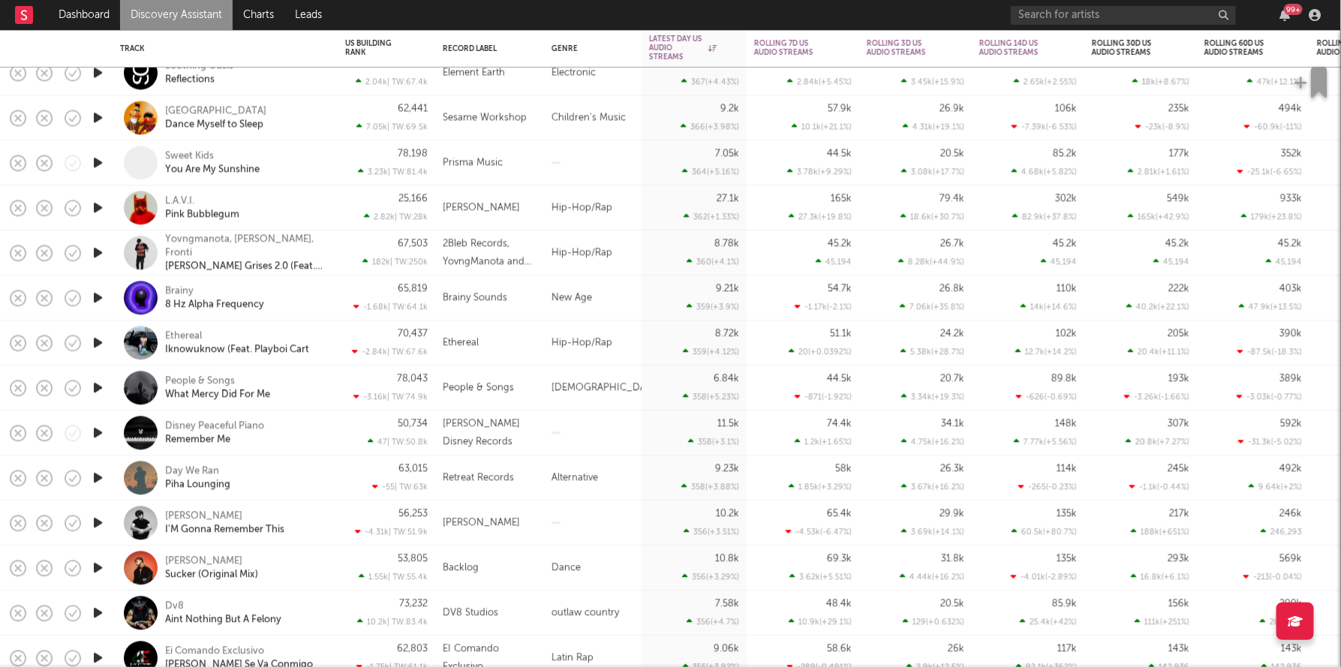
click at [312, 269] on div "Yovngmanota, Jeyyff, Fronti Días Grises 2.0 (Feat. Conep & Rokero)" at bounding box center [225, 253] width 210 height 44
select select "1w"
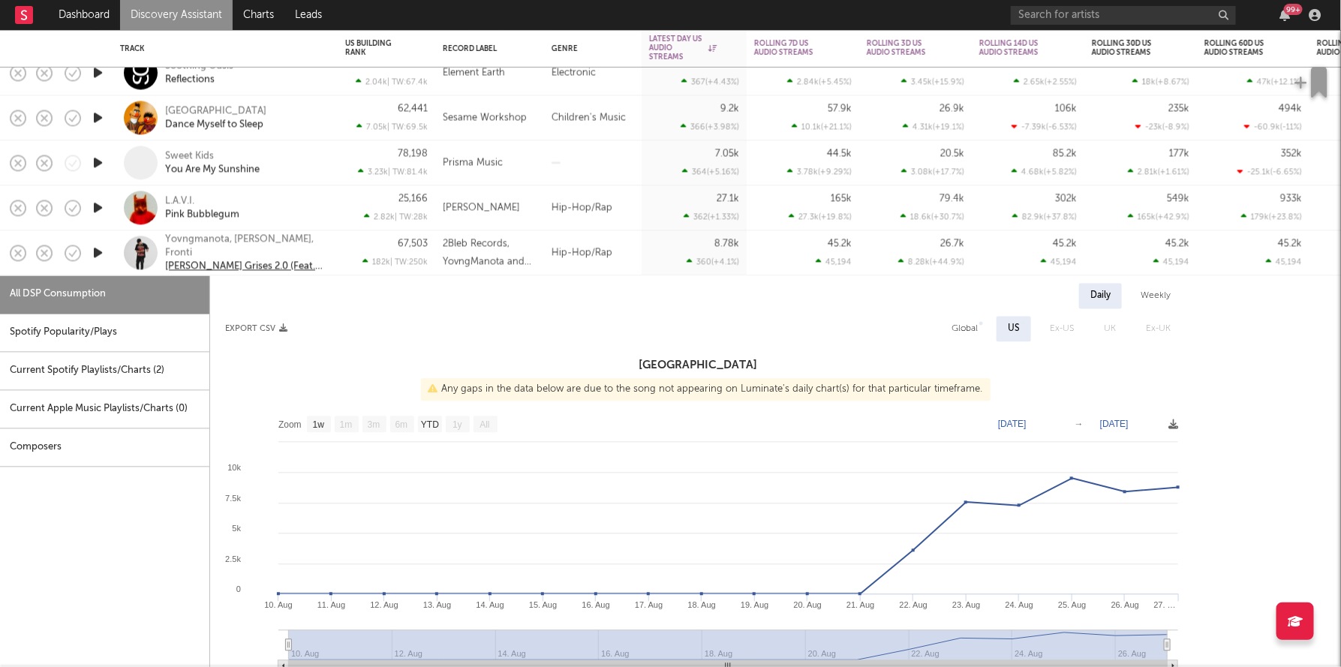
click at [324, 266] on div "Días Grises 2.0 (Feat. Conep & Rokero)" at bounding box center [245, 267] width 161 height 14
click at [346, 251] on div "67,503 182k | TW: 250k" at bounding box center [386, 253] width 83 height 44
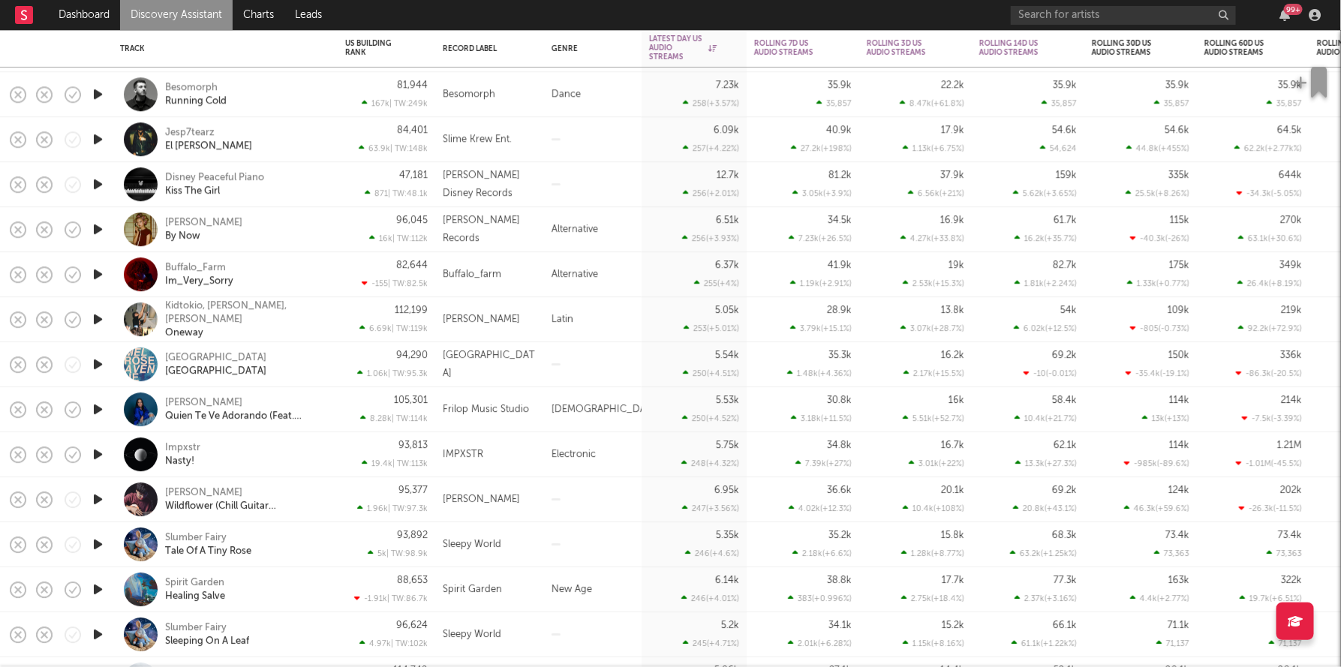
click at [331, 322] on div "Kidtokio, John Michel, Anthony James Oneway" at bounding box center [225, 319] width 225 height 45
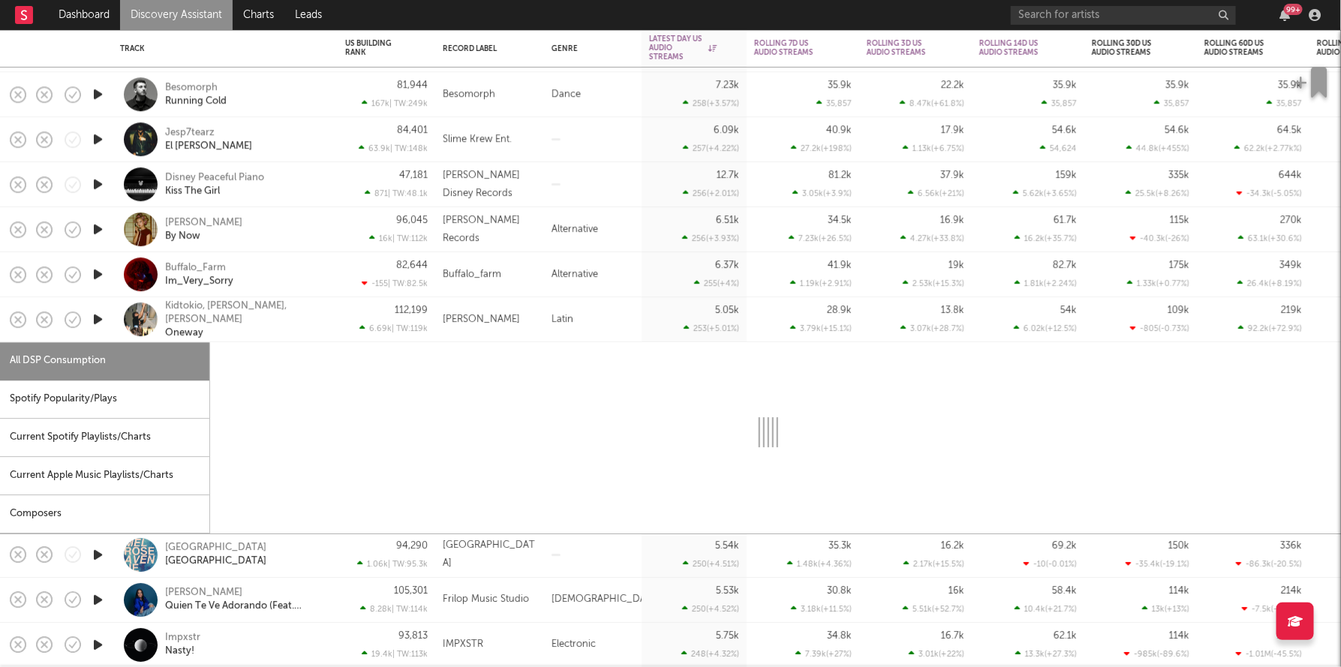
click at [331, 322] on div "Kidtokio, John Michel, Anthony James Oneway" at bounding box center [225, 319] width 225 height 45
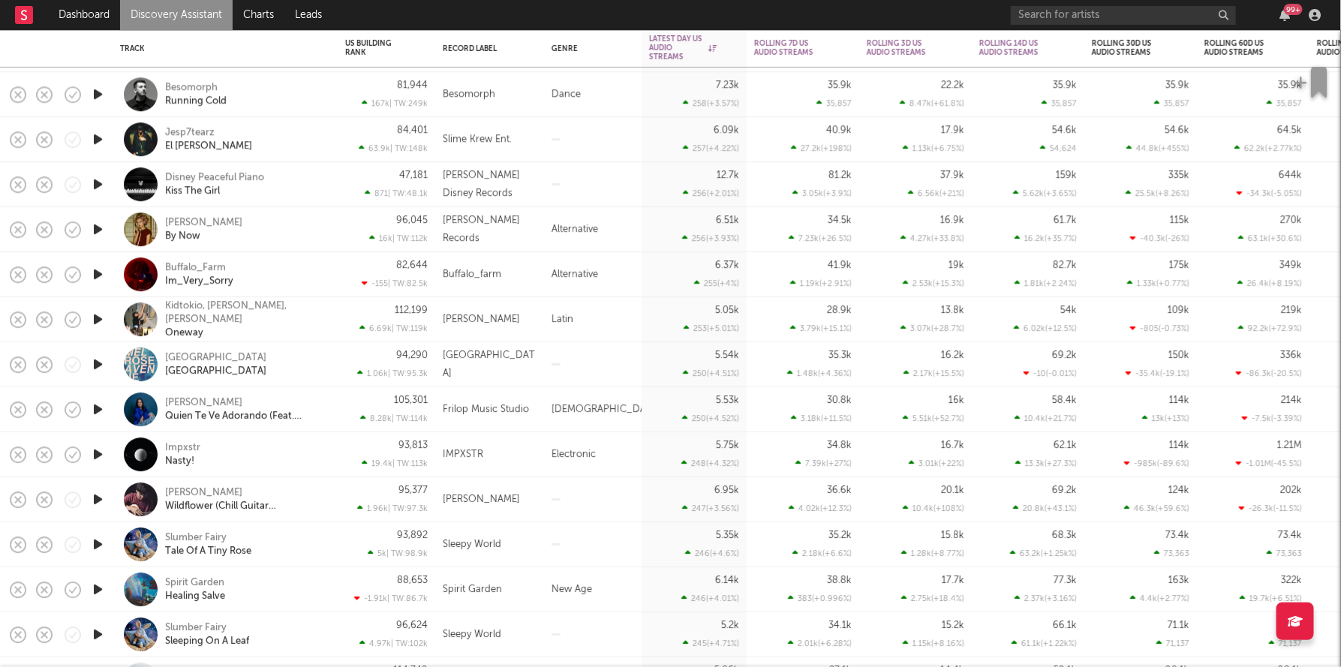
click at [324, 369] on div "Melrose Avenue Melrose Avenue" at bounding box center [245, 364] width 161 height 27
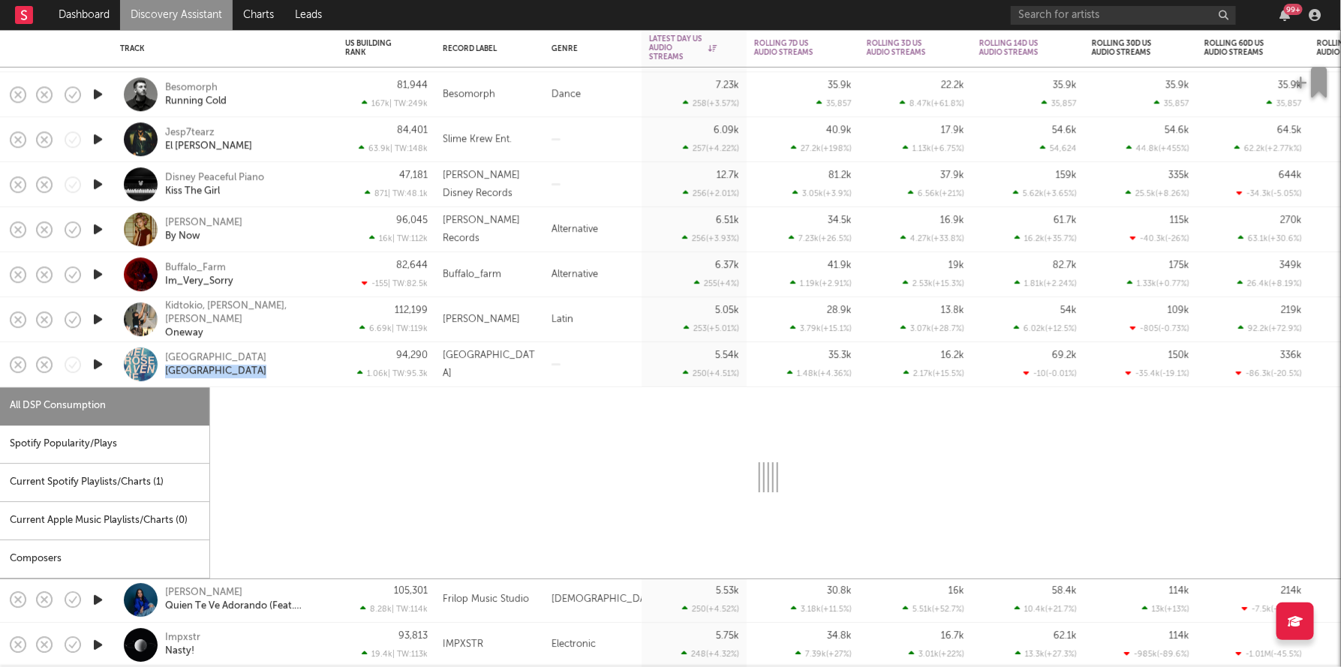
click at [324, 369] on div "Melrose Avenue Melrose Avenue" at bounding box center [245, 364] width 161 height 27
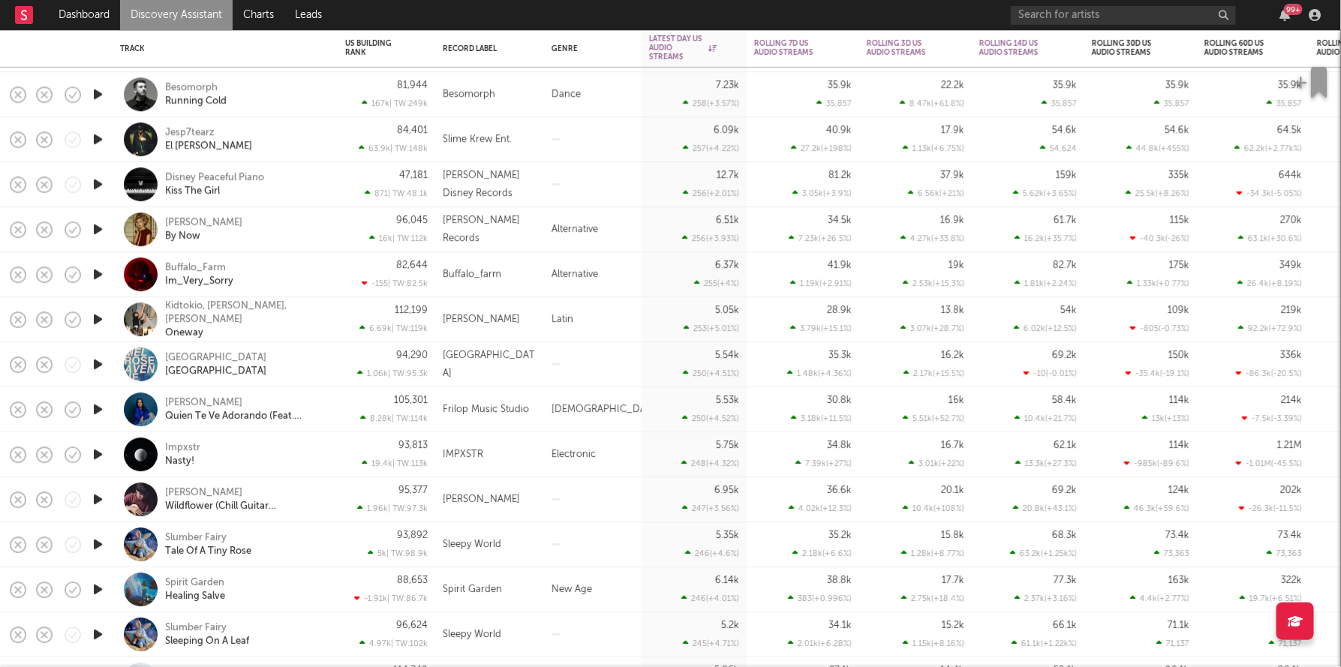
click at [327, 326] on div "Kidtokio, John Michel, Anthony James Oneway" at bounding box center [225, 319] width 210 height 44
select select "1w"
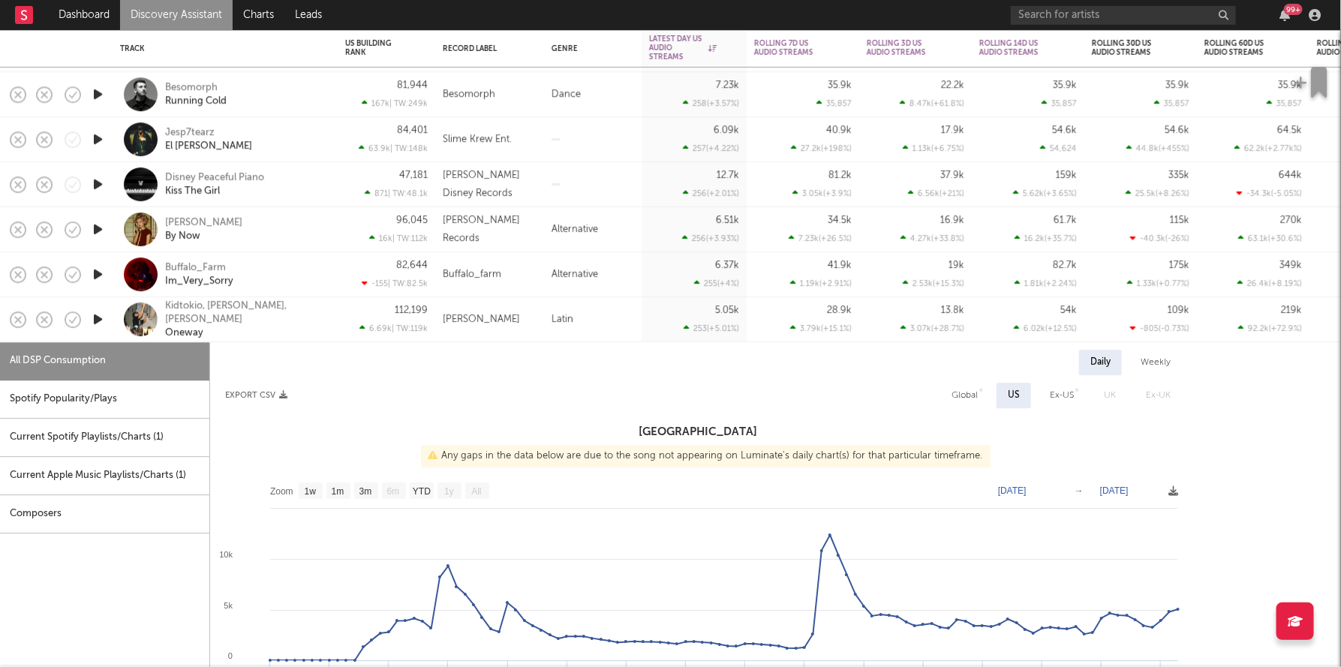
click at [327, 326] on div "Kidtokio, John Michel, Anthony James Oneway" at bounding box center [225, 319] width 210 height 44
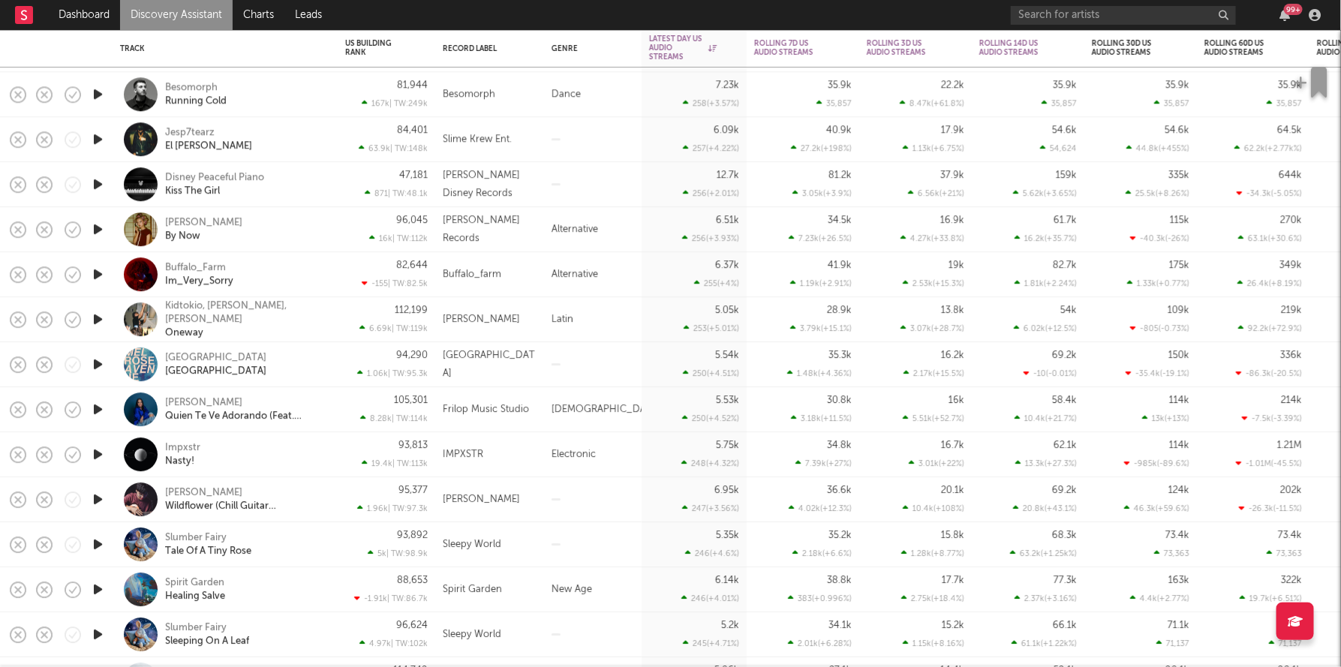
click at [321, 374] on div "Melrose Avenue Melrose Avenue" at bounding box center [245, 364] width 161 height 27
select select "6m"
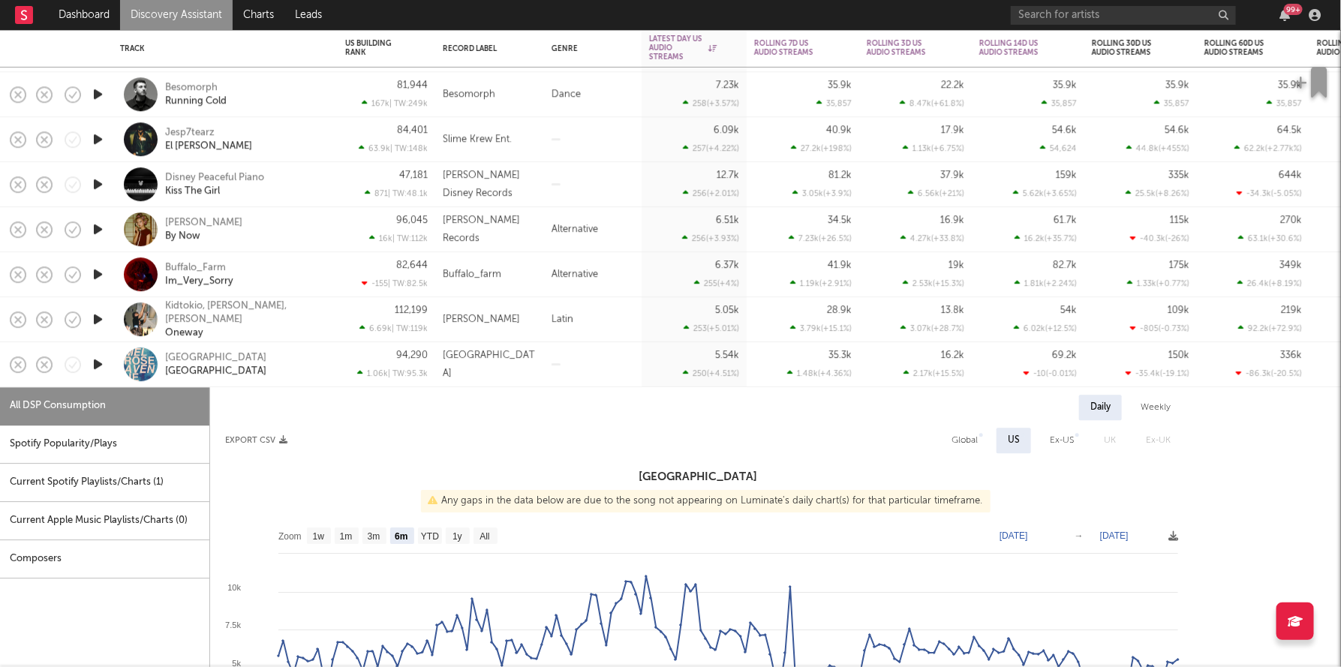
click at [321, 372] on div "Melrose Avenue Melrose Avenue" at bounding box center [245, 364] width 161 height 27
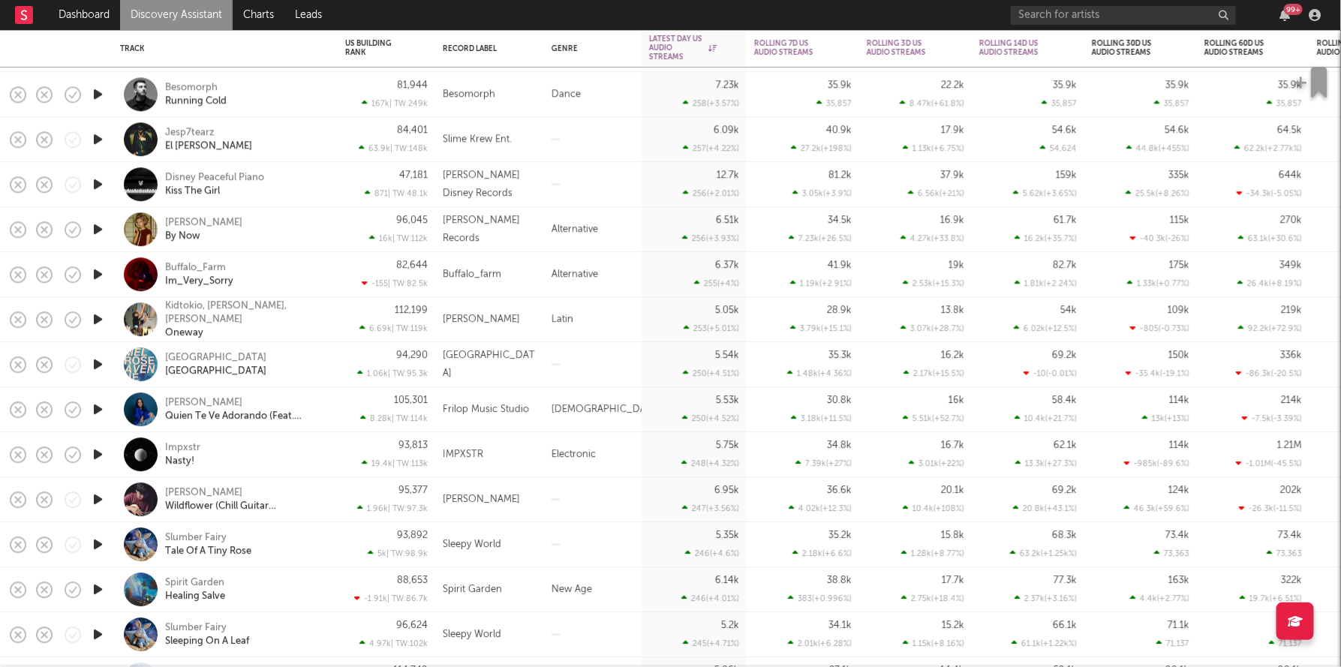
click at [330, 412] on div "Dianette Mendez Quien Te Ve Adorando (Feat. Kemilly Santos)" at bounding box center [225, 409] width 210 height 44
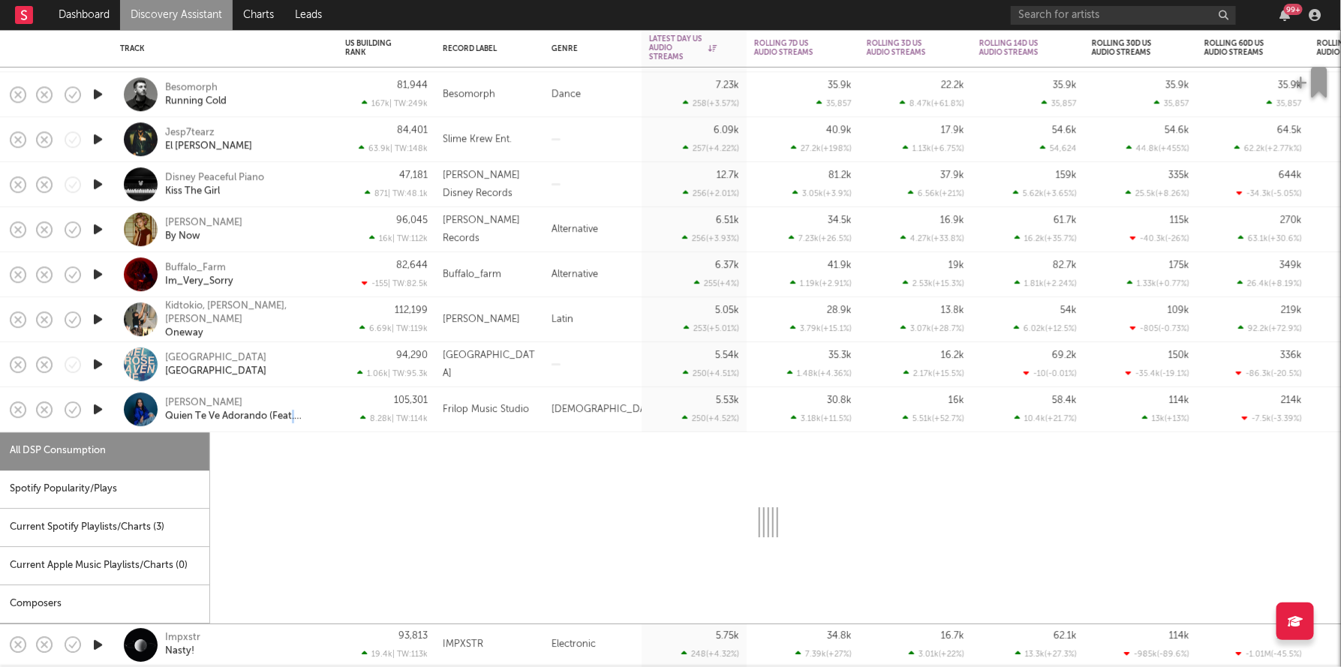
click at [330, 412] on div "Dianette Mendez Quien Te Ve Adorando (Feat. Kemilly Santos)" at bounding box center [225, 409] width 210 height 44
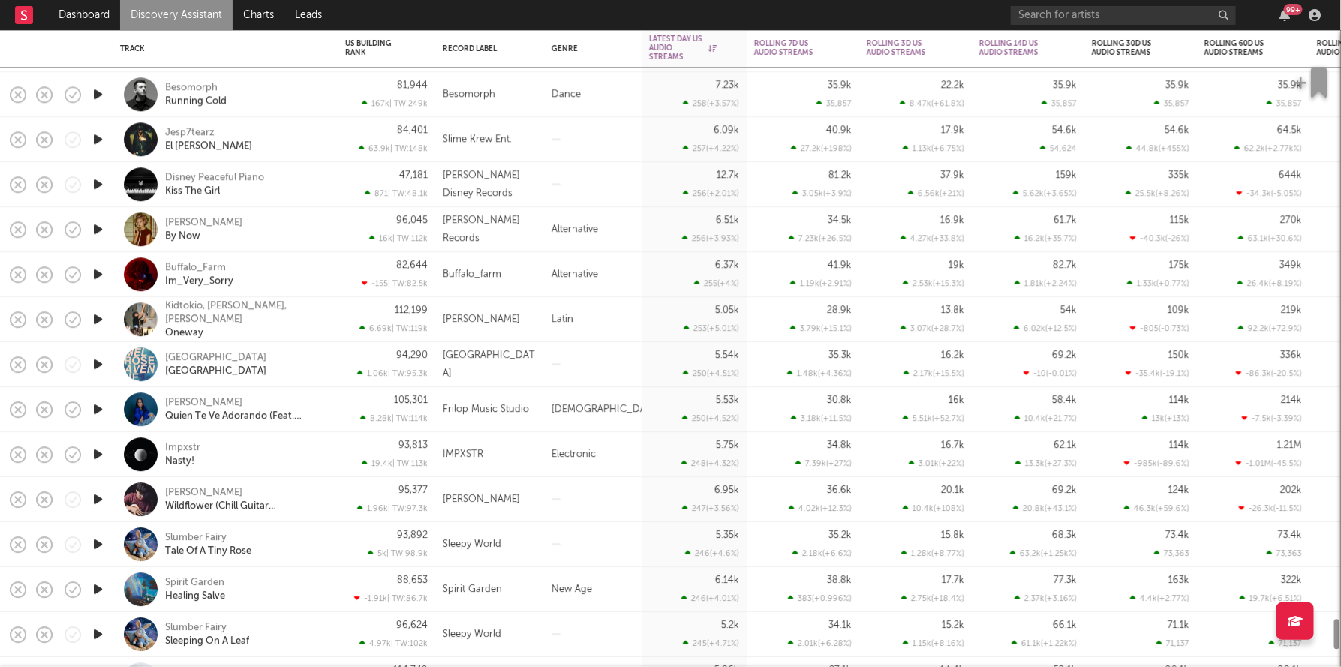
click at [319, 368] on div "Melrose Avenue Melrose Avenue" at bounding box center [245, 364] width 161 height 27
select select "6m"
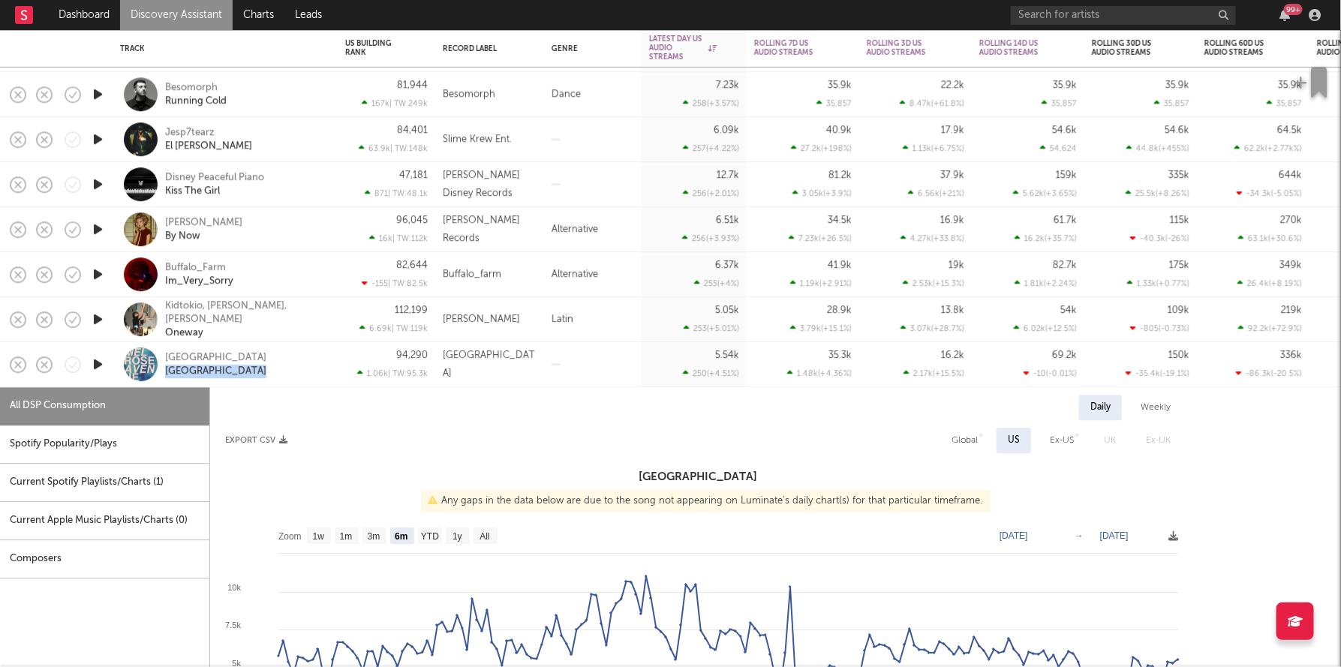
click at [319, 368] on div "Melrose Avenue Melrose Avenue" at bounding box center [245, 364] width 161 height 27
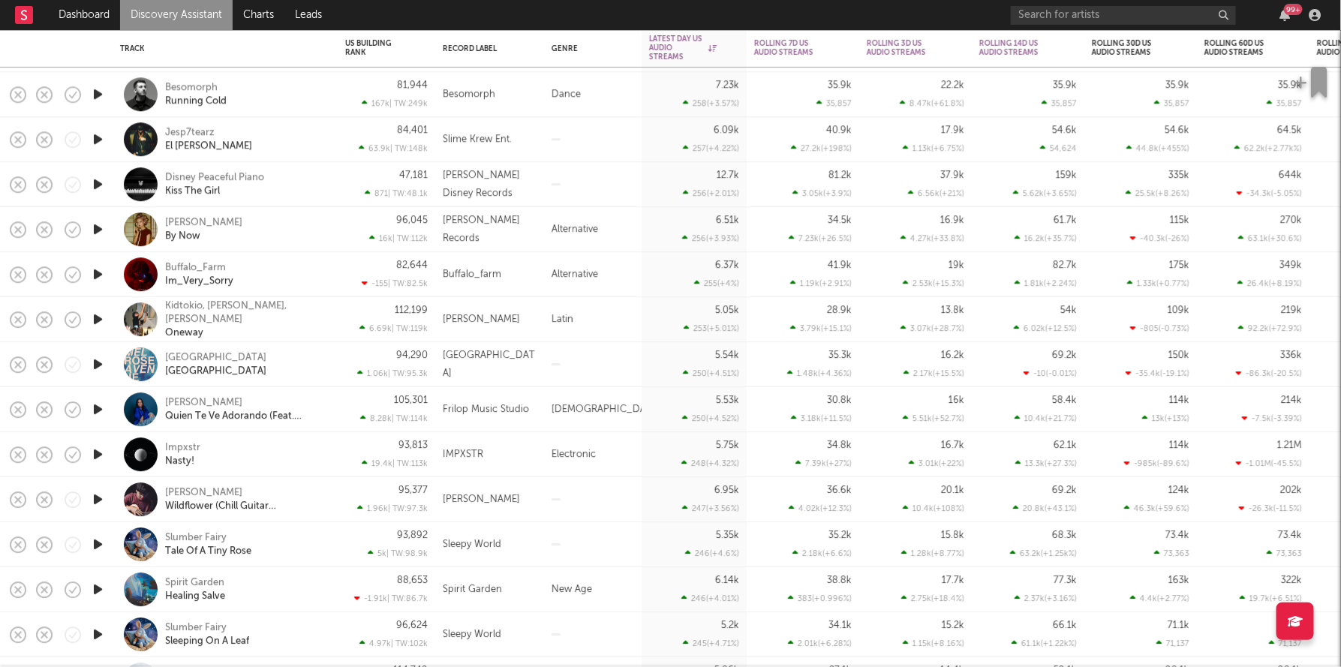
click at [332, 322] on div "Kidtokio, John Michel, Anthony James Oneway" at bounding box center [225, 319] width 225 height 45
select select "1w"
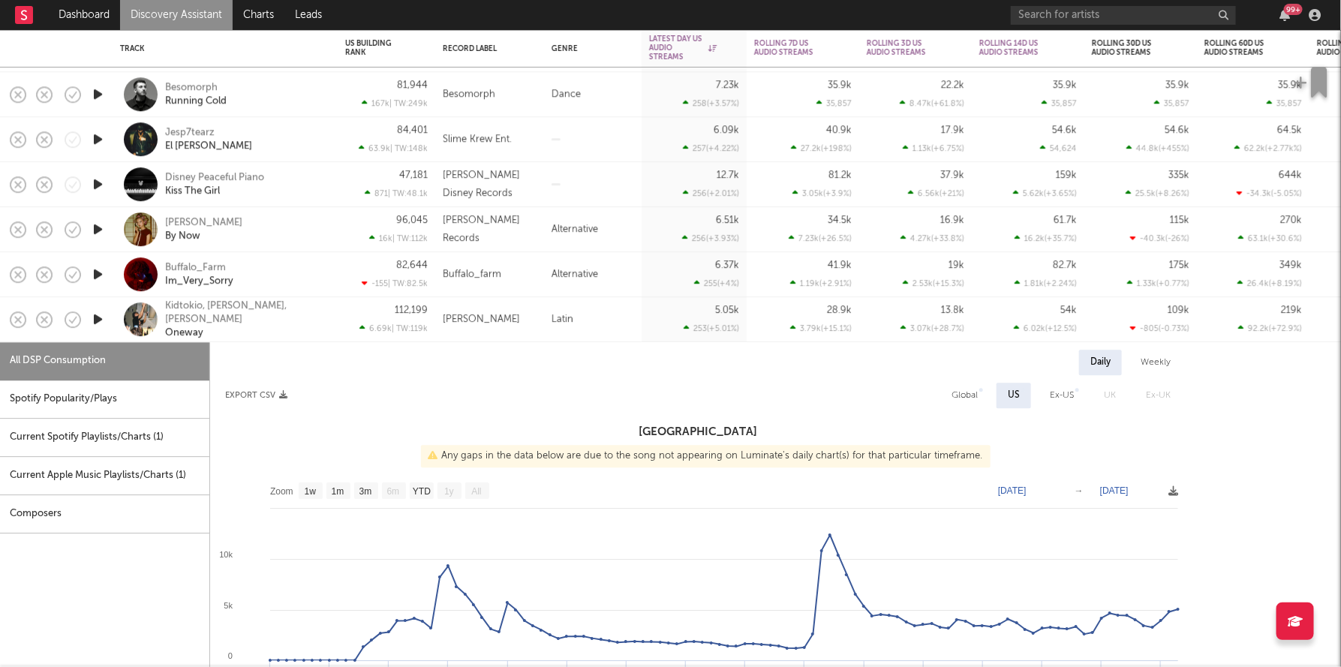
click at [332, 322] on div "Kidtokio, John Michel, Anthony James Oneway" at bounding box center [225, 319] width 225 height 45
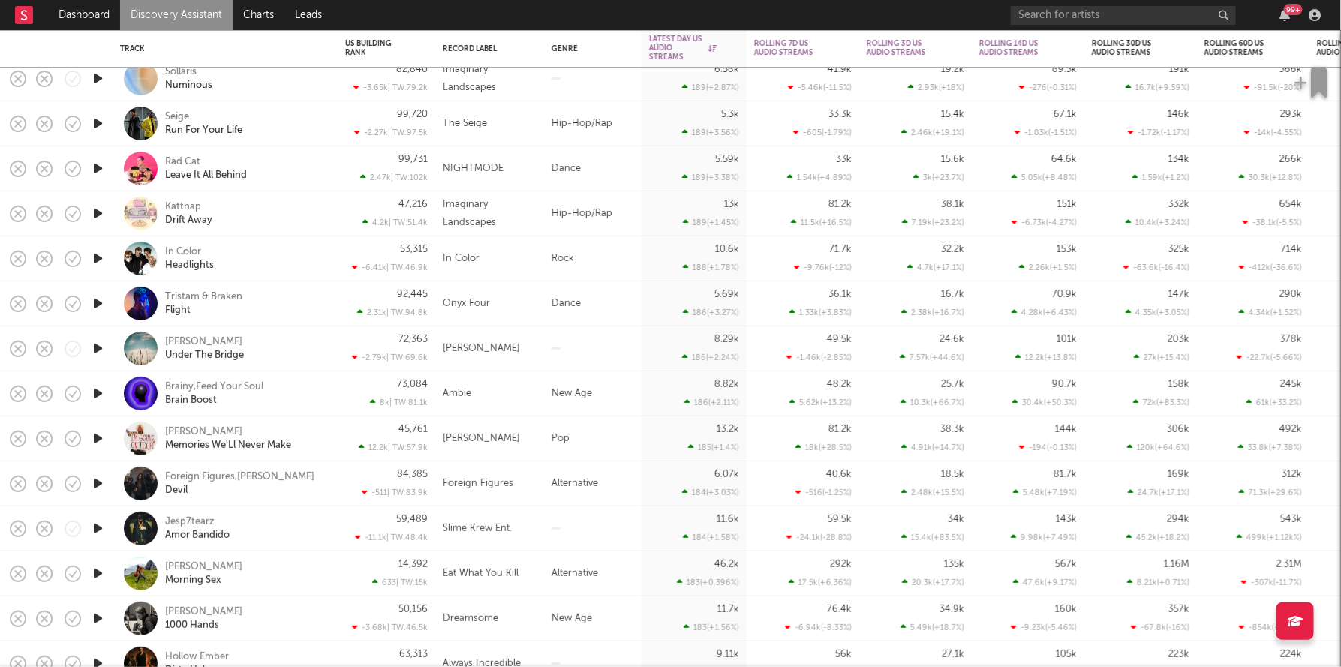
click at [328, 446] on div "Michael Minelli Memories We'Ll Never Make" at bounding box center [225, 439] width 210 height 44
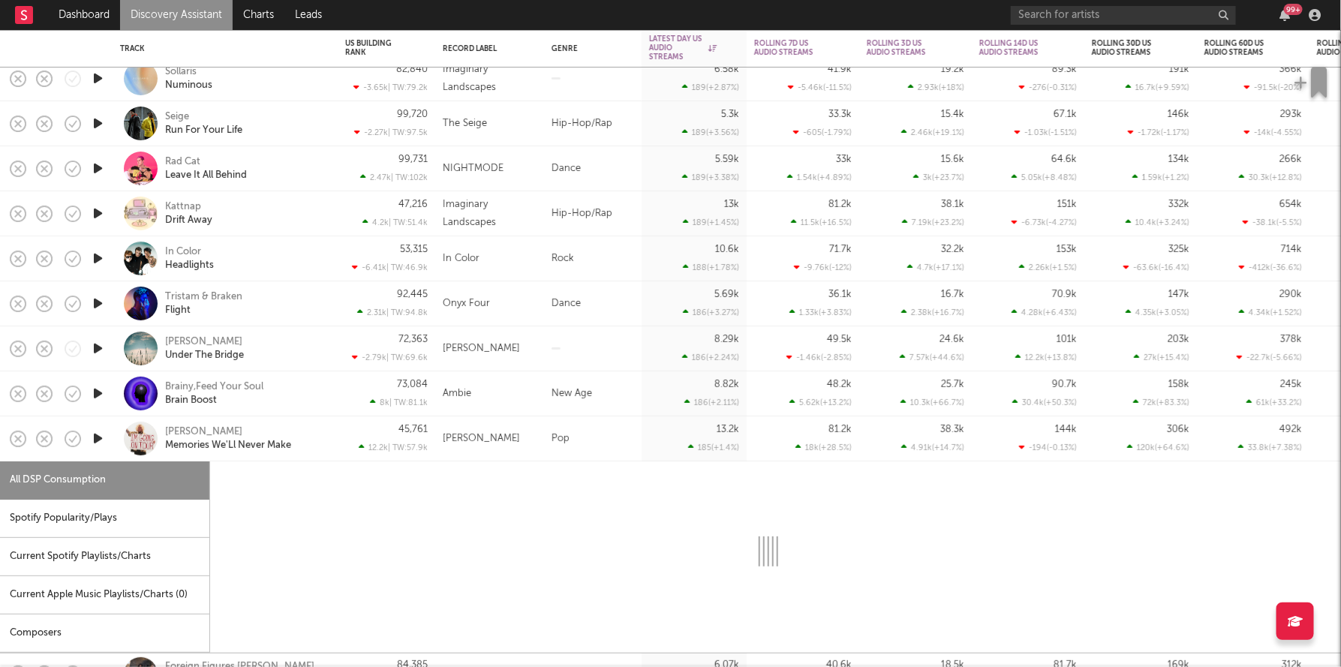
click at [324, 447] on div "Michael Minelli Memories We'Ll Never Make" at bounding box center [245, 439] width 161 height 27
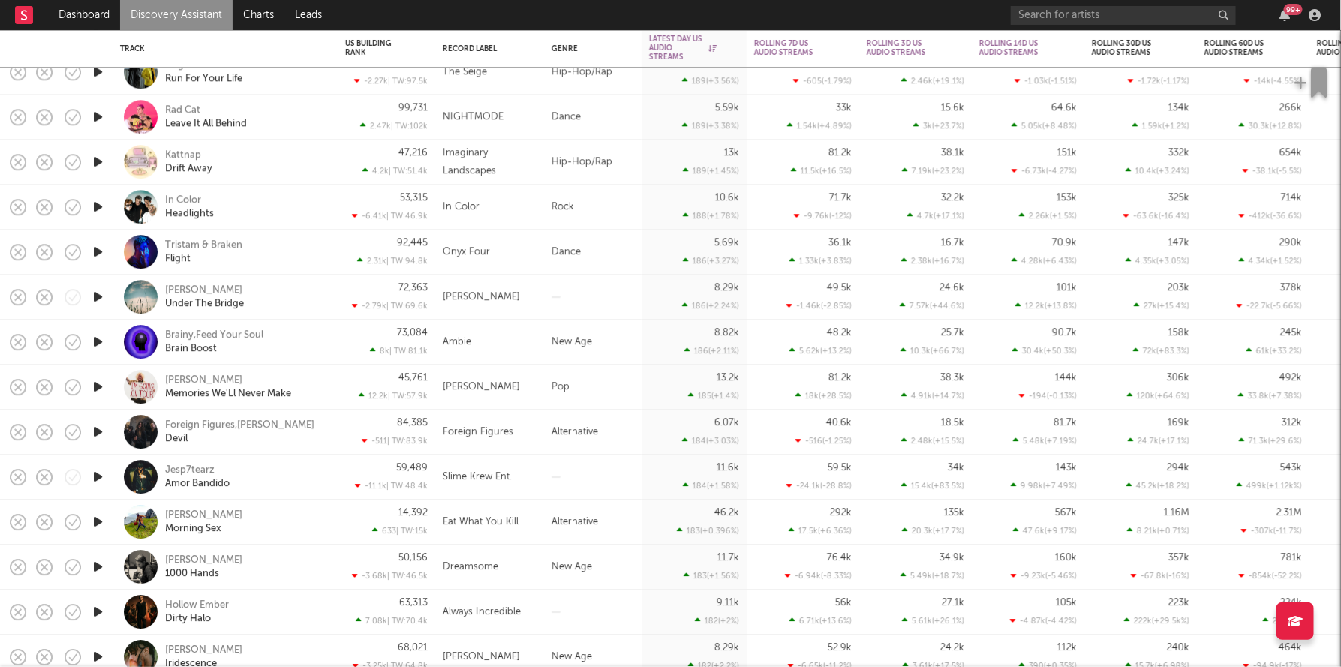
click at [318, 527] on div "Ralph Castelli Morning Sex" at bounding box center [245, 522] width 161 height 27
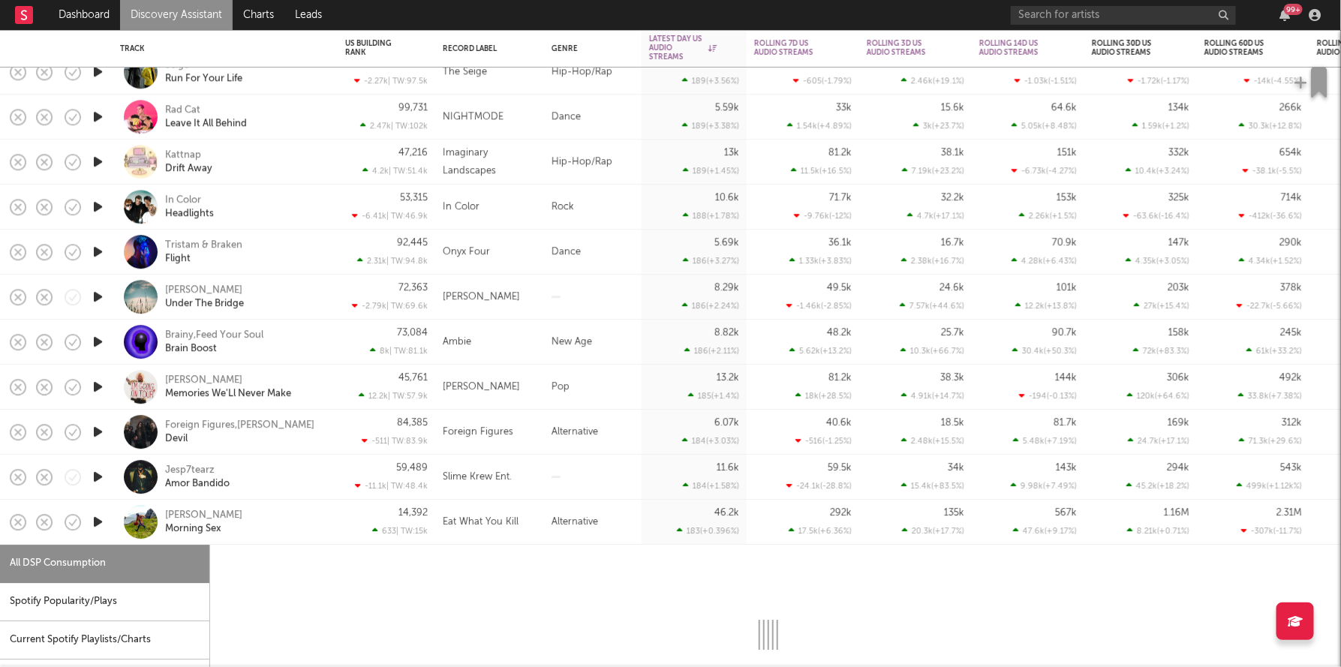
click at [318, 527] on div "Ralph Castelli Morning Sex" at bounding box center [245, 522] width 161 height 27
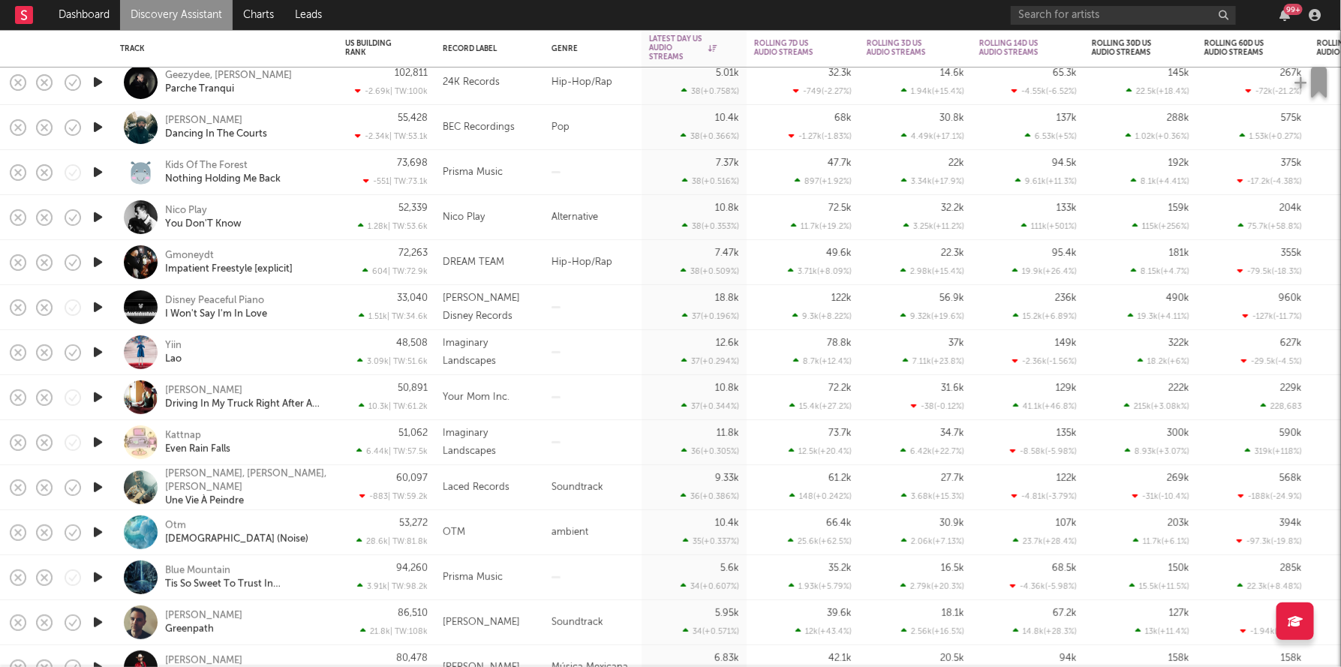
click at [604, 402] on div at bounding box center [593, 397] width 98 height 45
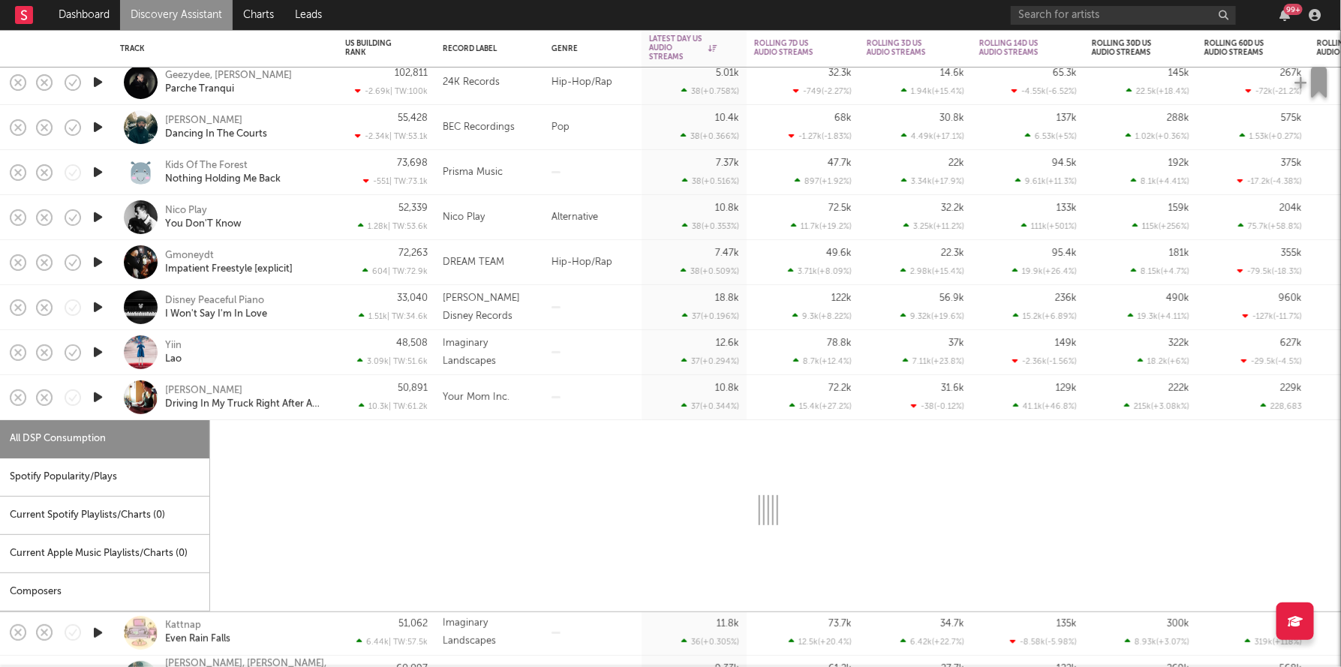
click at [604, 402] on div at bounding box center [593, 397] width 98 height 45
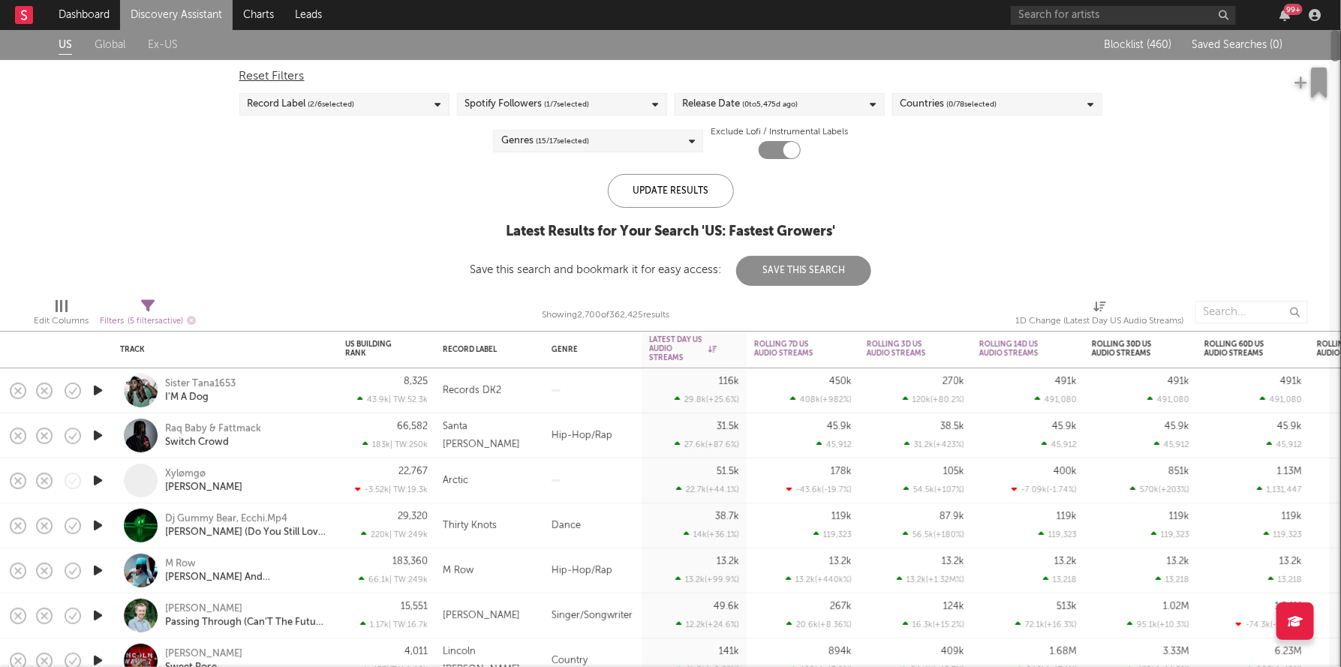
drag, startPoint x: 1332, startPoint y: 437, endPoint x: 1335, endPoint y: 55, distance: 382.1
click at [1335, 55] on div at bounding box center [1336, 46] width 8 height 32
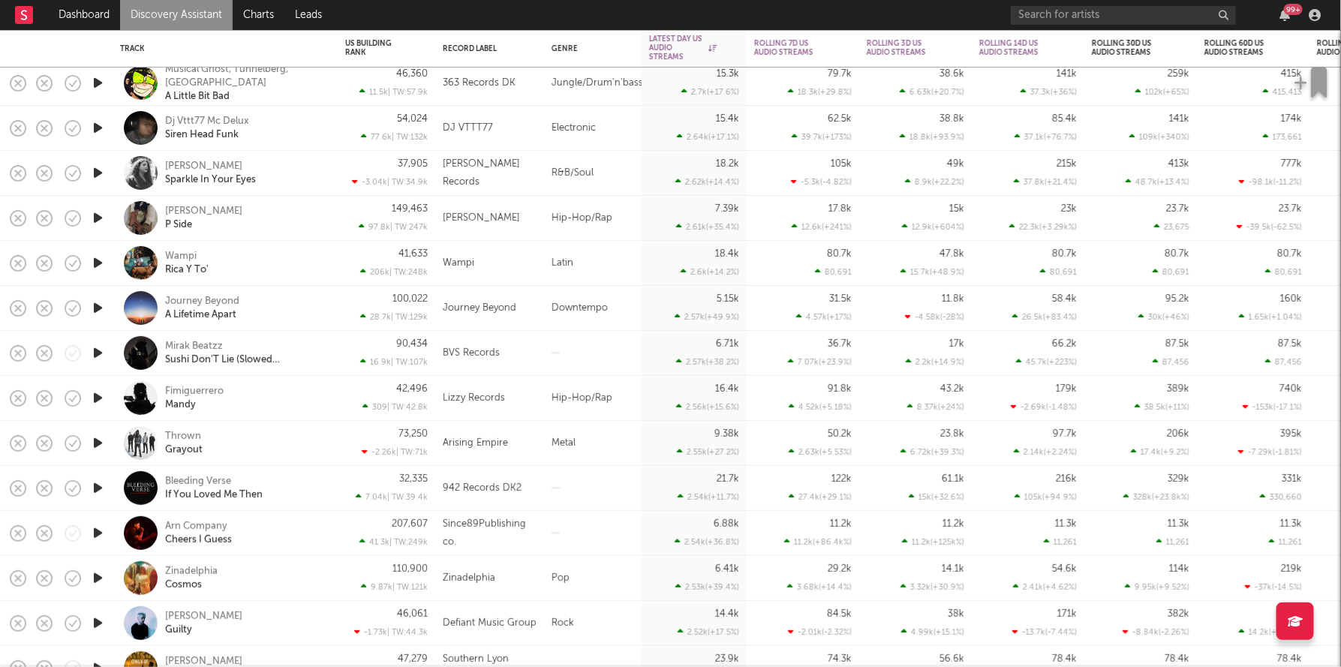
click at [98, 221] on icon "button" at bounding box center [98, 218] width 16 height 19
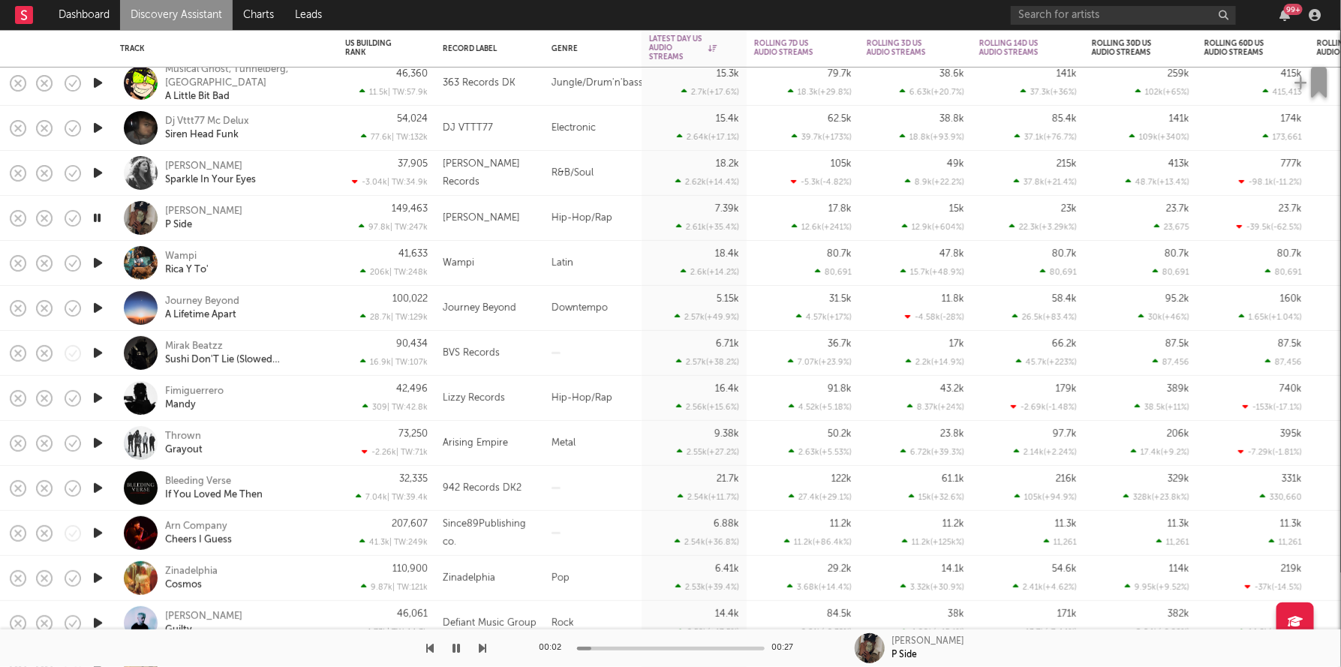
click at [98, 221] on icon "button" at bounding box center [97, 218] width 14 height 19
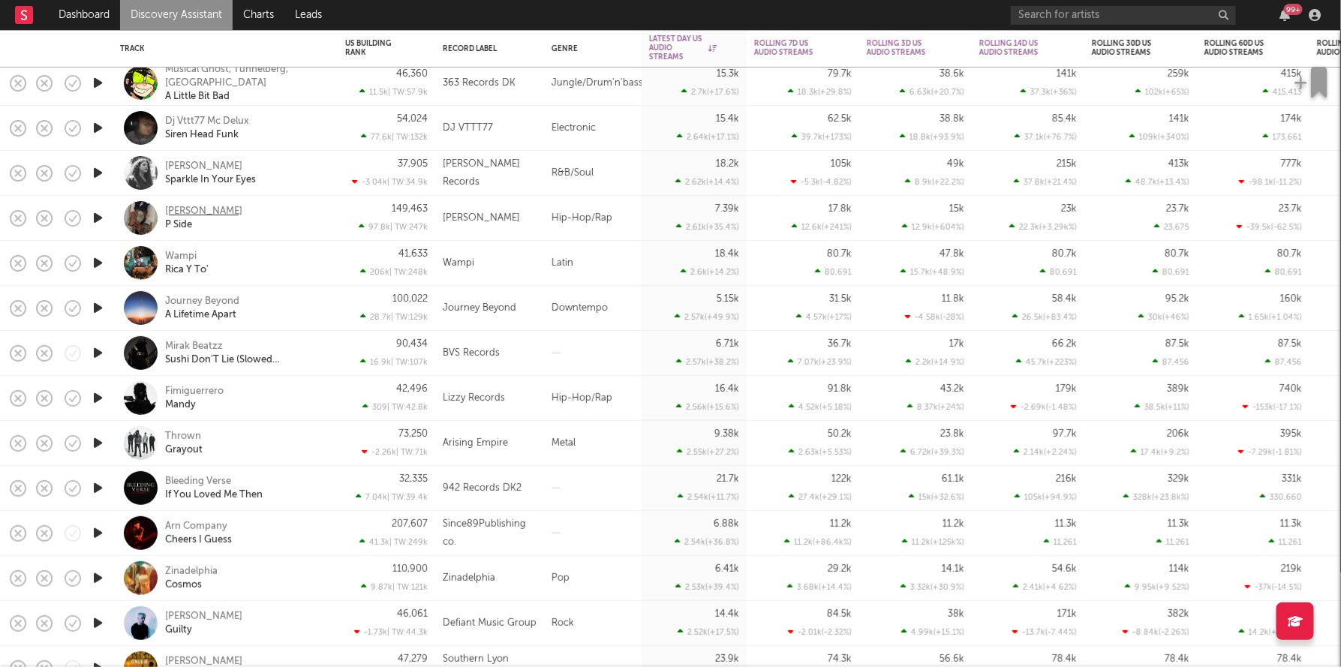
click at [187, 209] on div "Lil Xelly" at bounding box center [203, 212] width 77 height 14
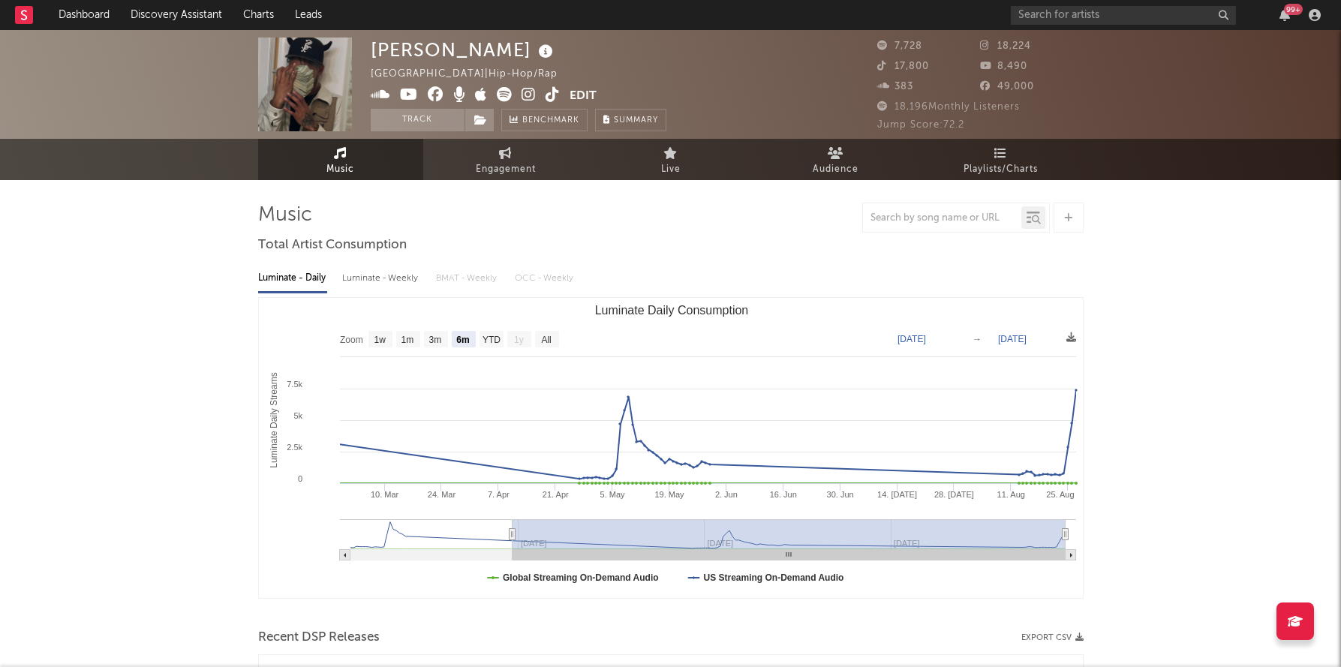
select select "6m"
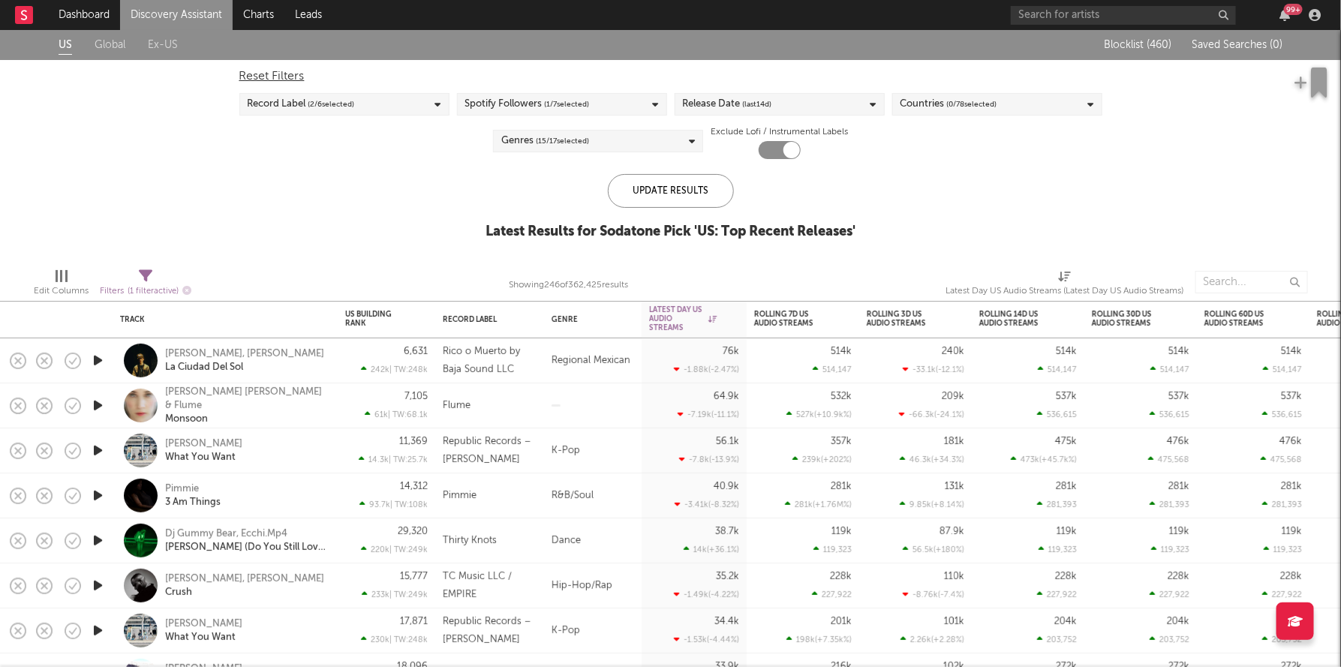
click at [760, 103] on span "(last 14 d)" at bounding box center [757, 104] width 29 height 18
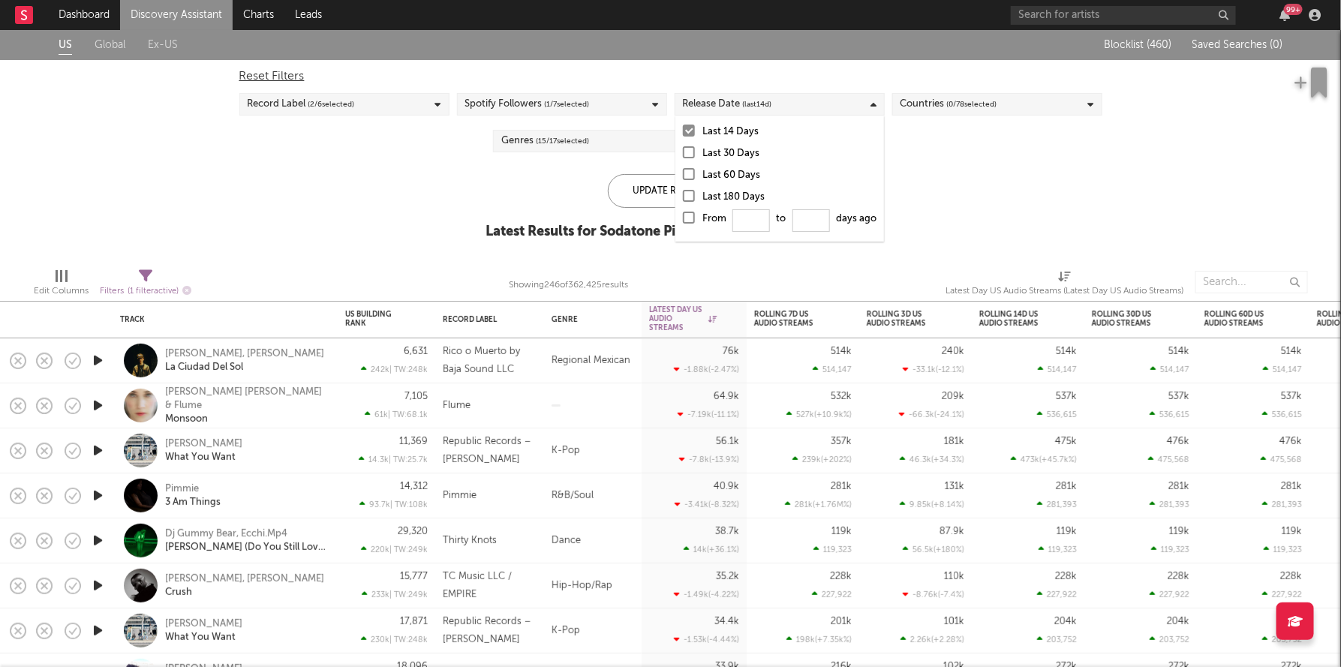
click at [686, 221] on div at bounding box center [689, 218] width 12 height 12
click at [683, 221] on input "From to days ago" at bounding box center [683, 222] width 0 height 24
click at [743, 219] on input "From to days ago" at bounding box center [752, 220] width 38 height 23
type input "0"
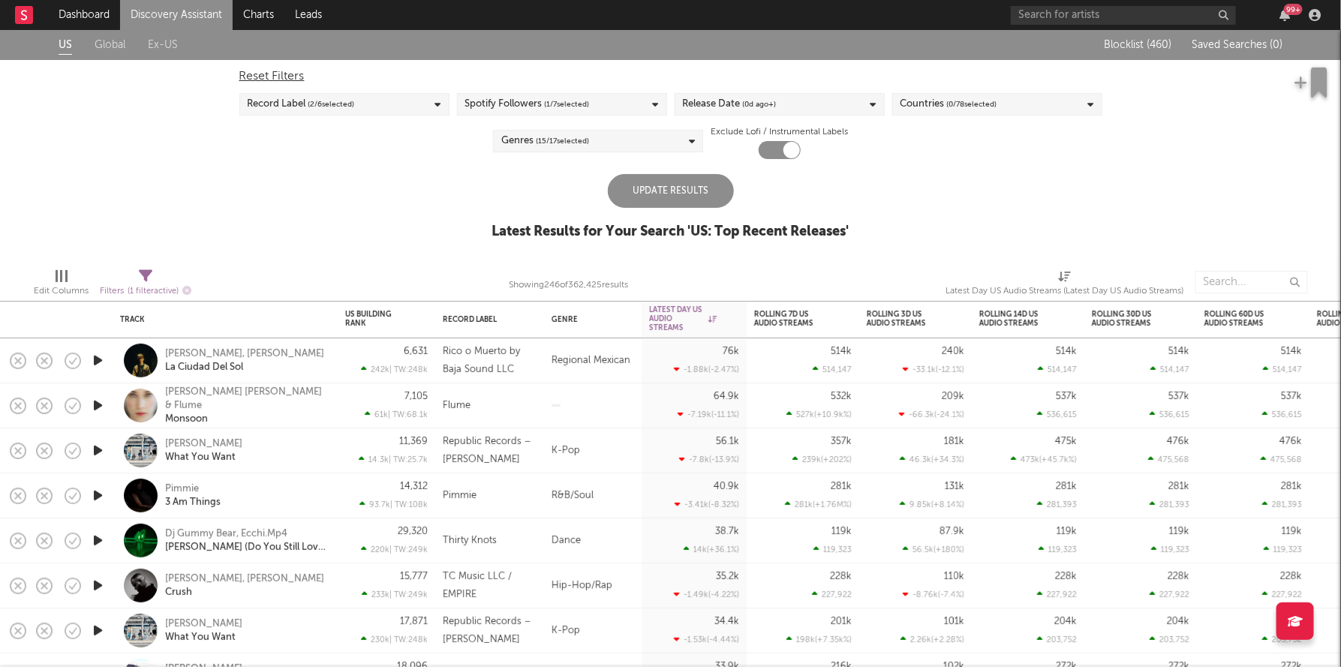
click at [671, 176] on div "Update Results" at bounding box center [671, 191] width 126 height 34
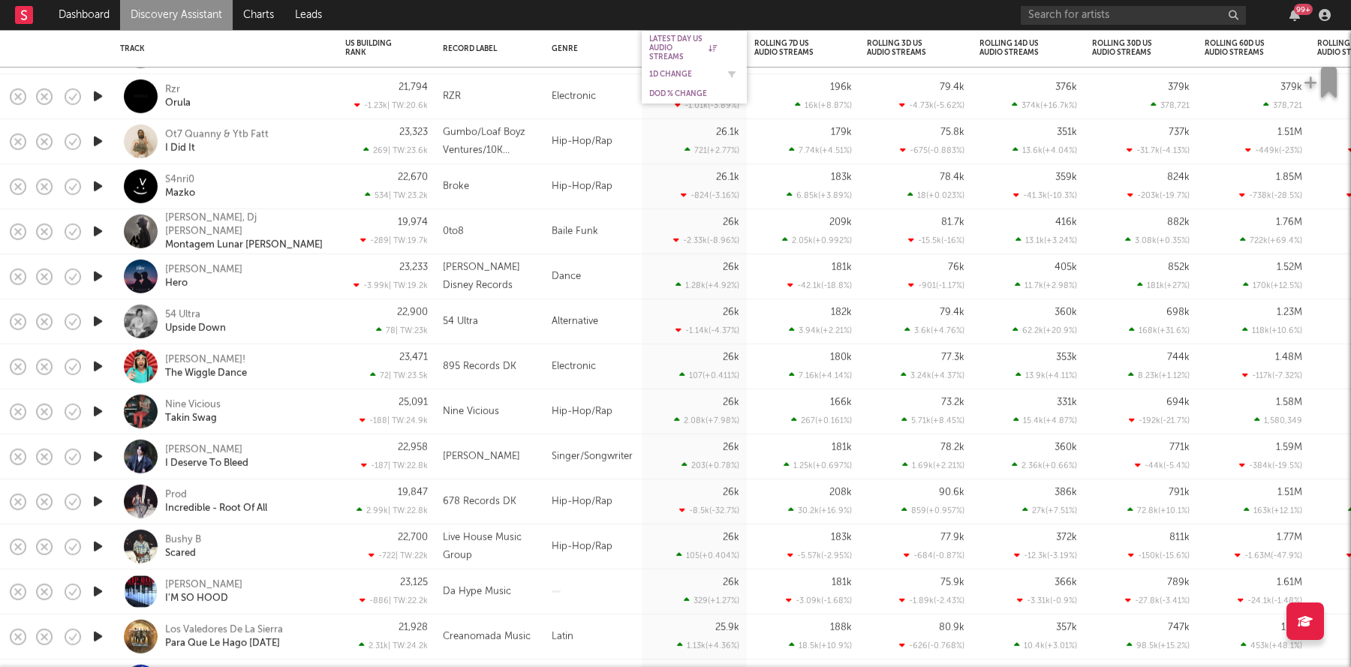
click at [676, 74] on div "1D Change" at bounding box center [683, 74] width 68 height 9
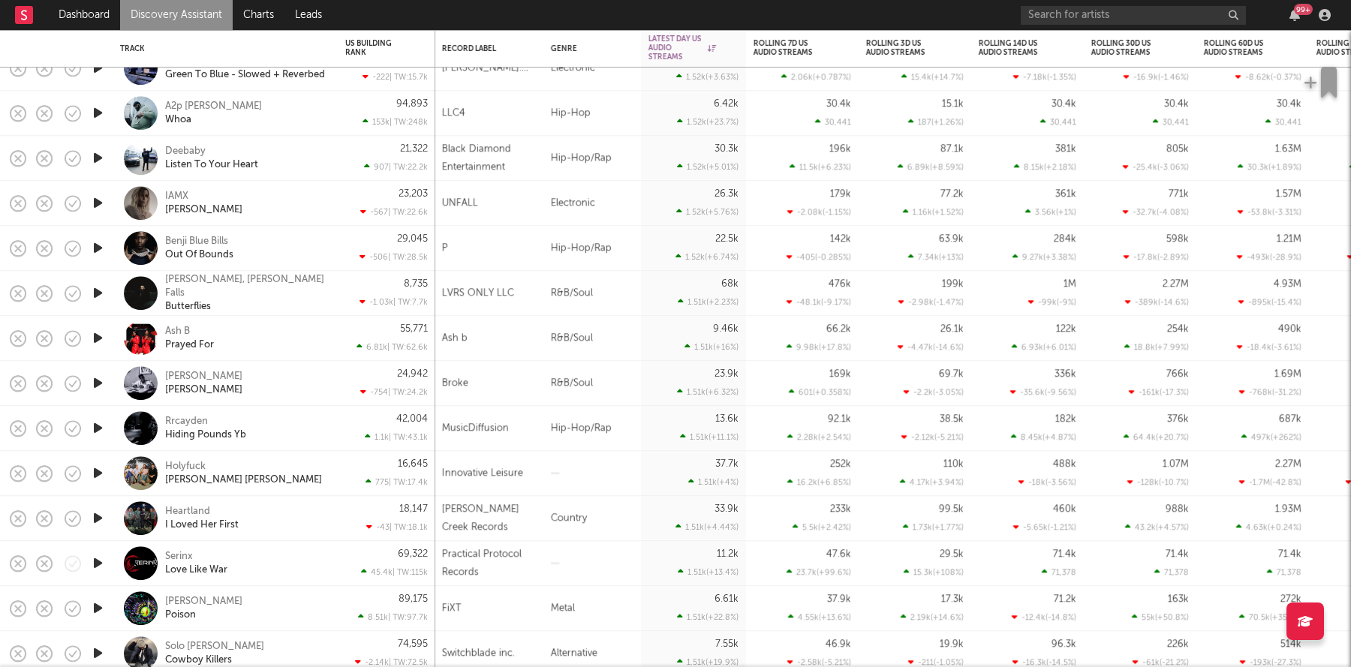
click at [306, 118] on div "A2p Fred Whoa" at bounding box center [245, 113] width 161 height 27
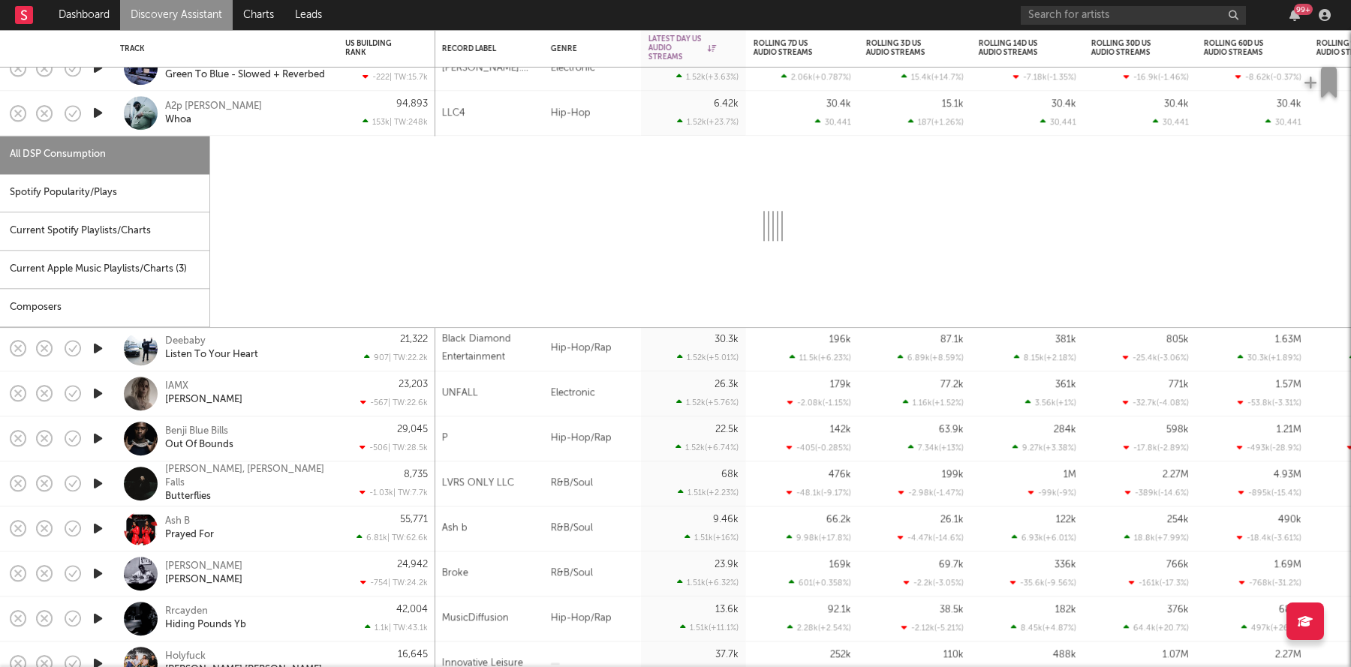
click at [306, 118] on div "A2p Fred Whoa" at bounding box center [245, 113] width 161 height 27
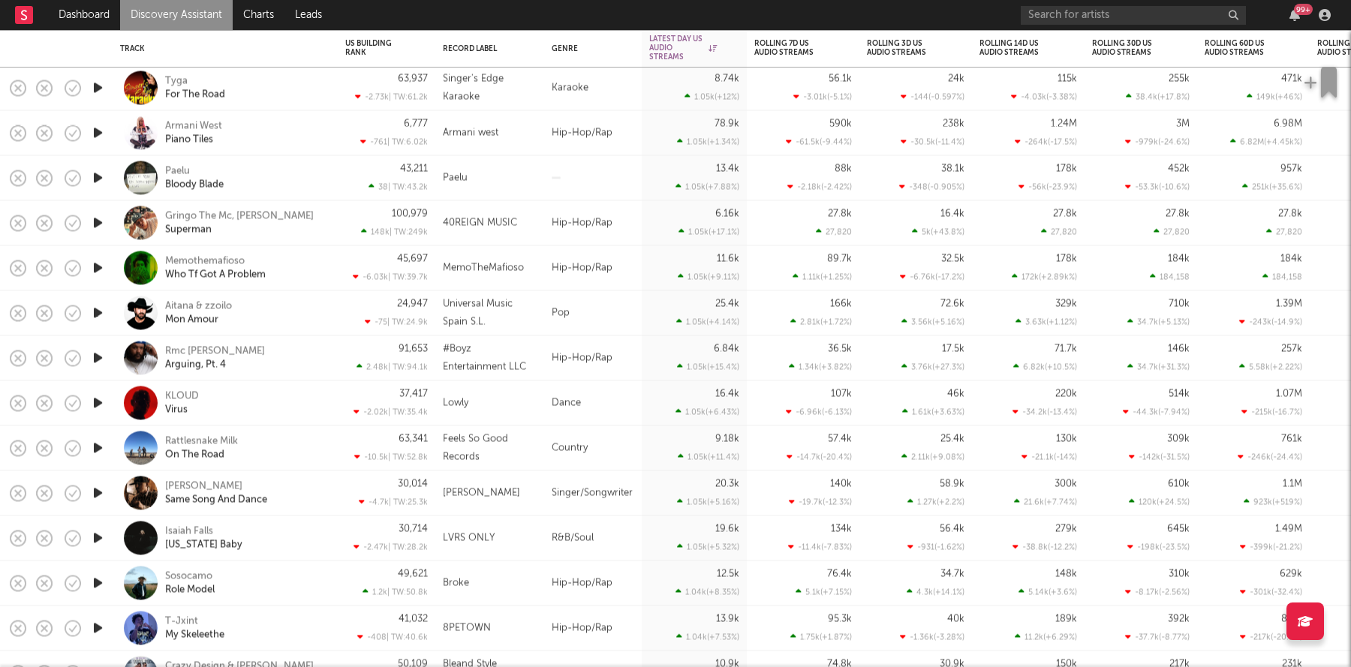
click at [490, 403] on div "Lowly" at bounding box center [490, 403] width 94 height 18
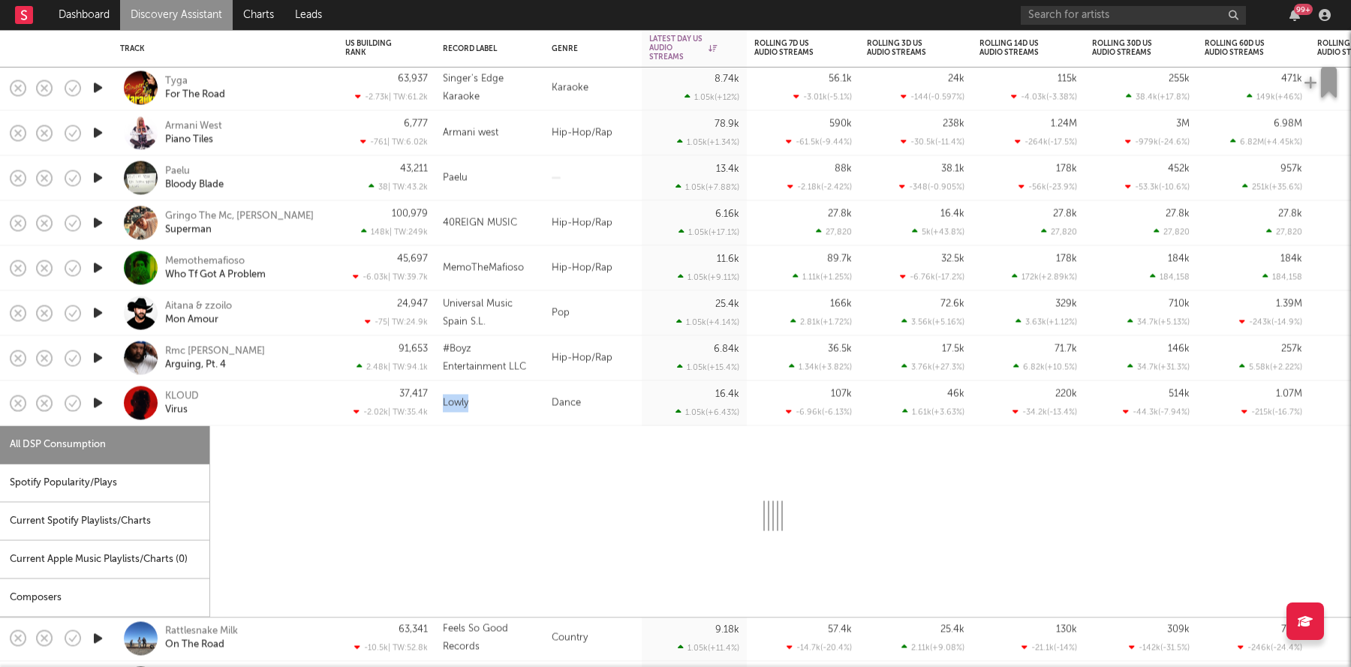
click at [490, 403] on div "Lowly" at bounding box center [490, 403] width 94 height 18
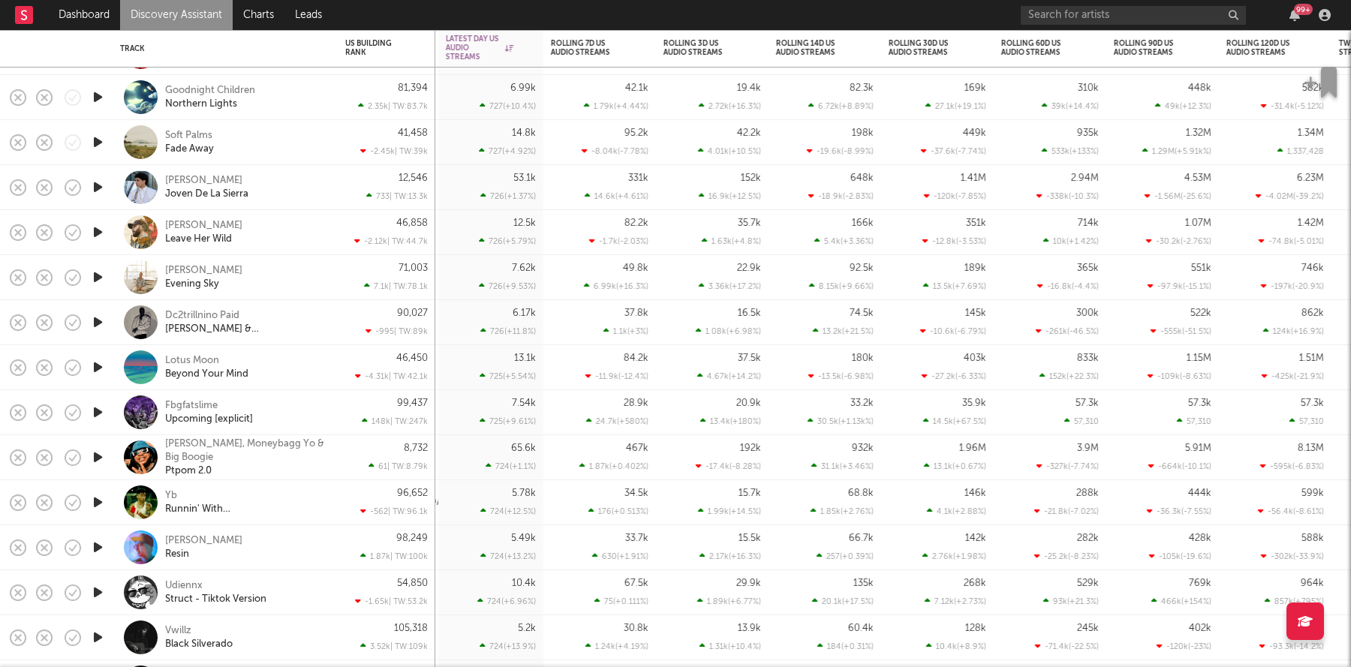
click at [308, 320] on div "Dc2trillnino Paid [PERSON_NAME] & [PERSON_NAME]" at bounding box center [245, 322] width 161 height 27
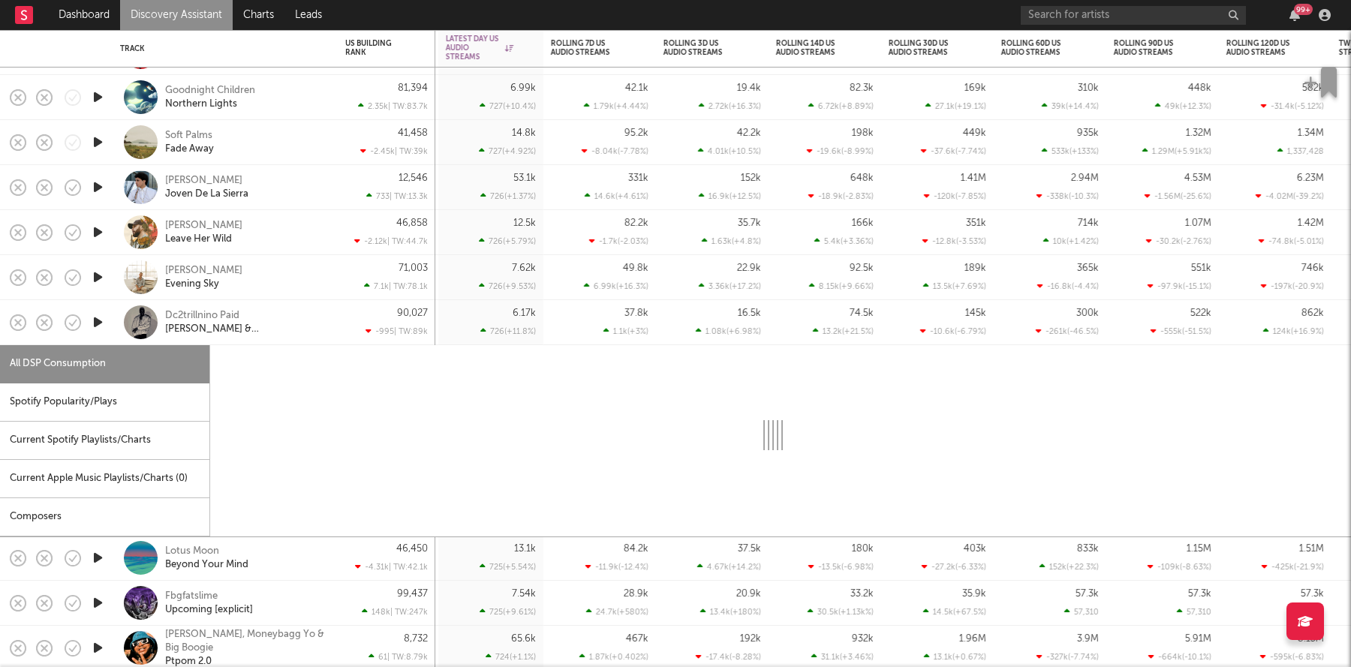
click at [308, 320] on div "Dc2trillnino Paid Billy & Mandi" at bounding box center [245, 322] width 161 height 27
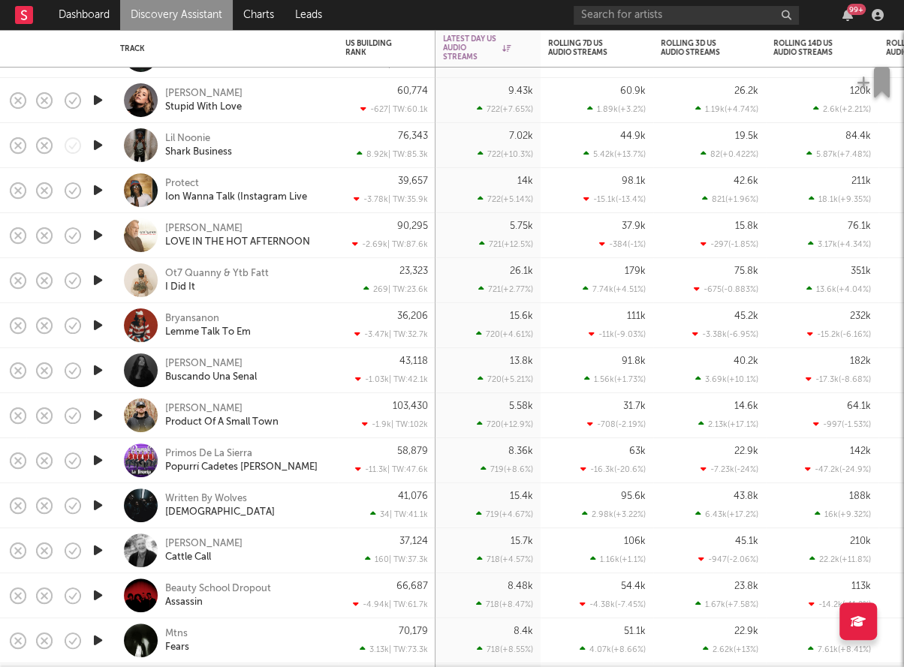
click at [330, 190] on div "Protect Ion Wanna Talk (Instagram Live" at bounding box center [225, 190] width 225 height 45
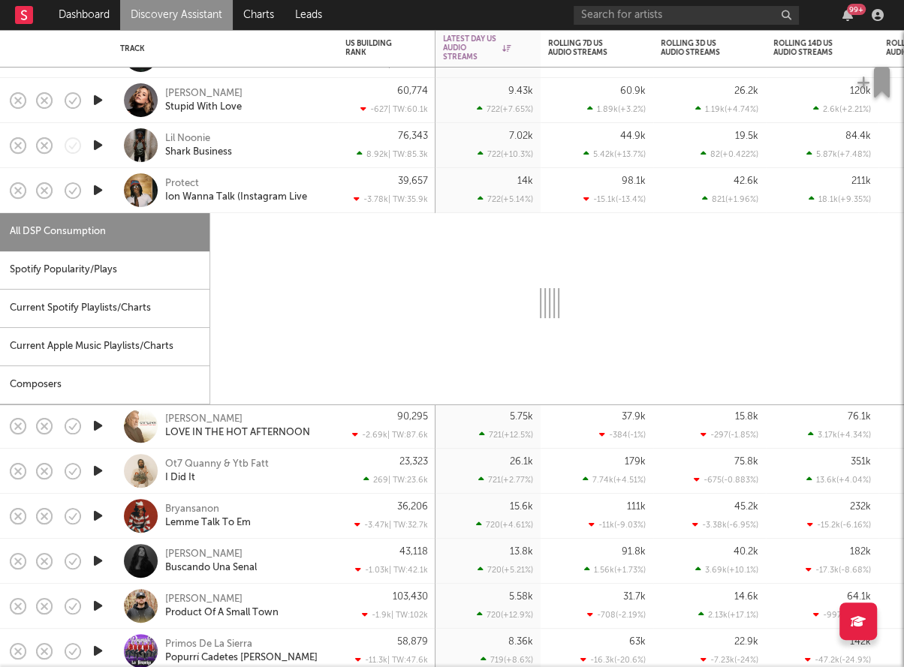
click at [330, 190] on div "Protect Ion Wanna Talk (Instagram Live" at bounding box center [225, 190] width 225 height 45
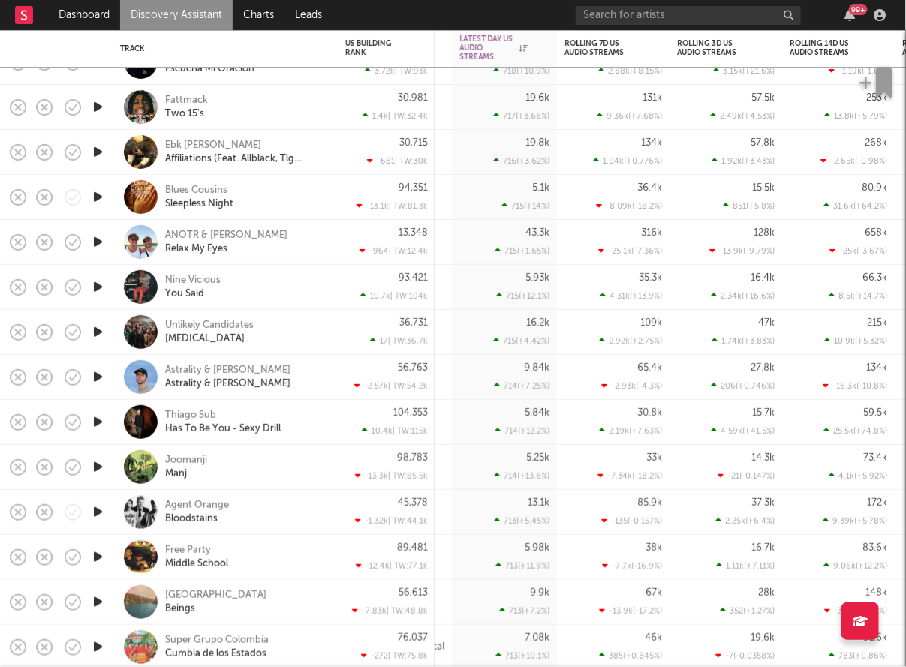
click at [275, 282] on div "Nine Vicious You Said" at bounding box center [245, 287] width 161 height 27
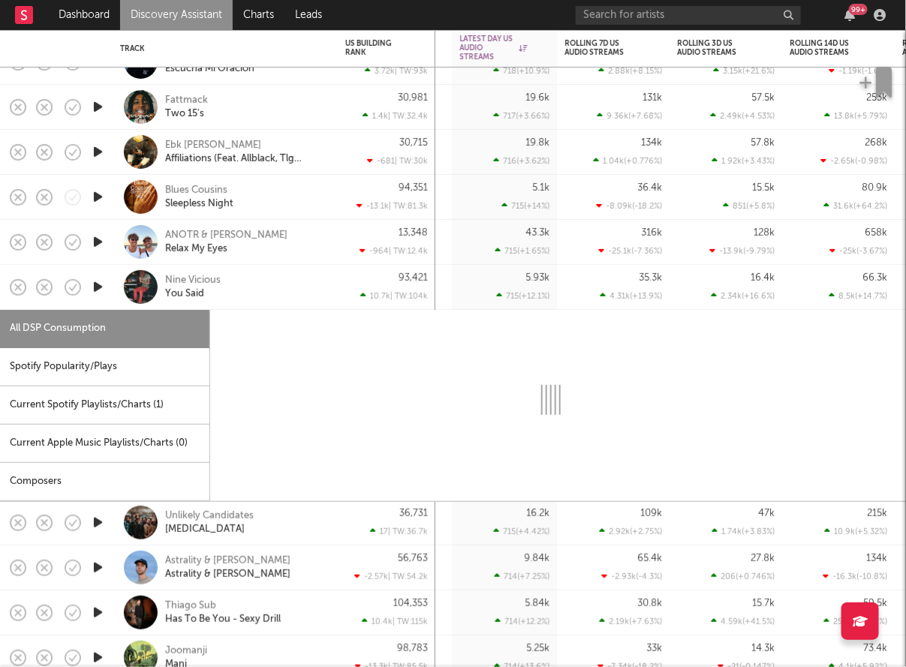
select select "6m"
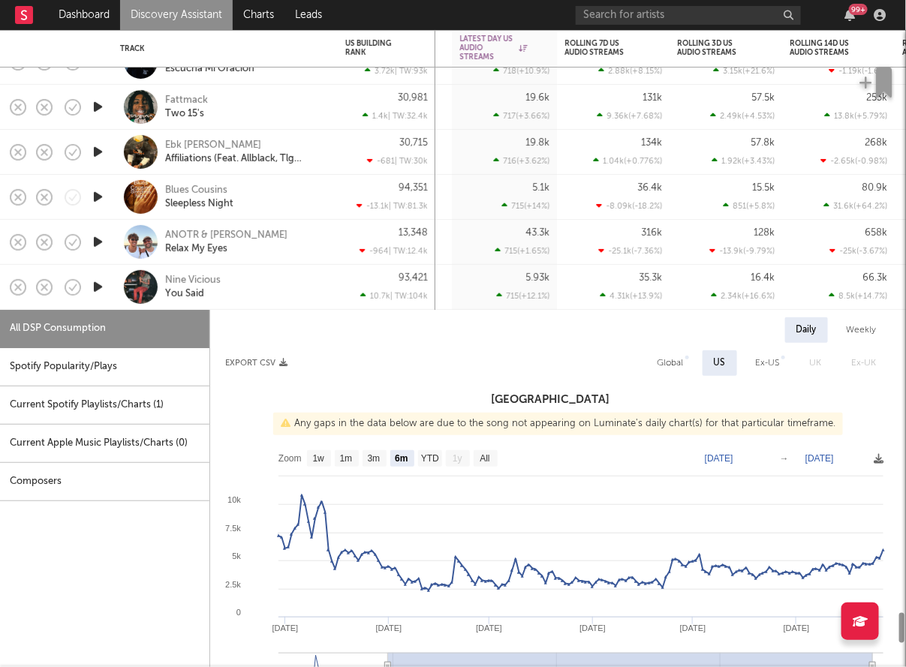
click at [294, 297] on div "Nine Vicious You Said" at bounding box center [245, 287] width 161 height 27
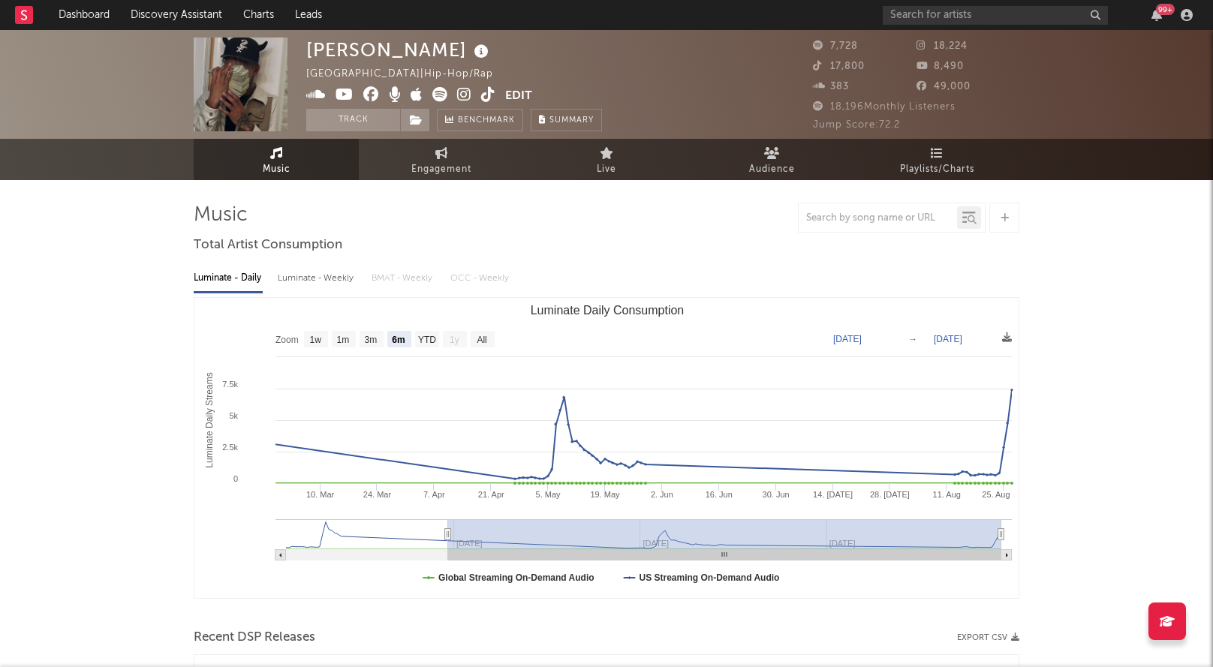
select select "6m"
